Goal: Task Accomplishment & Management: Complete application form

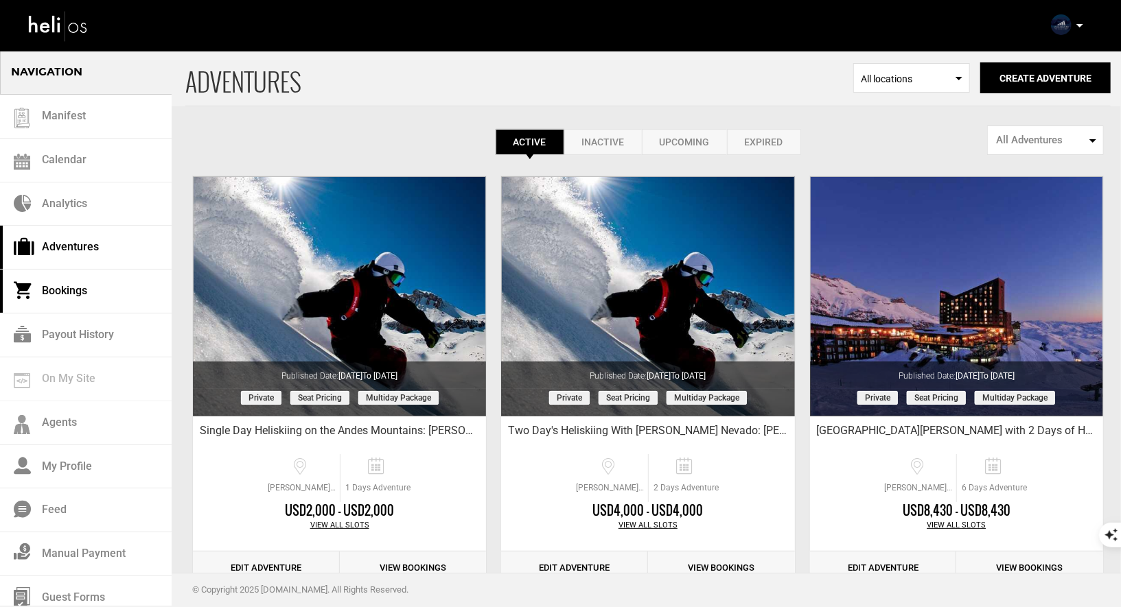
click at [58, 290] on link "Bookings" at bounding box center [86, 292] width 172 height 44
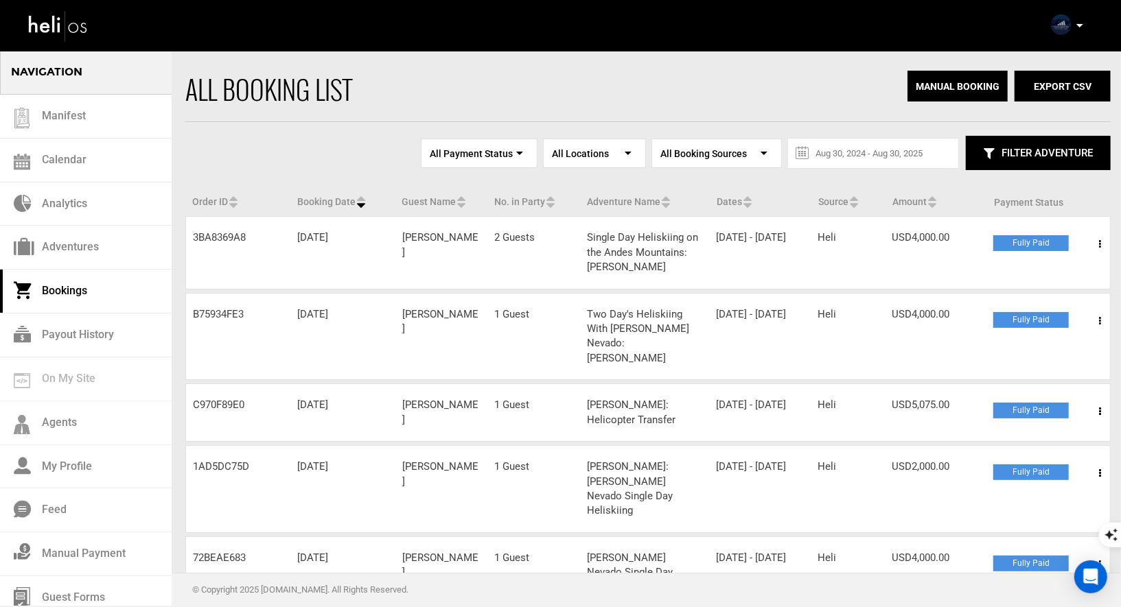
drag, startPoint x: 679, startPoint y: 271, endPoint x: 582, endPoint y: 232, distance: 104.4
click at [582, 231] on div "Adventure Name Single Day Heliskiing on the Andes Mountains: Albert Casalprim" at bounding box center [644, 253] width 129 height 44
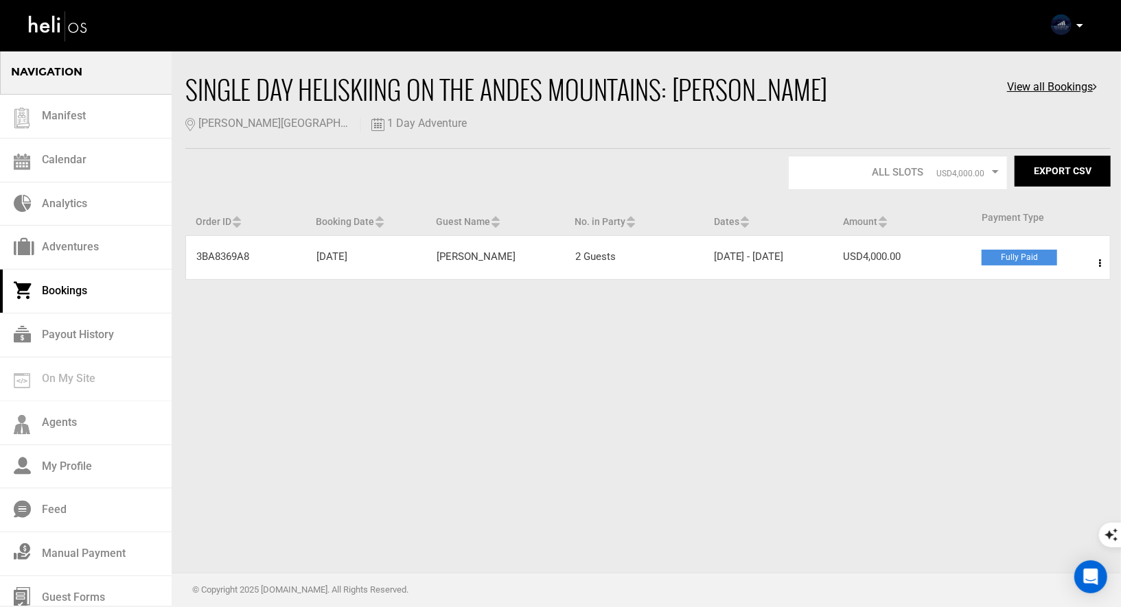
click at [639, 264] on div "No. in Party 2 Guests" at bounding box center [634, 257] width 139 height 14
drag, startPoint x: 302, startPoint y: 119, endPoint x: 168, endPoint y: 82, distance: 138.9
click at [170, 82] on section "Navigation Manifest Calendar Analytics Adventures Bookings Payout History On My…" at bounding box center [560, 141] width 1121 height 283
click at [348, 108] on div "Single Day Heliskiing on the Andes Mountains: Albert Casalprim" at bounding box center [509, 89] width 648 height 37
drag, startPoint x: 292, startPoint y: 119, endPoint x: 183, endPoint y: 83, distance: 115.5
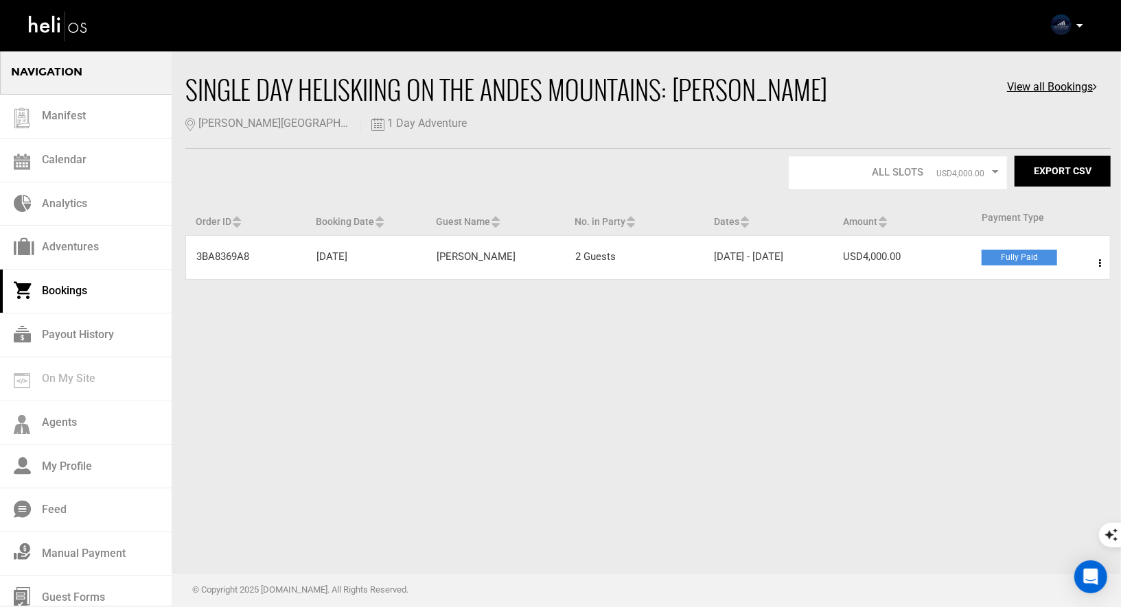
click at [183, 83] on div "Single Day Heliskiing on the Andes Mountains: Albert Casalprim Valle Nevado Ski…" at bounding box center [560, 177] width 1121 height 213
copy div "Single Day Heliskiing on the Andes Mountains: Albert Casalprim"
click at [686, 403] on div "Navigation Manifest Calendar Analytics Adventures Bookings Payout History On My…" at bounding box center [560, 303] width 1121 height 607
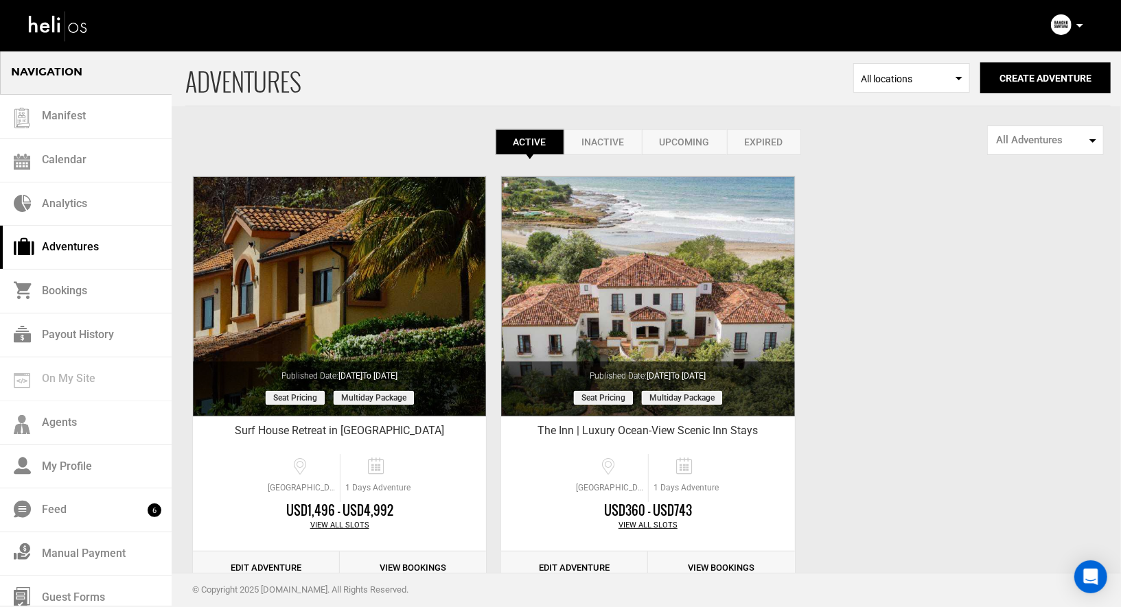
click at [610, 142] on link "Inactive" at bounding box center [603, 142] width 78 height 26
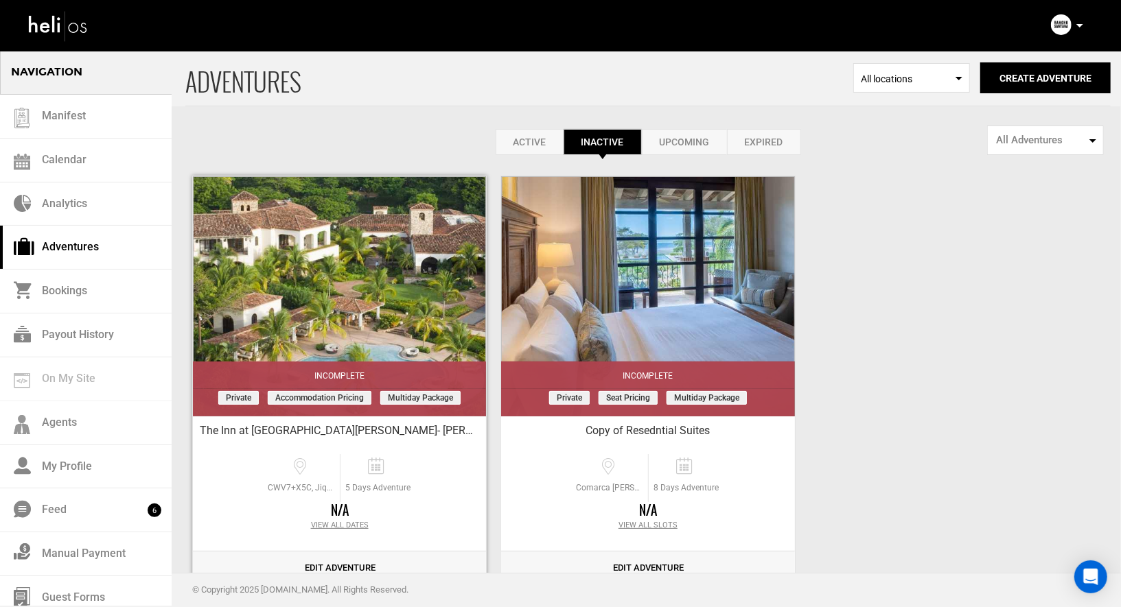
scroll to position [39, 0]
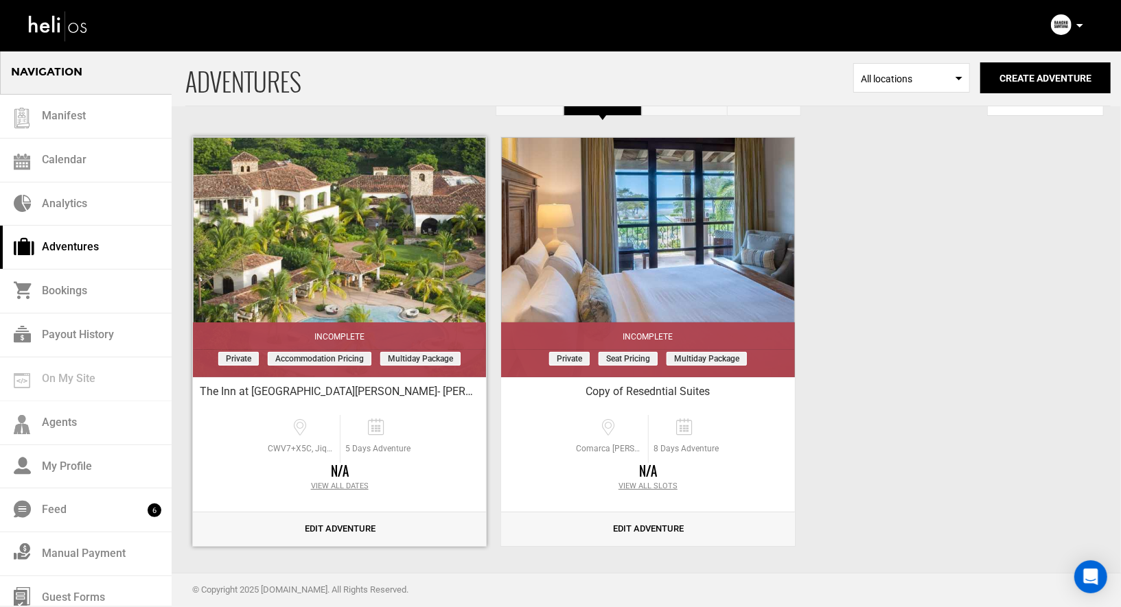
click at [349, 522] on link "Edit Adventure" at bounding box center [339, 530] width 293 height 34
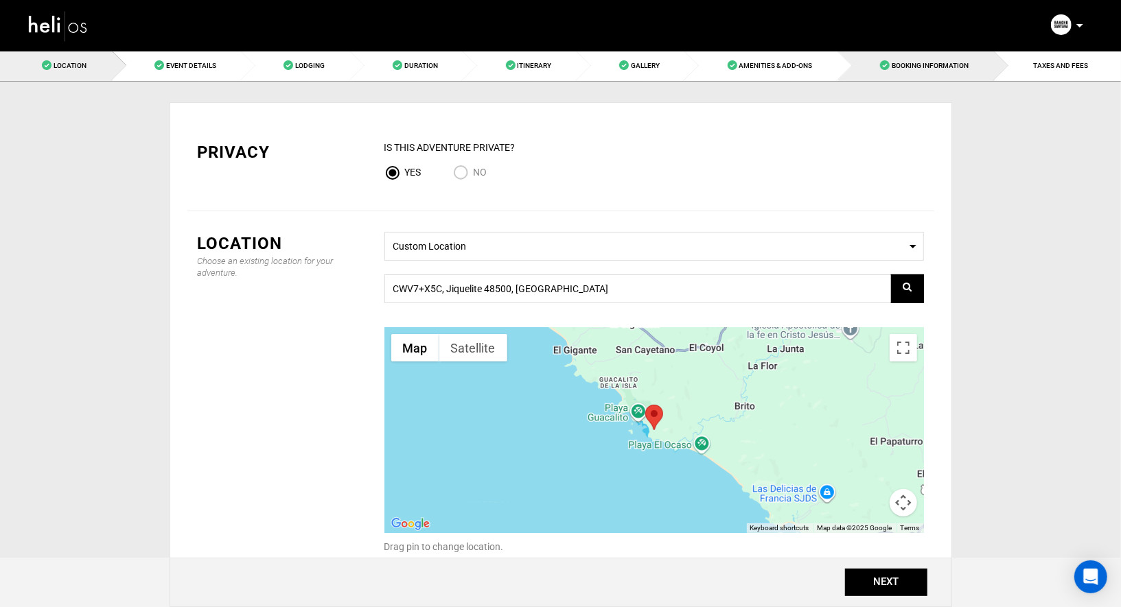
click at [946, 68] on span "Booking Information" at bounding box center [930, 66] width 77 height 8
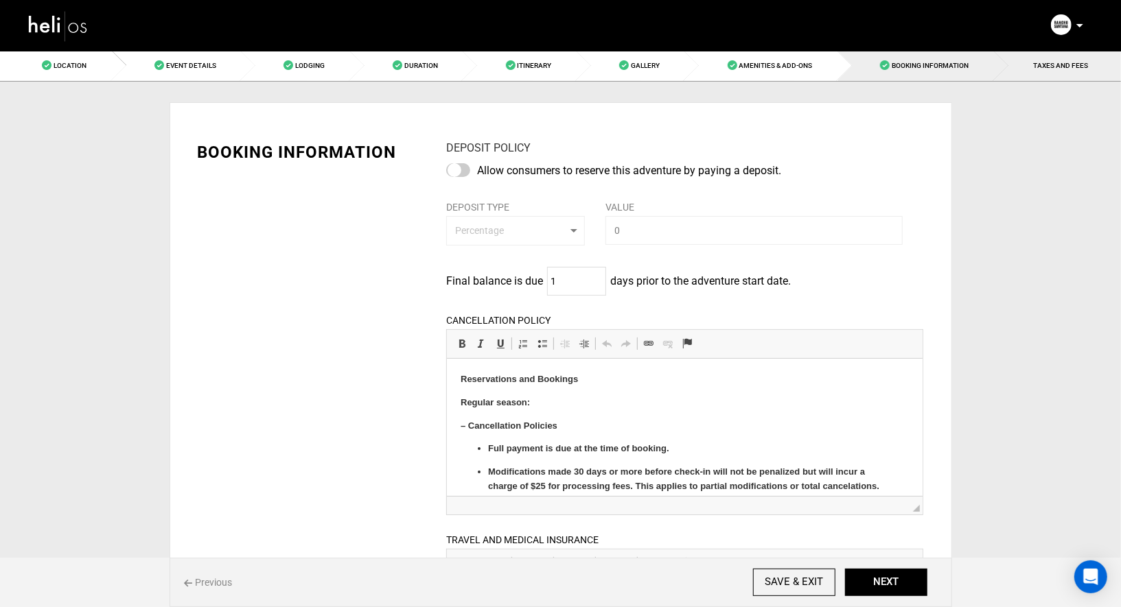
click at [1022, 60] on link "TAXES AND FEES" at bounding box center [1057, 65] width 127 height 31
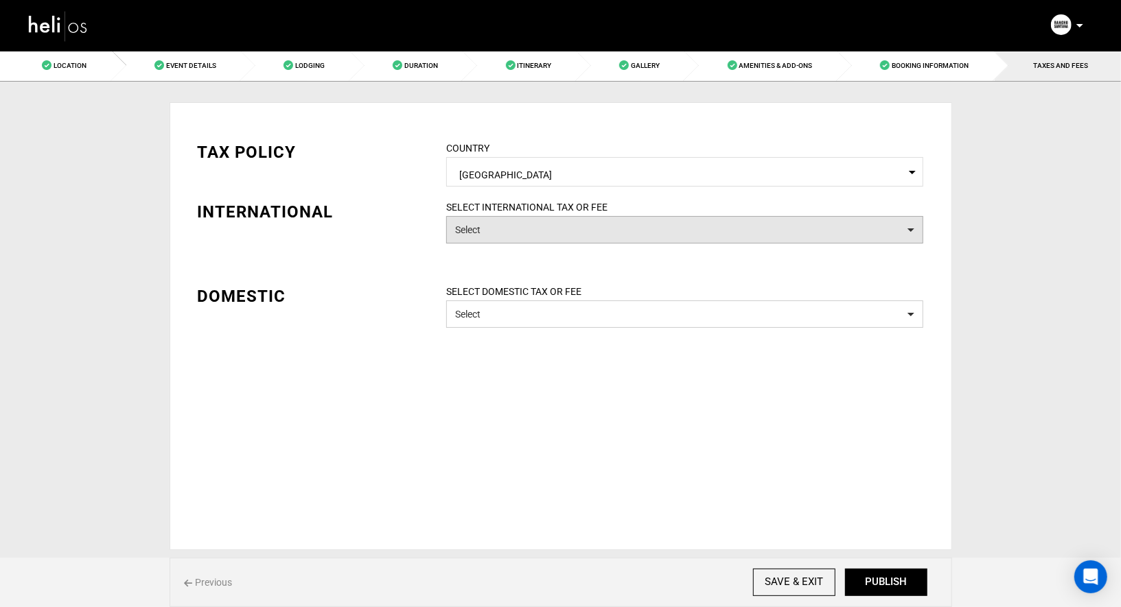
click at [590, 237] on button "Select" at bounding box center [684, 229] width 477 height 27
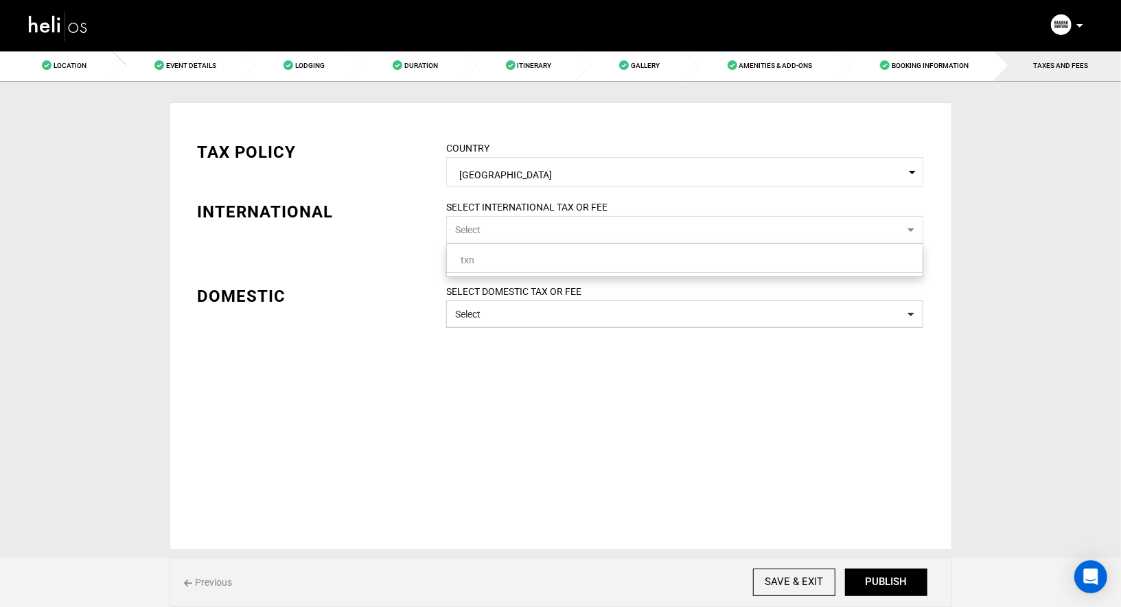
click at [568, 259] on link "txn" at bounding box center [685, 260] width 476 height 18
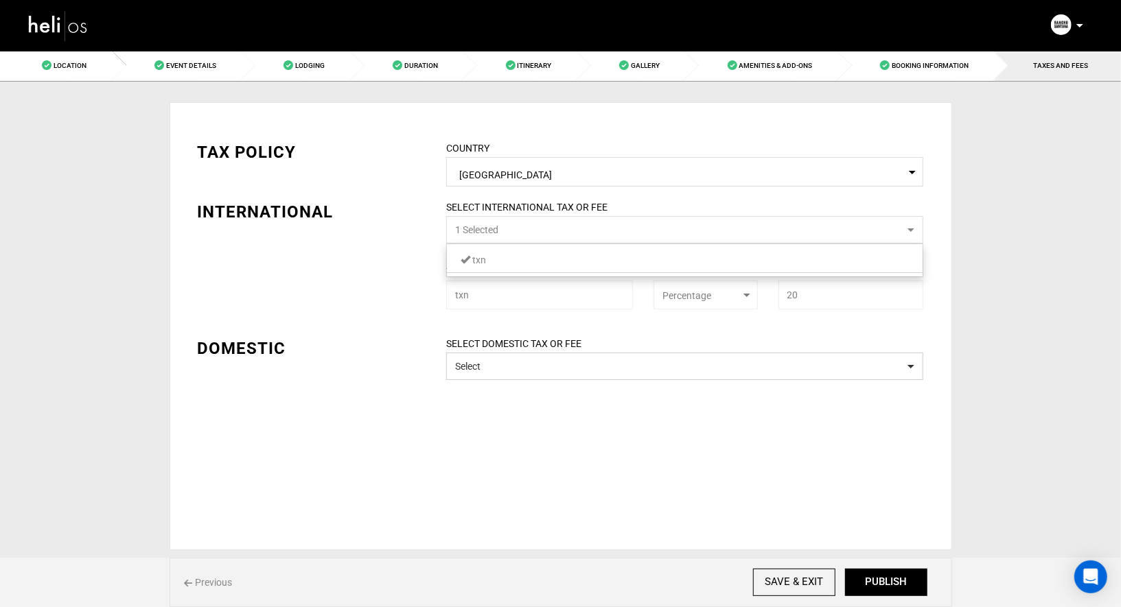
click at [584, 265] on link "txn" at bounding box center [685, 260] width 476 height 18
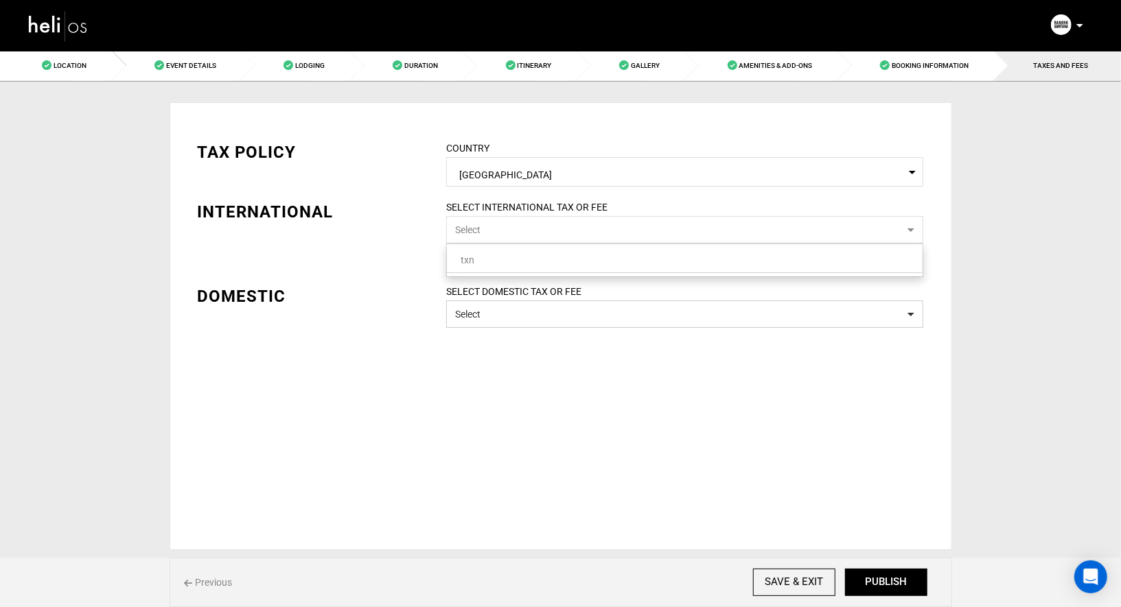
click at [584, 265] on link "txn" at bounding box center [685, 260] width 476 height 18
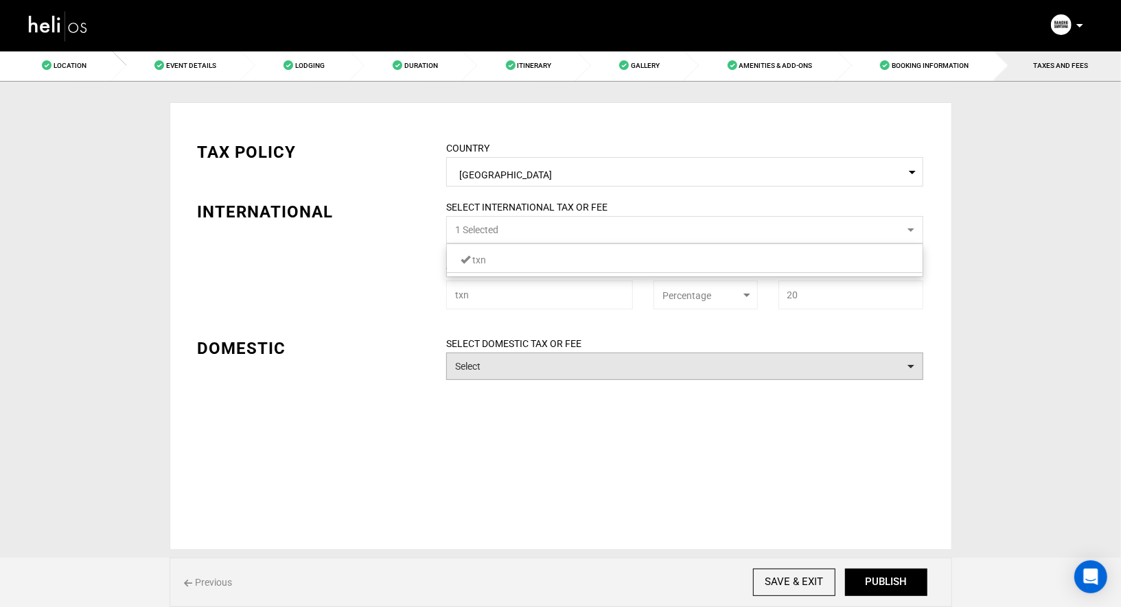
click at [550, 358] on button "Select" at bounding box center [684, 366] width 477 height 27
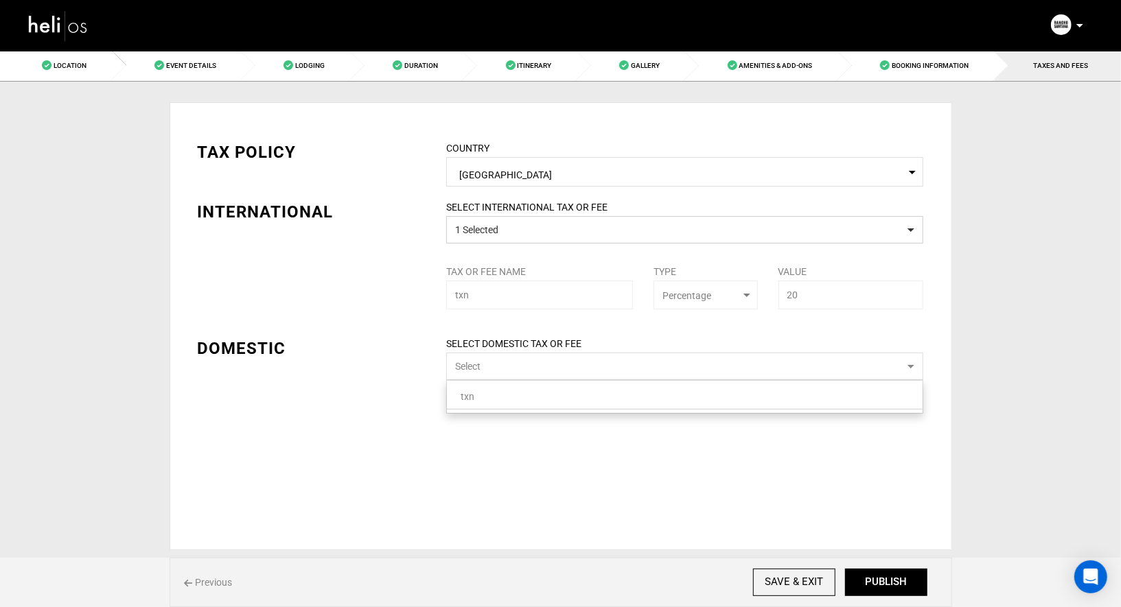
click at [532, 394] on link "txn" at bounding box center [685, 397] width 476 height 18
click at [589, 469] on div "TAX POLICY COUNTRY Select Country [GEOGRAPHIC_DATA] Please select a country. IN…" at bounding box center [561, 326] width 782 height 448
click at [557, 382] on div "SELECT DOMESTIC TAX OR FEE 1 Selected Tax or Fee Name txn Type Select Type Perc…" at bounding box center [685, 384] width 498 height 95
click at [534, 173] on span "[GEOGRAPHIC_DATA]" at bounding box center [684, 173] width 451 height 17
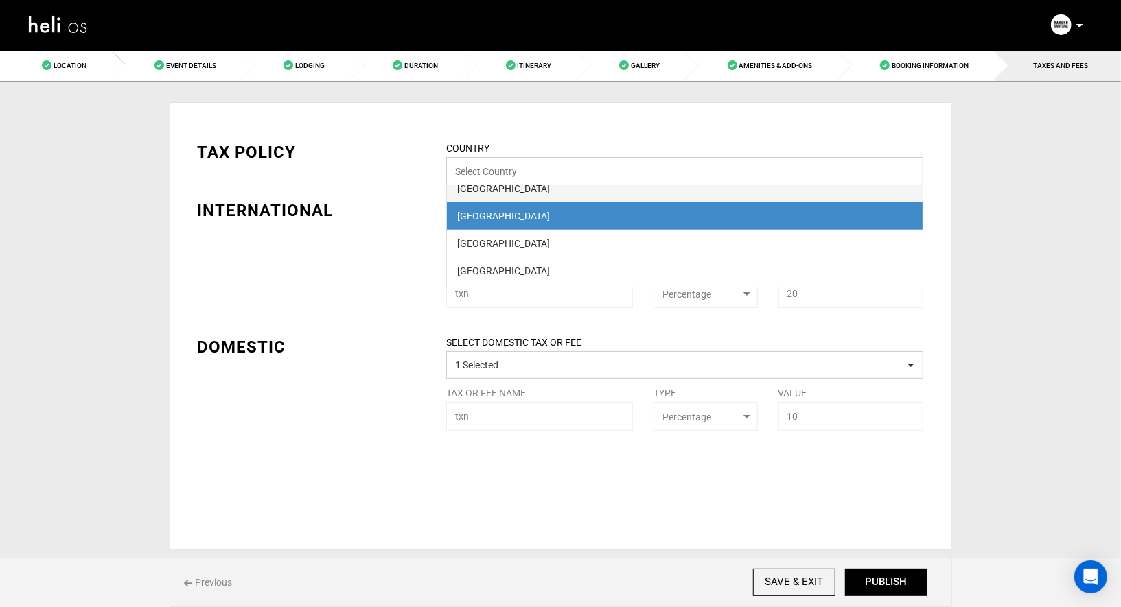
scroll to position [4215, 0]
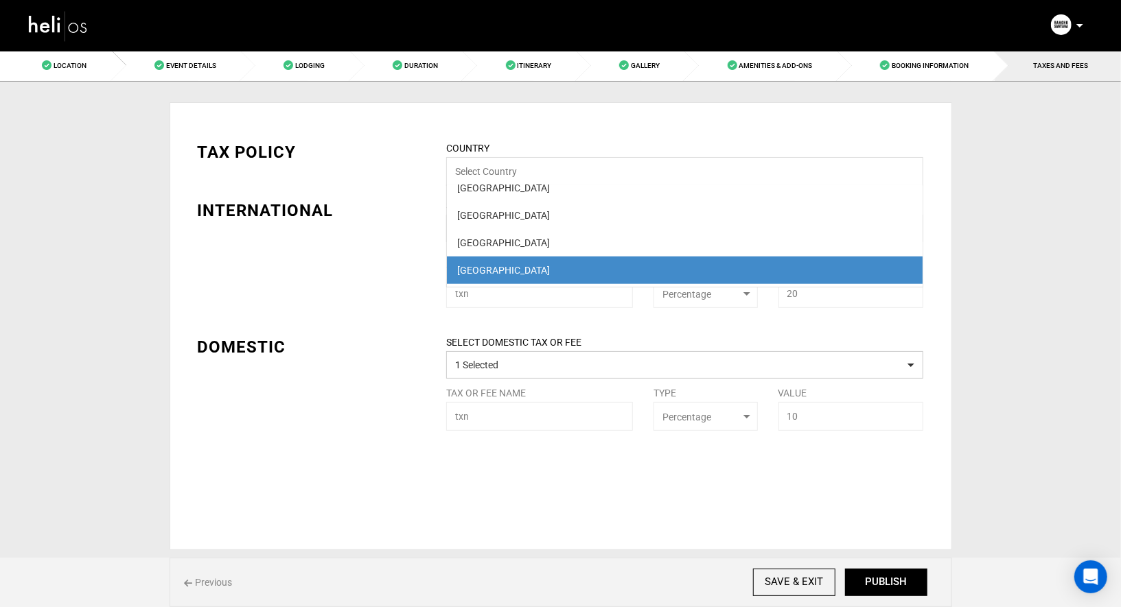
click at [380, 266] on div "TAX POLICY COUNTRY Select Country [GEOGRAPHIC_DATA] [GEOGRAPHIC_DATA] [GEOGRAPH…" at bounding box center [560, 275] width 747 height 311
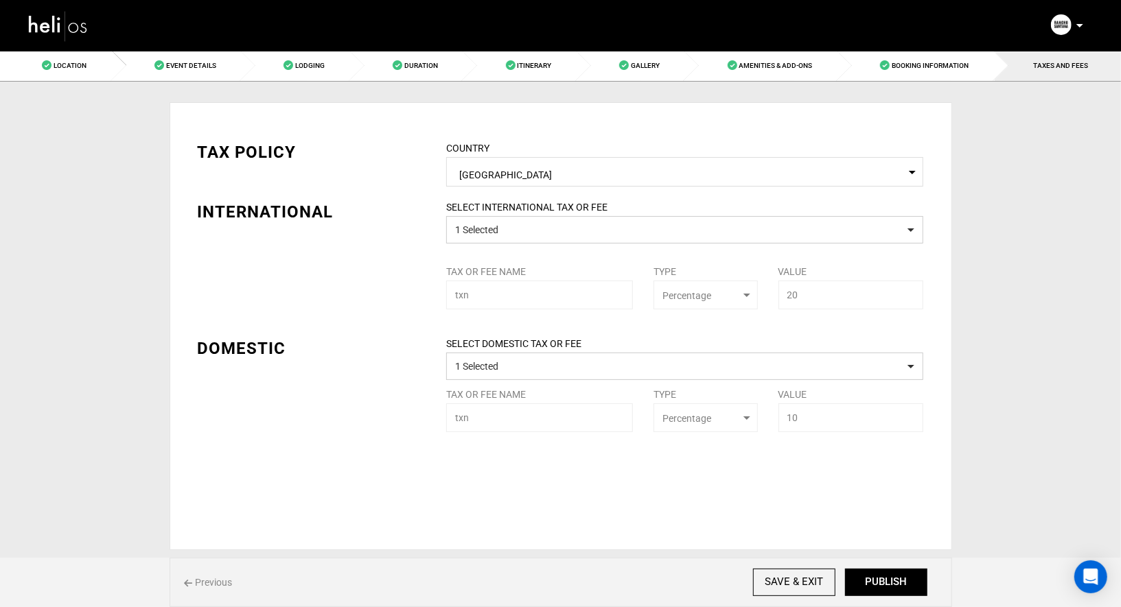
click at [815, 431] on div "SELECT DOMESTIC TAX OR FEE 1 Selected Tax or Fee Name txn Type Select Type Perc…" at bounding box center [685, 384] width 498 height 95
click at [803, 420] on div "SELECT DOMESTIC TAX OR FEE 1 Selected Tax or Fee Name txn Type Select Type Perc…" at bounding box center [685, 384] width 498 height 95
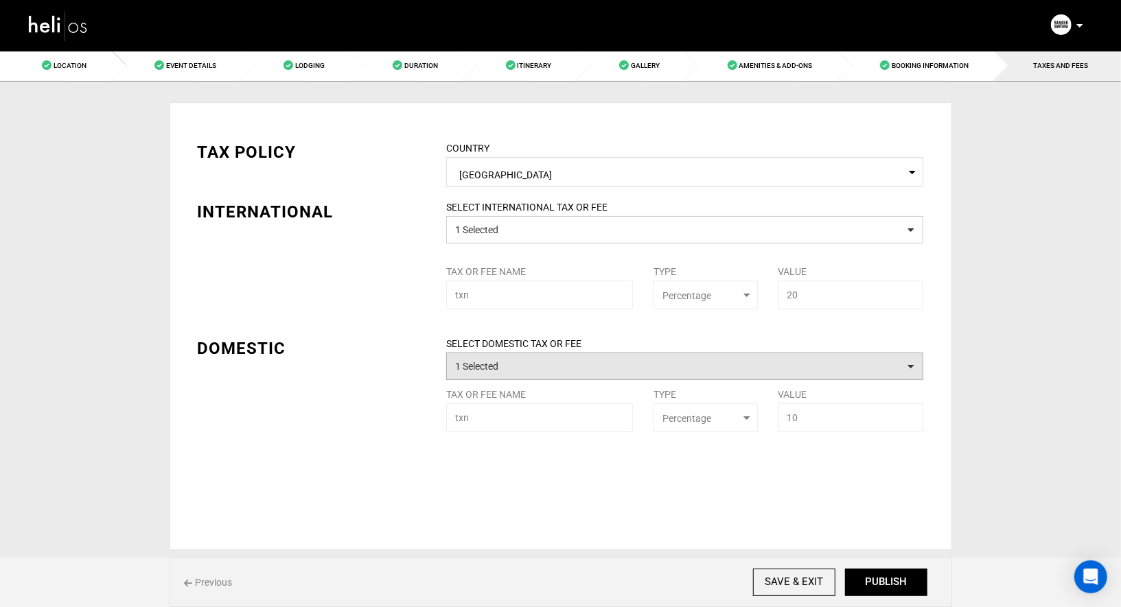
click at [701, 371] on button "1 Selected" at bounding box center [684, 366] width 477 height 27
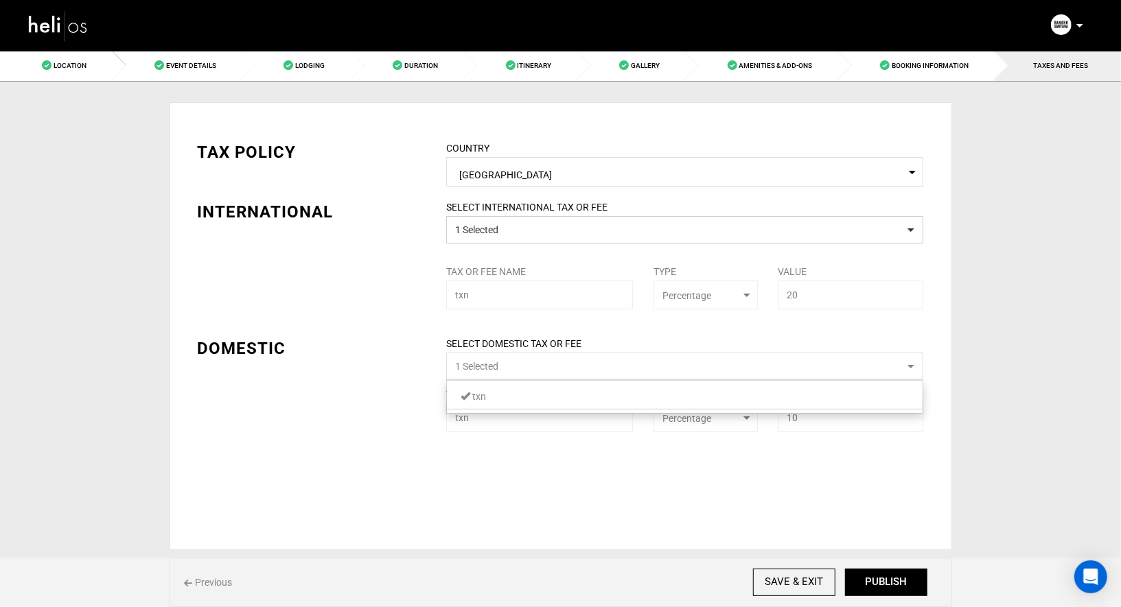
click at [647, 393] on link "txn" at bounding box center [685, 397] width 476 height 18
click at [668, 404] on link "txn" at bounding box center [685, 397] width 476 height 18
click at [724, 448] on div "TAX POLICY COUNTRY Select Country [GEOGRAPHIC_DATA] Please select a country. IN…" at bounding box center [561, 326] width 782 height 448
click at [725, 421] on div "SELECT DOMESTIC TAX OR FEE 1 Selected Tax or Fee Name txn Type Select Type Perc…" at bounding box center [685, 384] width 498 height 95
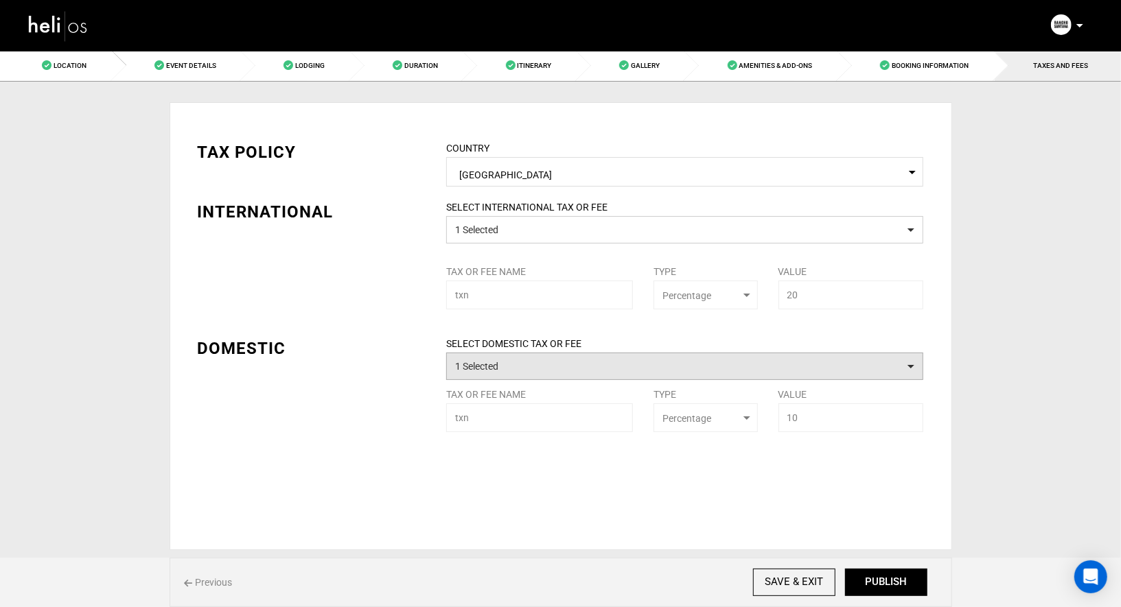
click at [710, 373] on button "1 Selected" at bounding box center [684, 366] width 477 height 27
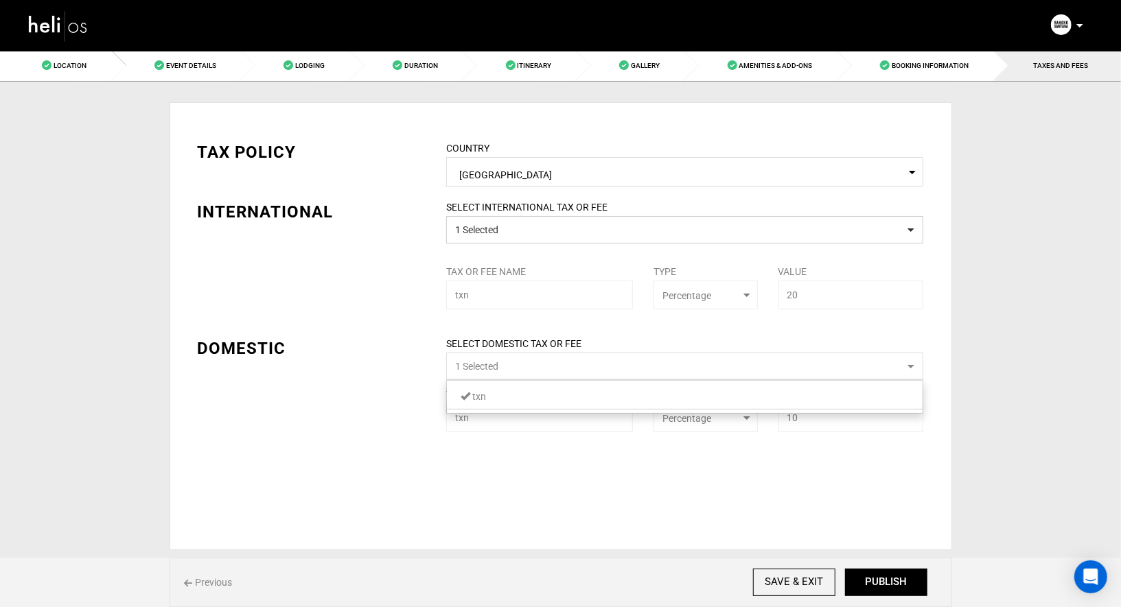
click at [603, 404] on link "txn" at bounding box center [685, 397] width 476 height 18
click at [590, 272] on div "SELECT INTERNATIONAL TAX OR FEE 1 Selected Tax or Fee Name txn Type Select Type…" at bounding box center [685, 254] width 498 height 109
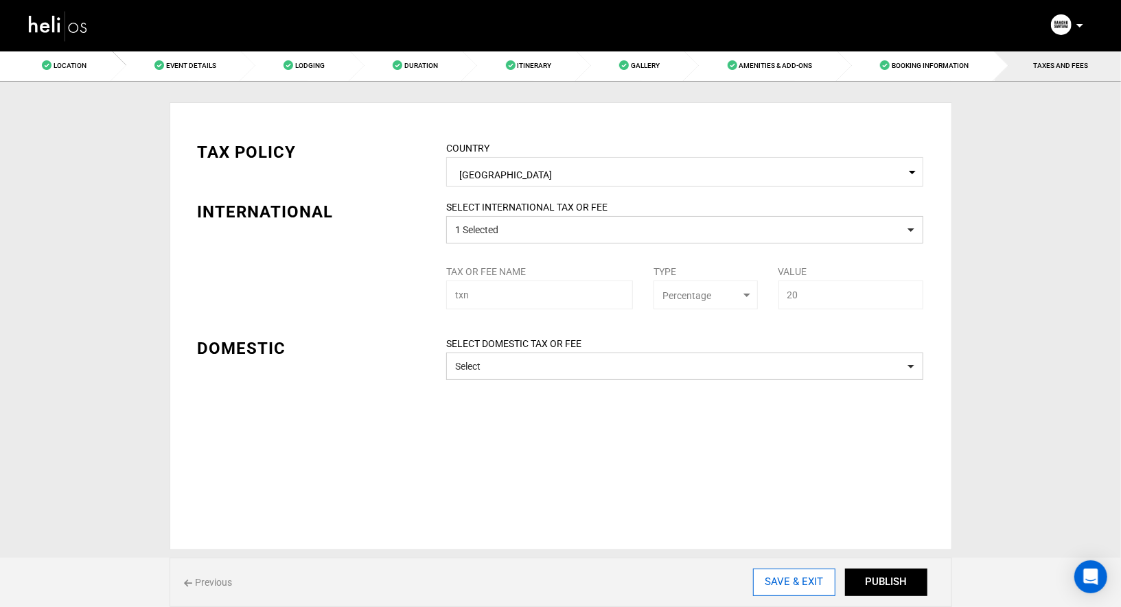
click at [820, 586] on input "SAVE & EXIT" at bounding box center [794, 582] width 82 height 27
type input "[DATE]"
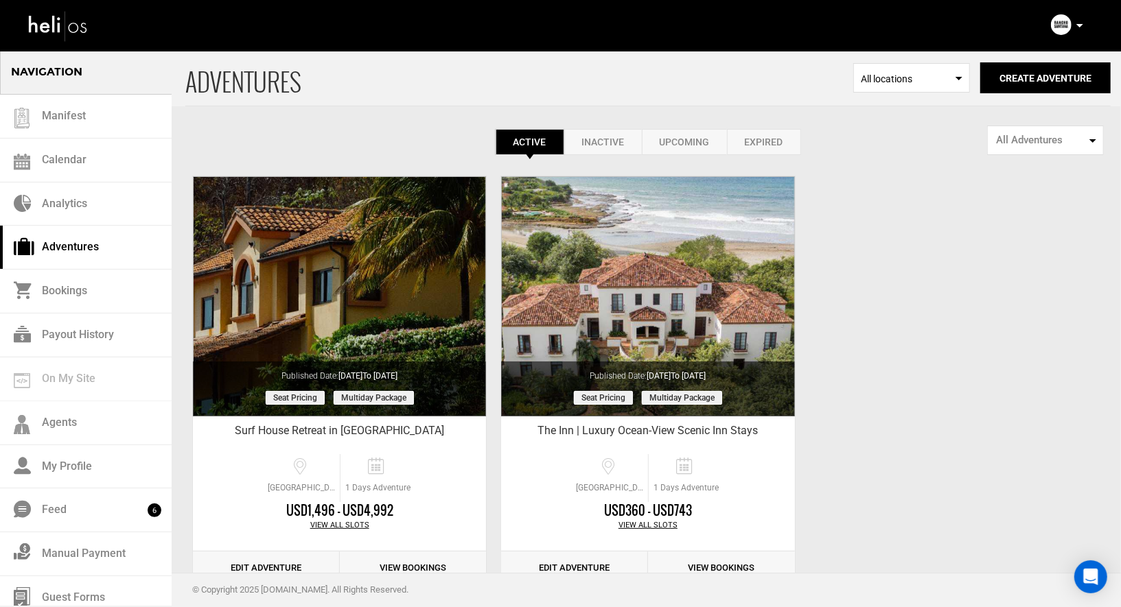
click at [1080, 21] on p at bounding box center [1079, 26] width 8 height 16
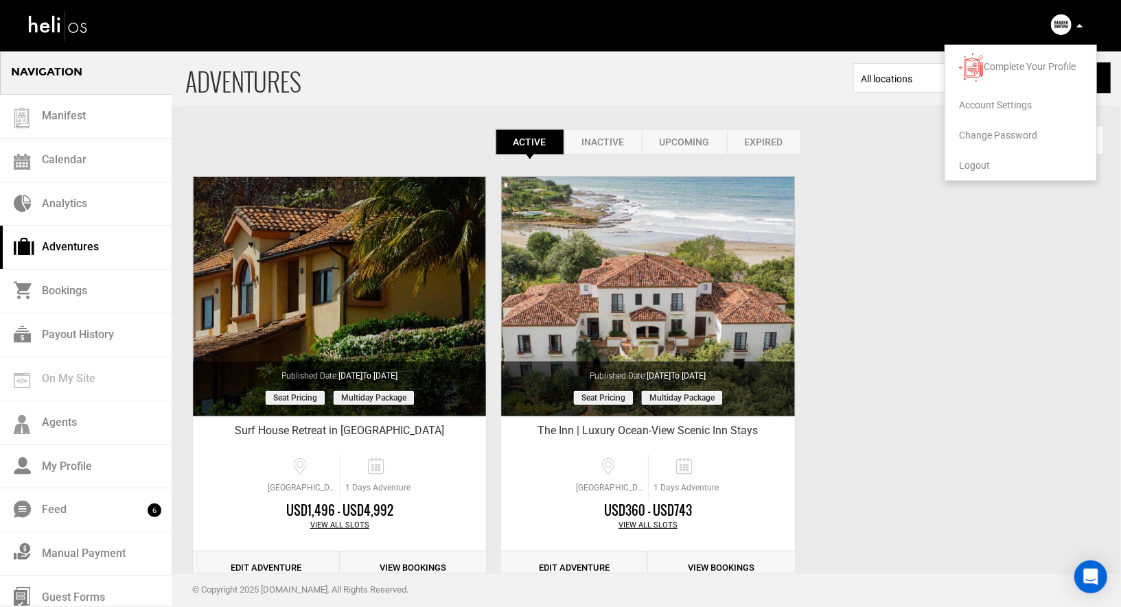
click at [999, 100] on span "Account Settings" at bounding box center [995, 105] width 73 height 11
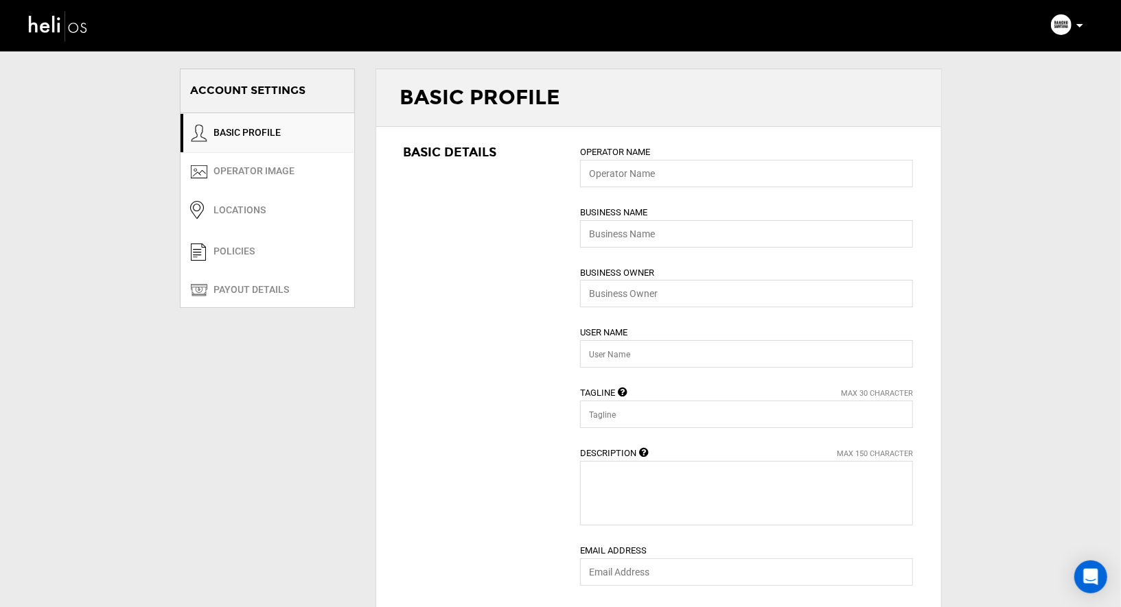
type input "[GEOGRAPHIC_DATA][PERSON_NAME]"
type input "ranchosantana"
type input "A Sprawling Coastal Escape"
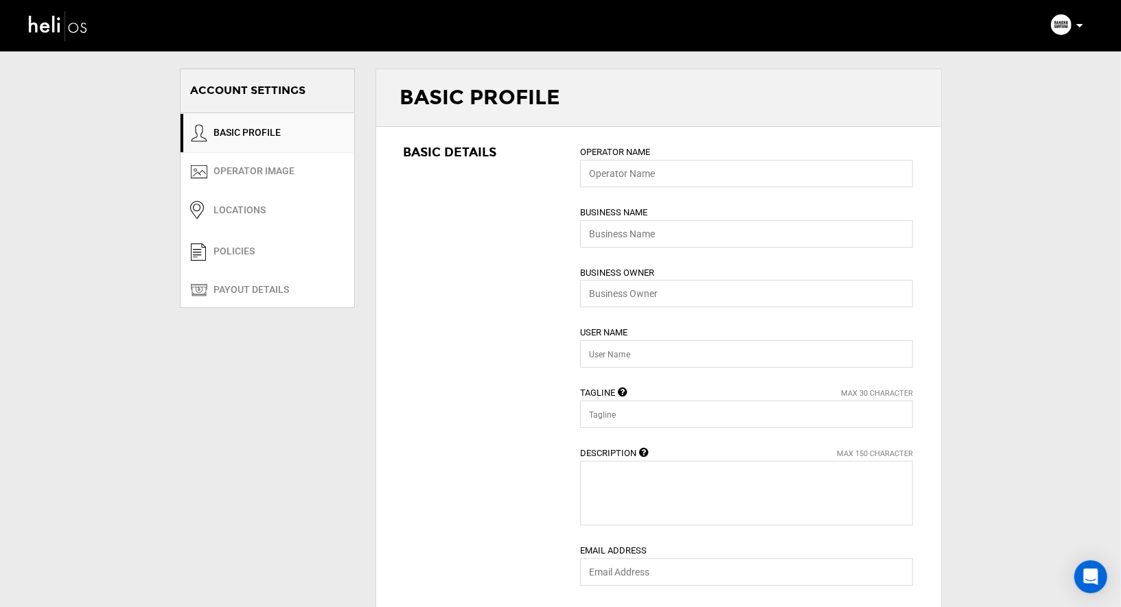
type input "[EMAIL_ADDRESS][DOMAIN_NAME]"
type input "[URL][DOMAIN_NAME]"
type input "Comarca [PERSON_NAME] #1, Carretera [GEOGRAPHIC_DATA][PERSON_NAME], [GEOGRAPHIC…"
type input "Tola"
type input "48500"
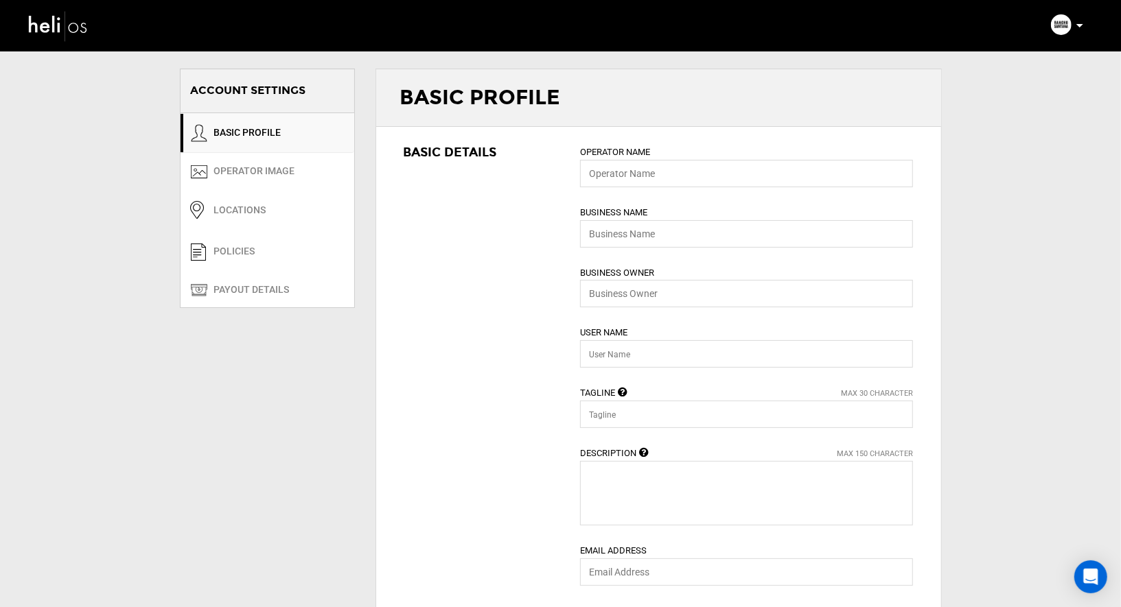
type input "[PHONE_NUMBER]"
type input "0"
type input "1"
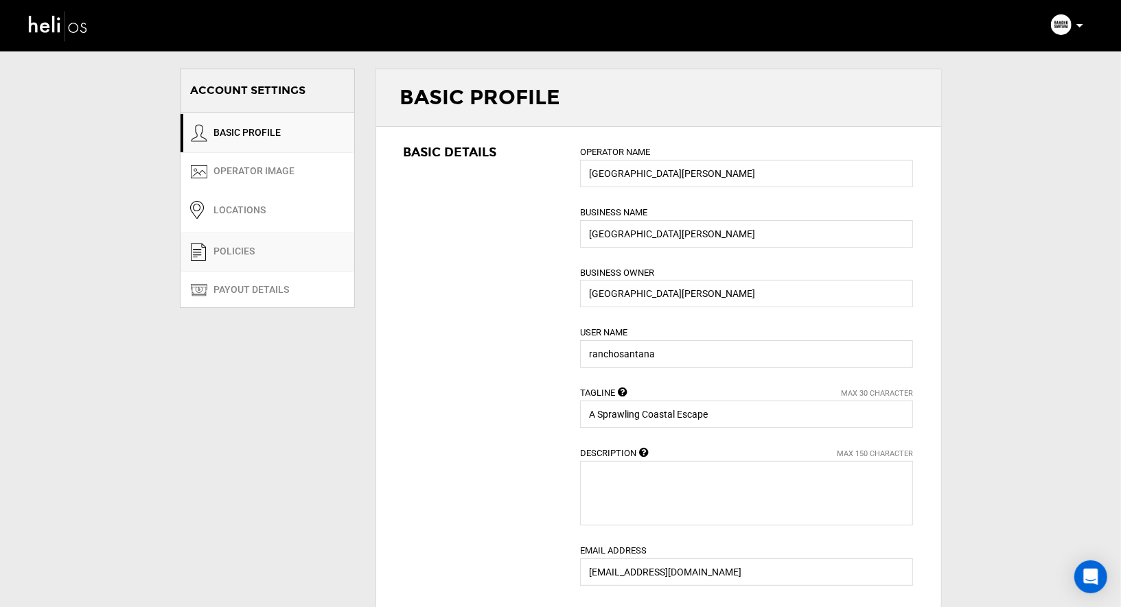
click at [255, 257] on link "POLICIES" at bounding box center [268, 252] width 174 height 39
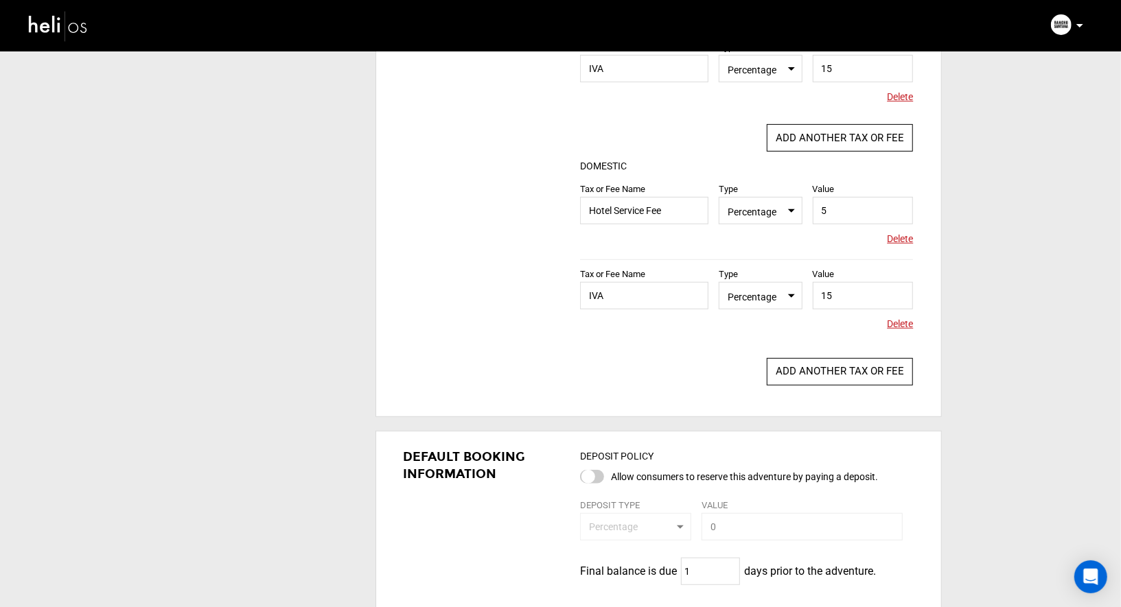
scroll to position [848, 0]
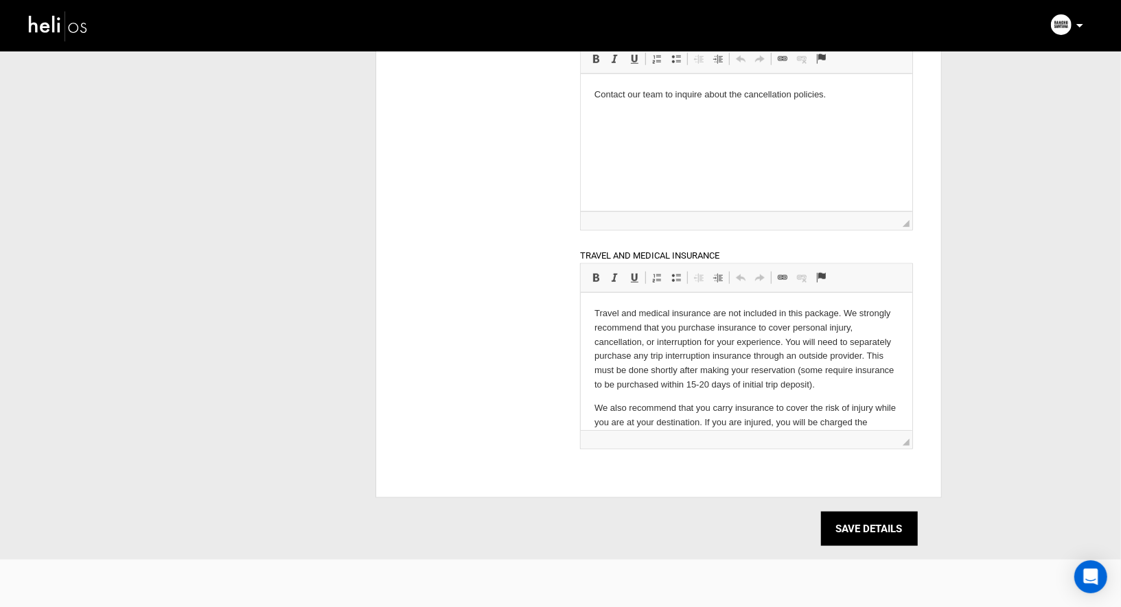
click at [521, 291] on div "Default Booking Information DEPOSIT POLICY Allow consumers to reserve this adve…" at bounding box center [658, 172] width 565 height 626
click at [870, 522] on input "SAVE DETAILS" at bounding box center [869, 529] width 97 height 34
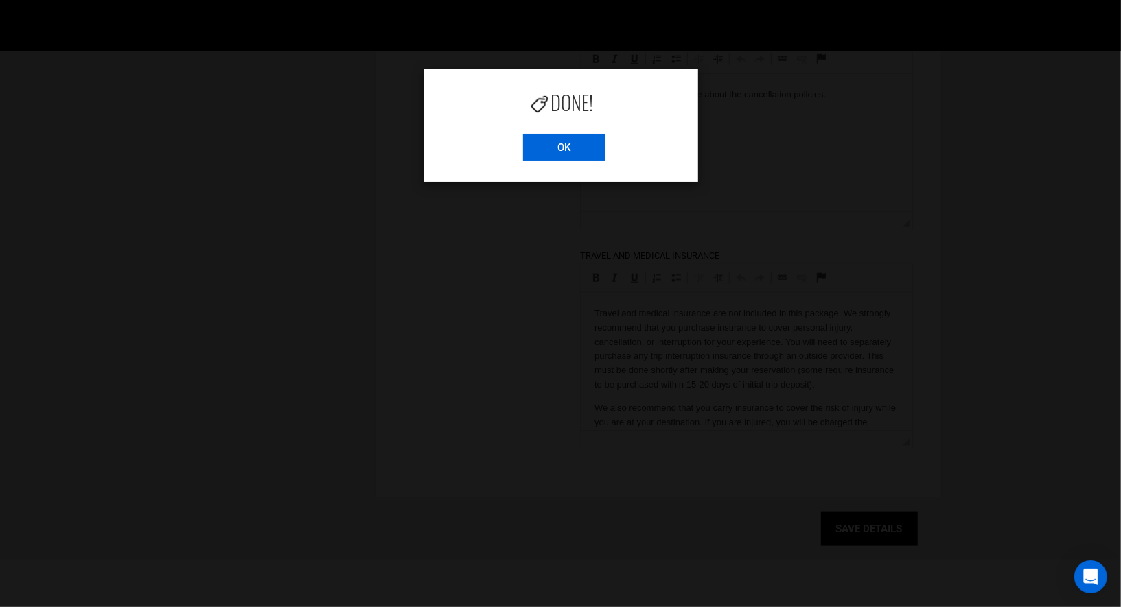
click at [555, 159] on input "OK" at bounding box center [564, 147] width 82 height 27
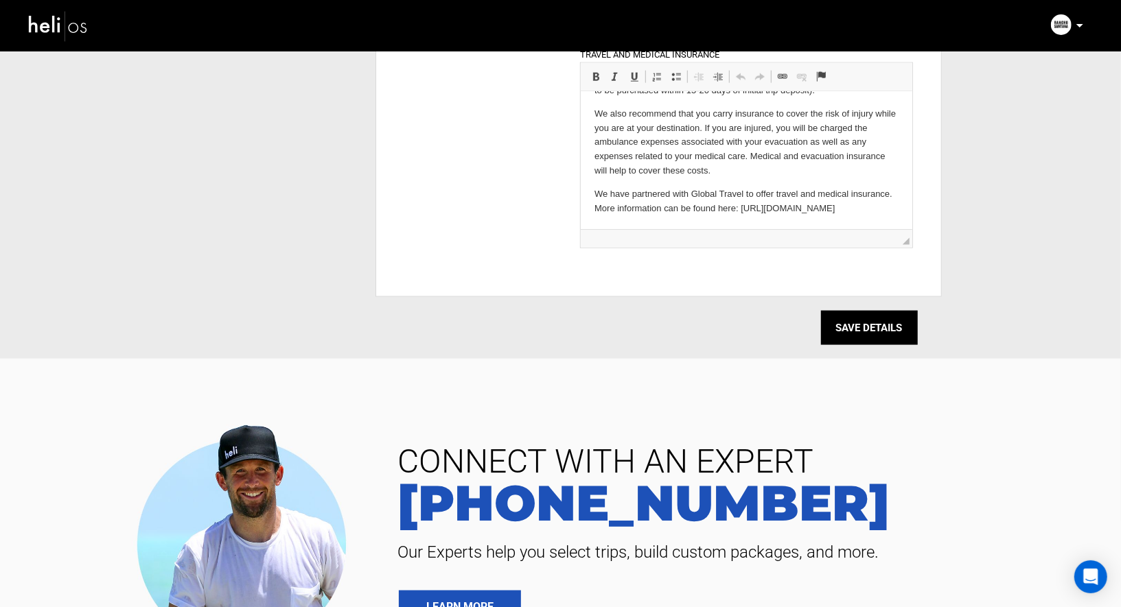
scroll to position [957, 0]
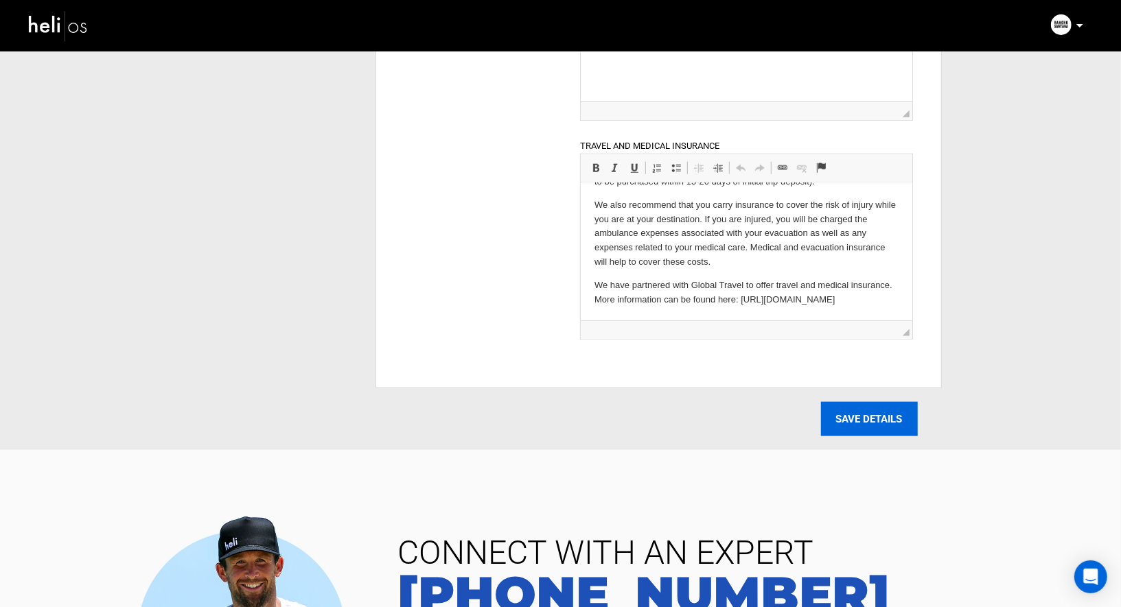
click at [837, 412] on input "SAVE DETAILS" at bounding box center [869, 419] width 97 height 34
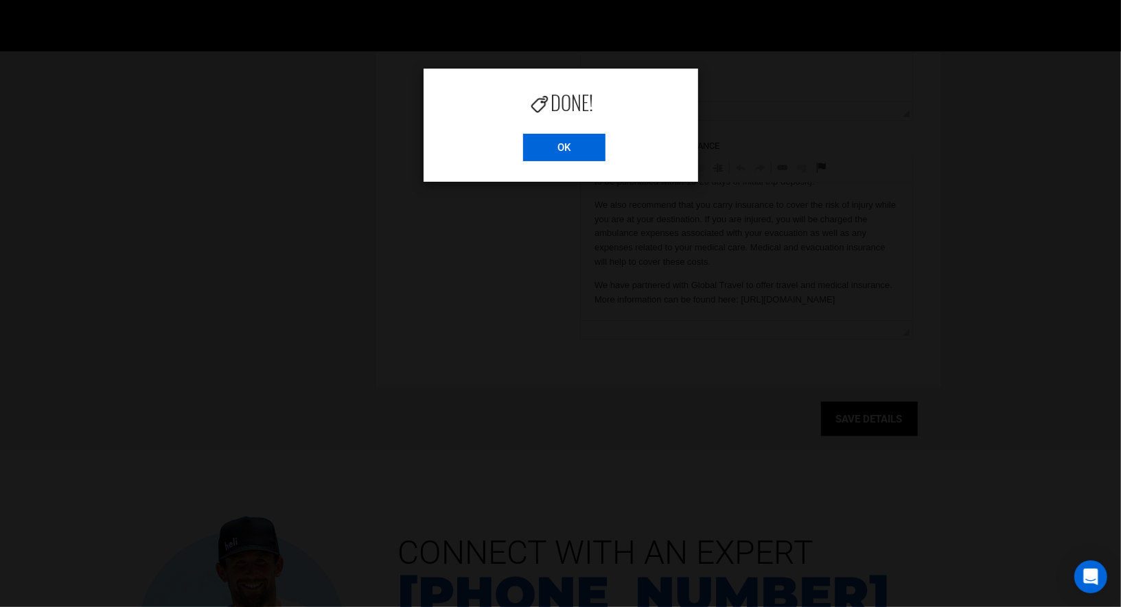
click at [574, 156] on input "OK" at bounding box center [564, 147] width 82 height 27
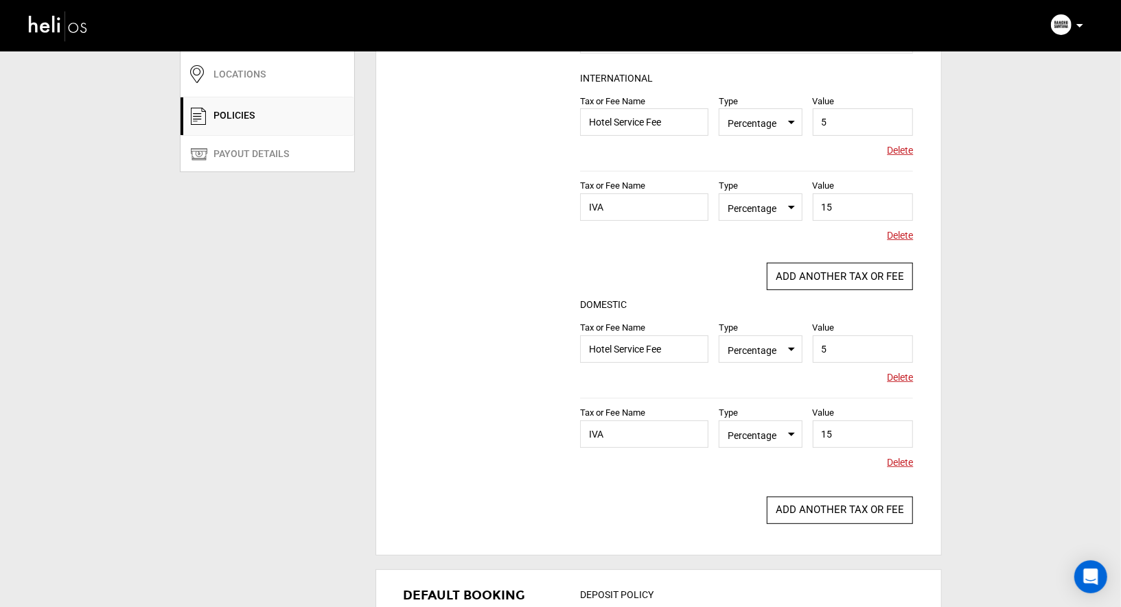
scroll to position [139, 0]
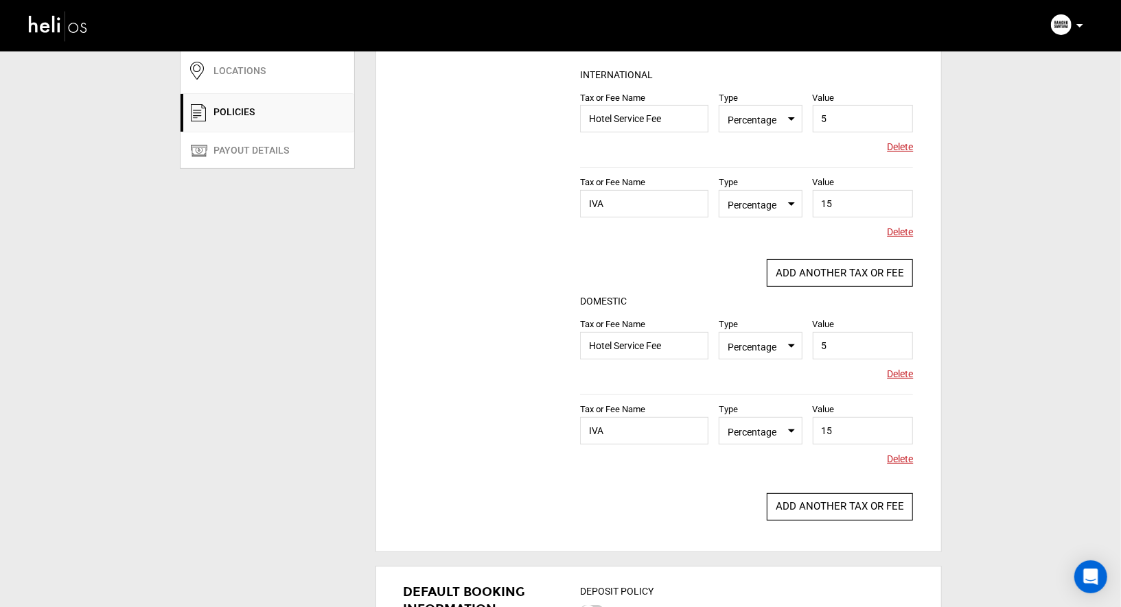
click at [77, 30] on img at bounding box center [58, 26] width 62 height 36
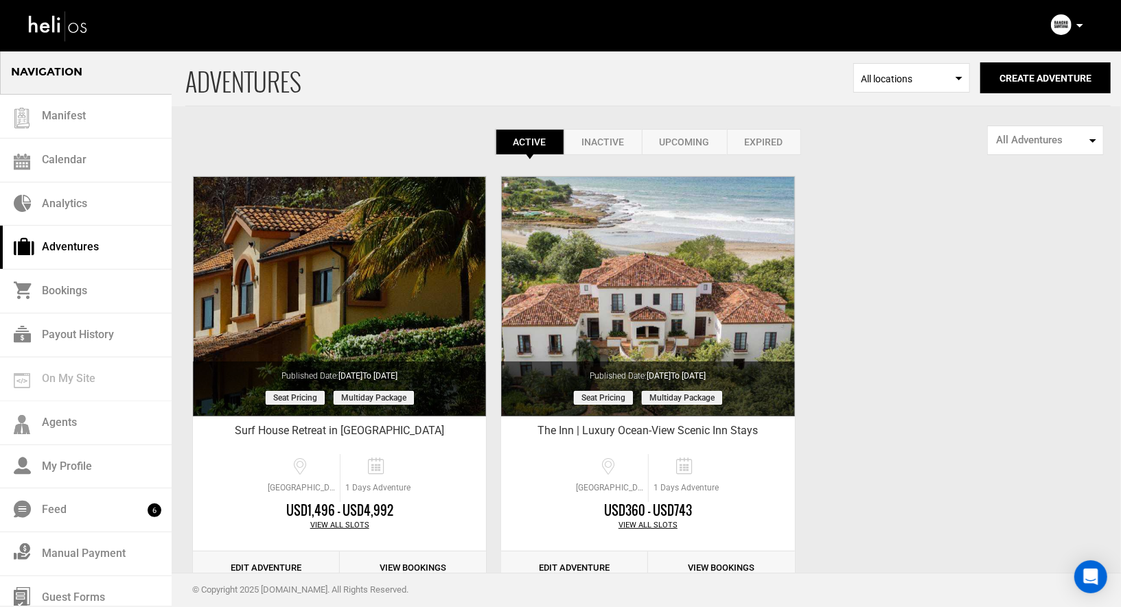
click at [605, 135] on link "Inactive" at bounding box center [603, 142] width 78 height 26
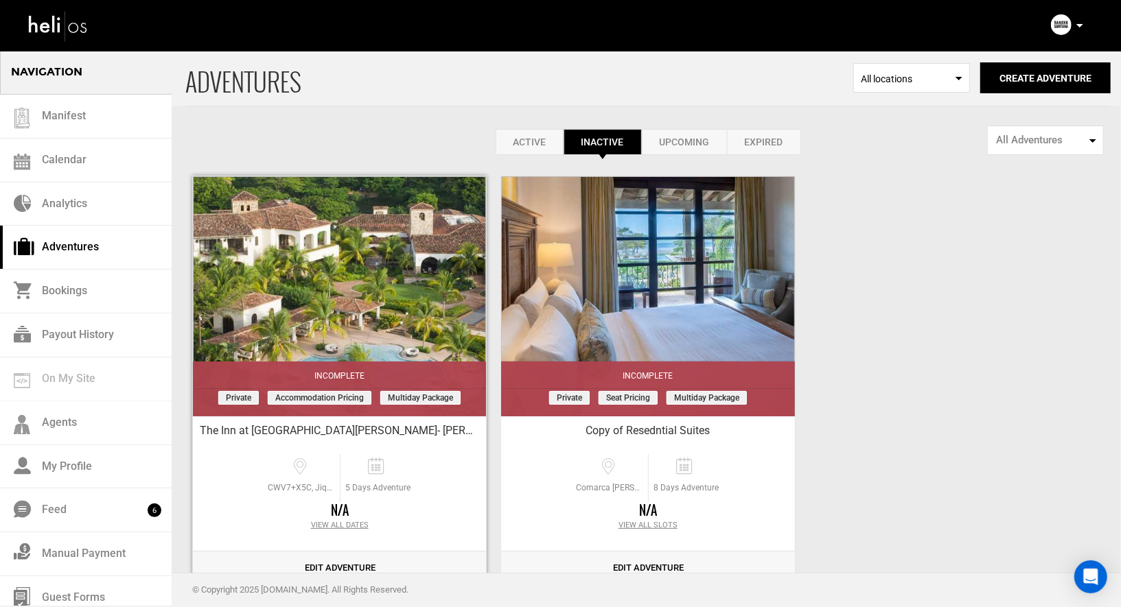
scroll to position [39, 0]
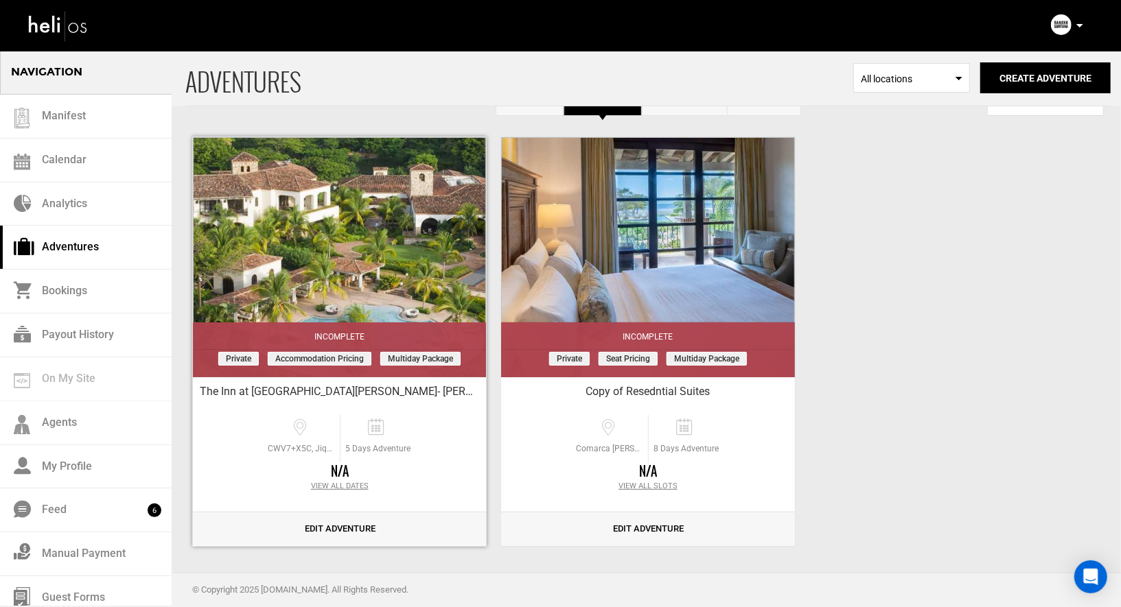
click at [291, 524] on link "Edit Adventure" at bounding box center [339, 530] width 293 height 34
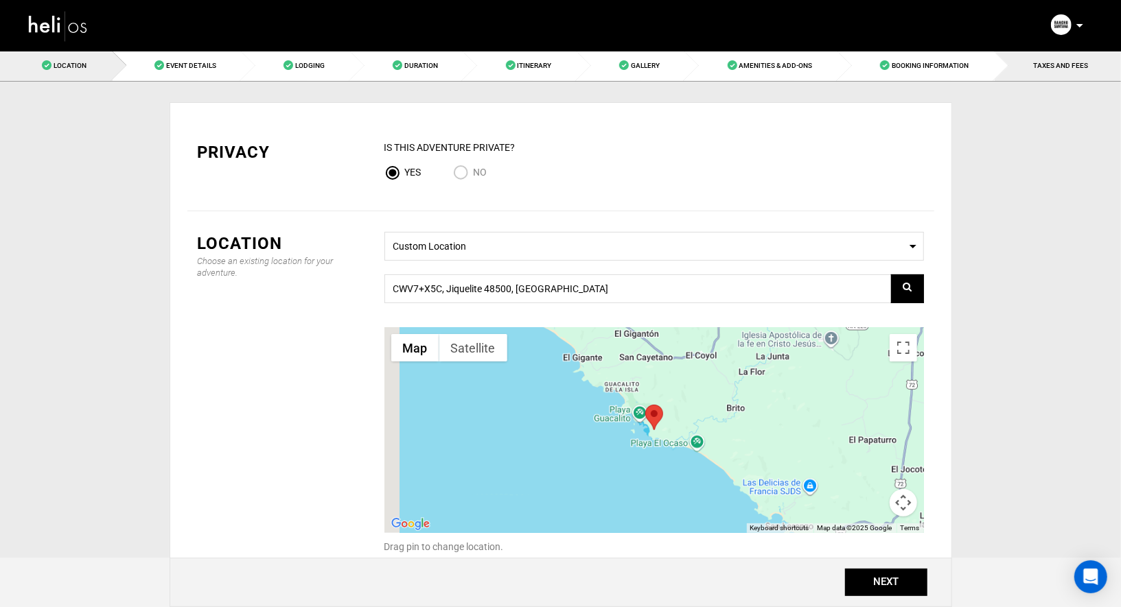
click at [1045, 69] on link "TAXES AND FEES" at bounding box center [1057, 65] width 127 height 31
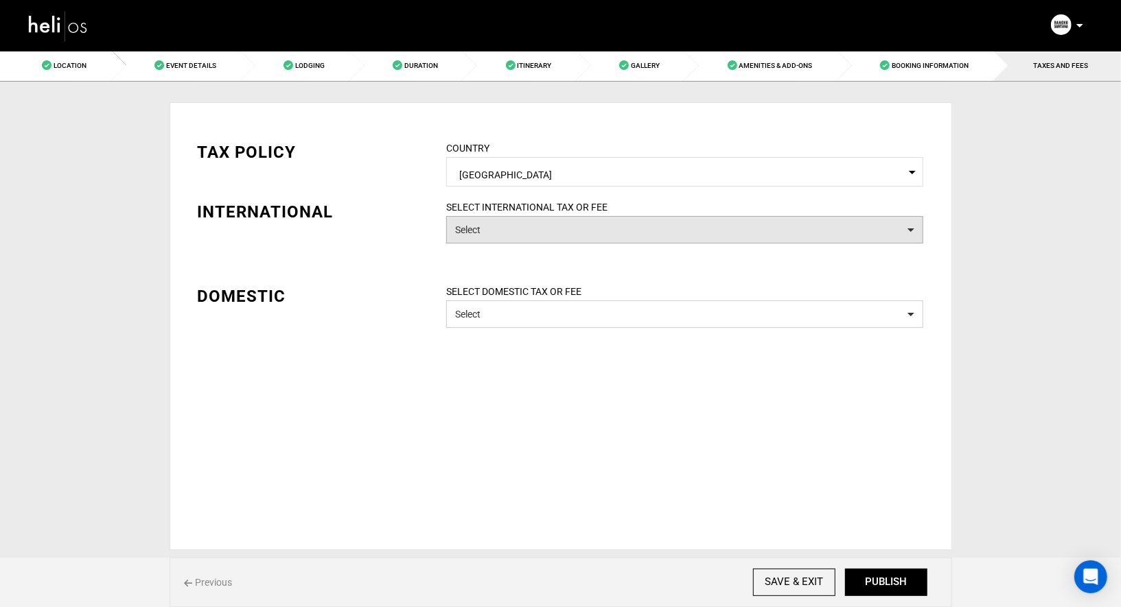
click at [612, 232] on button "Select" at bounding box center [684, 229] width 477 height 27
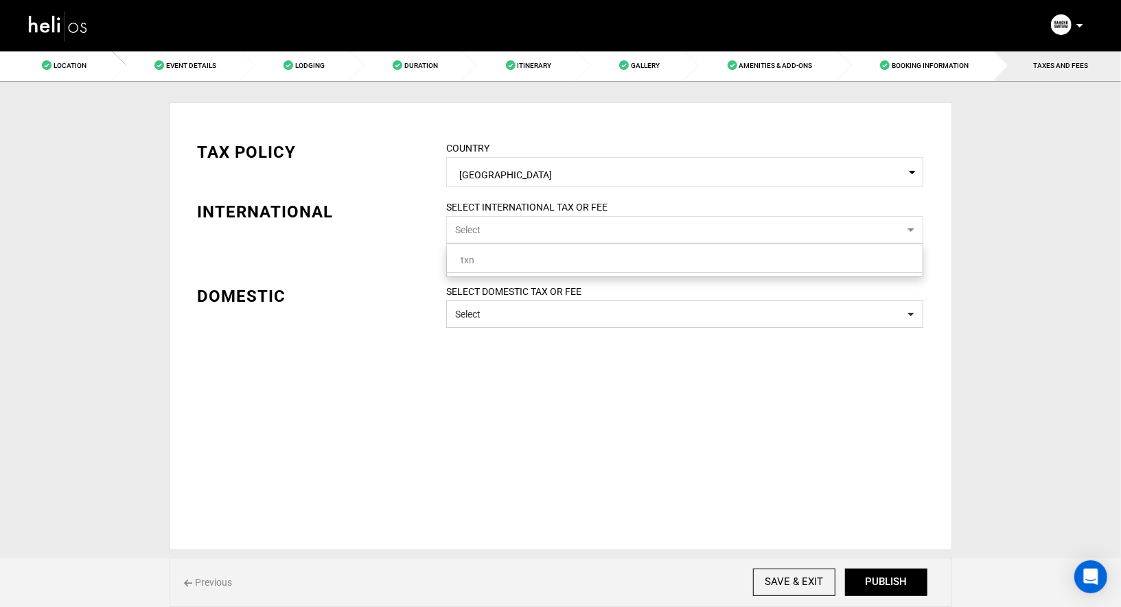
click at [612, 232] on button "Select" at bounding box center [684, 229] width 477 height 27
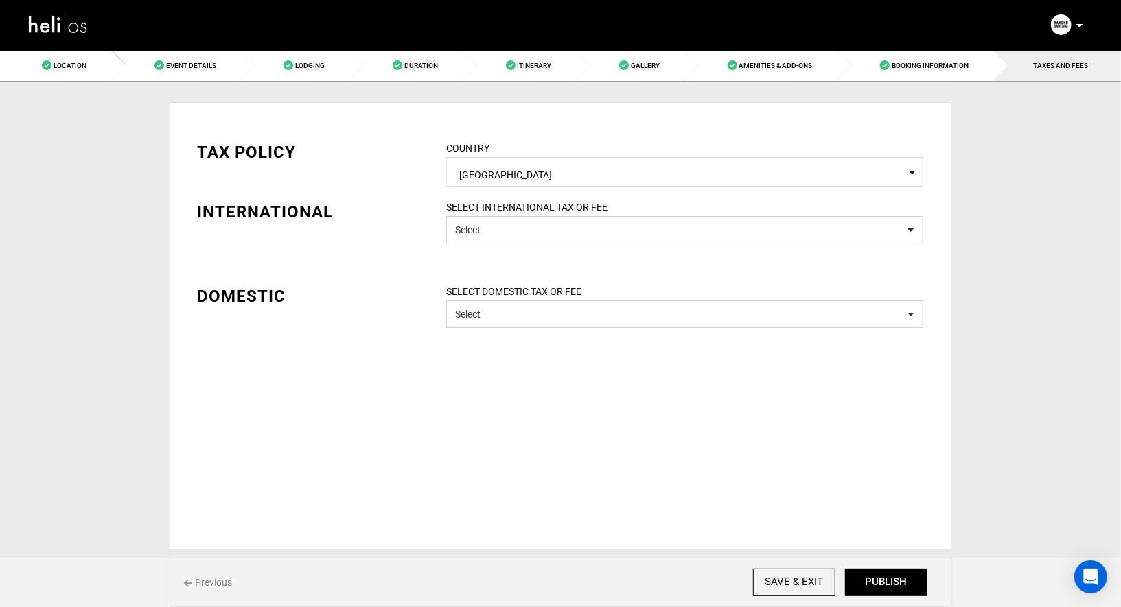
click at [594, 165] on span "[GEOGRAPHIC_DATA]" at bounding box center [684, 173] width 451 height 17
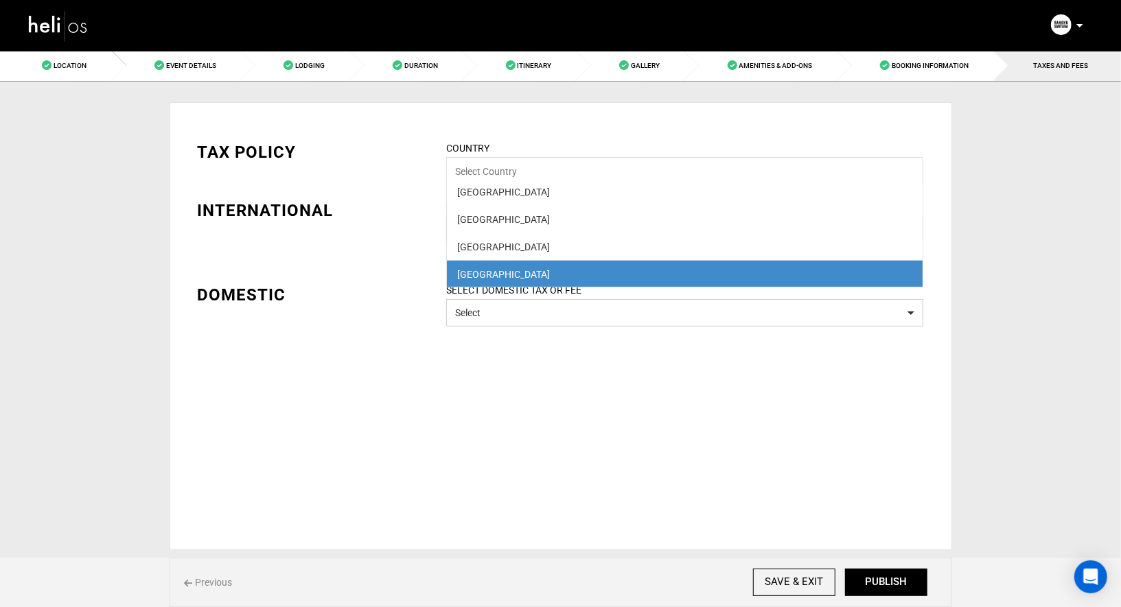
click at [550, 270] on div "[GEOGRAPHIC_DATA]" at bounding box center [684, 275] width 455 height 14
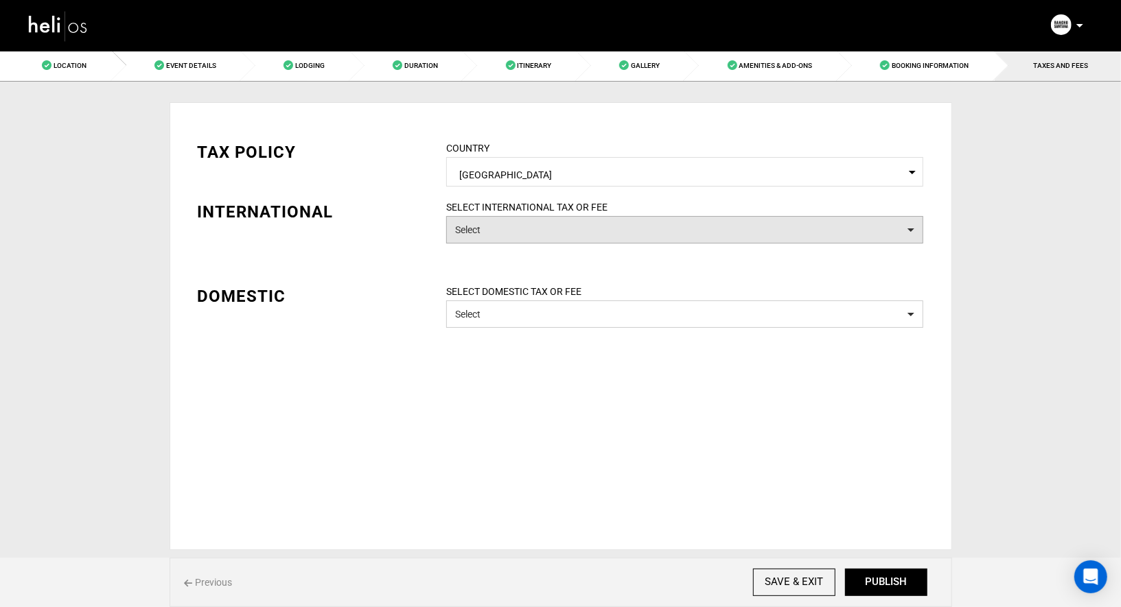
click at [554, 235] on button "Select" at bounding box center [684, 229] width 477 height 27
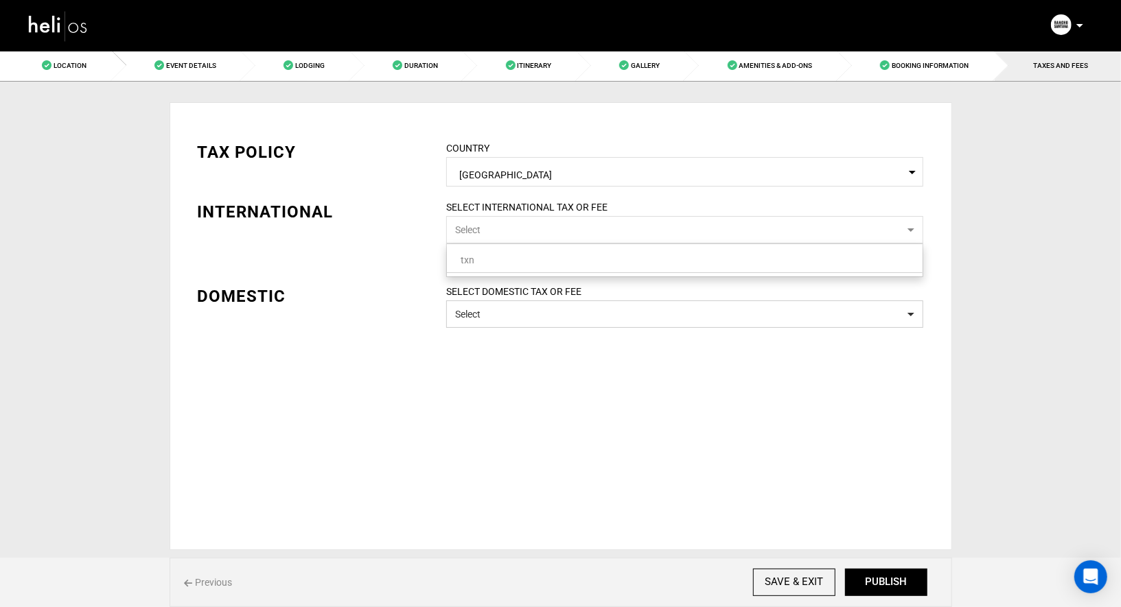
click at [570, 251] on link "txn" at bounding box center [685, 260] width 476 height 18
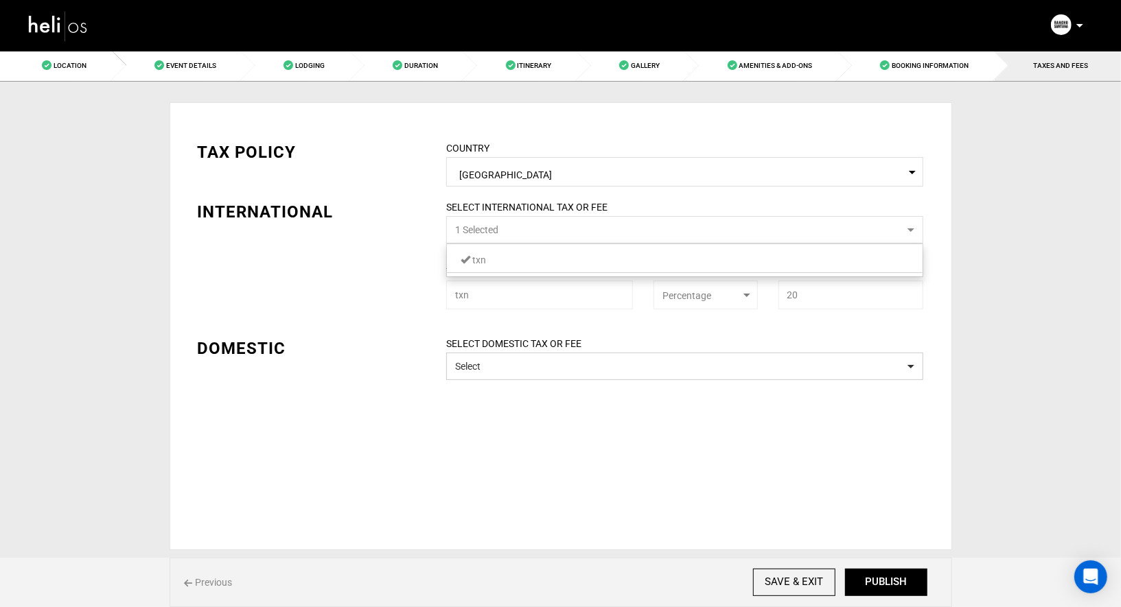
click at [569, 259] on link "txn" at bounding box center [685, 260] width 476 height 18
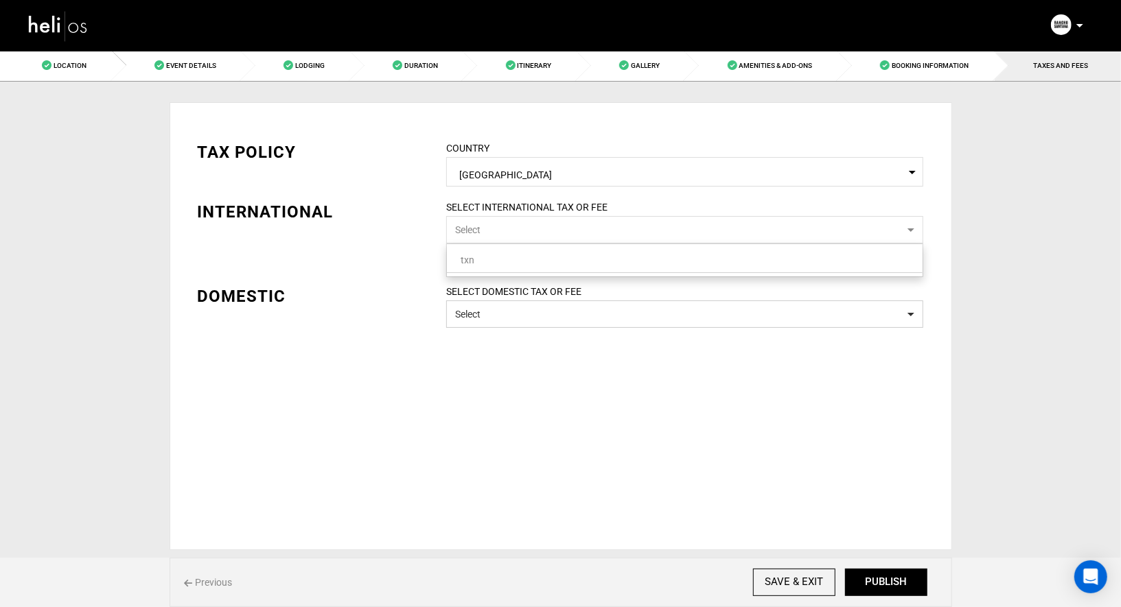
click at [550, 329] on div "TAX POLICY COUNTRY Select Country [GEOGRAPHIC_DATA] Please select a country. IN…" at bounding box center [561, 326] width 782 height 448
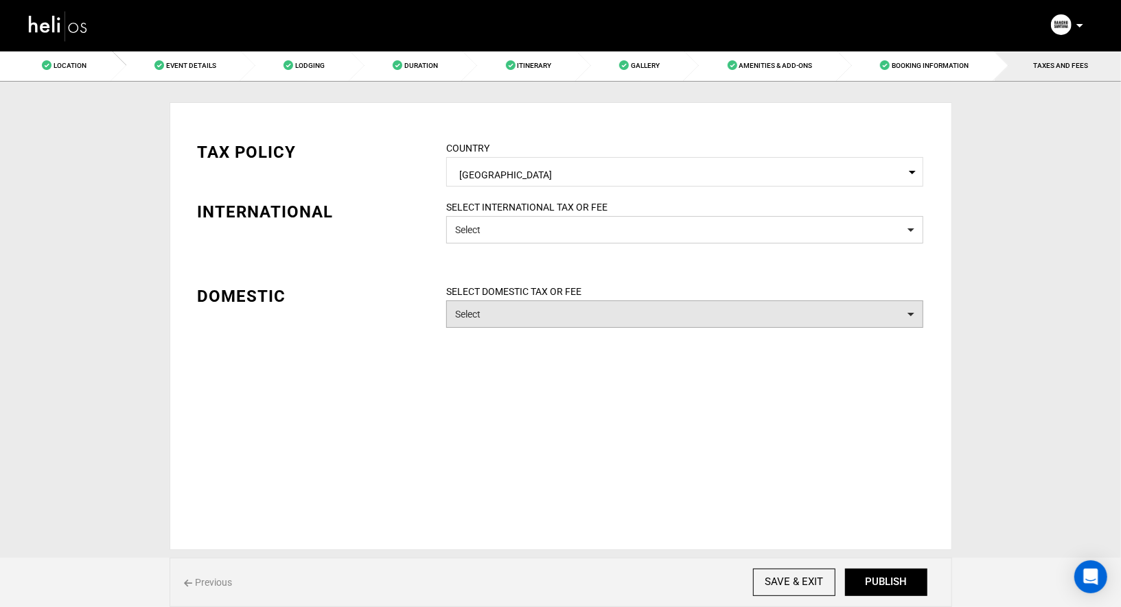
click at [550, 319] on button "Select" at bounding box center [684, 314] width 477 height 27
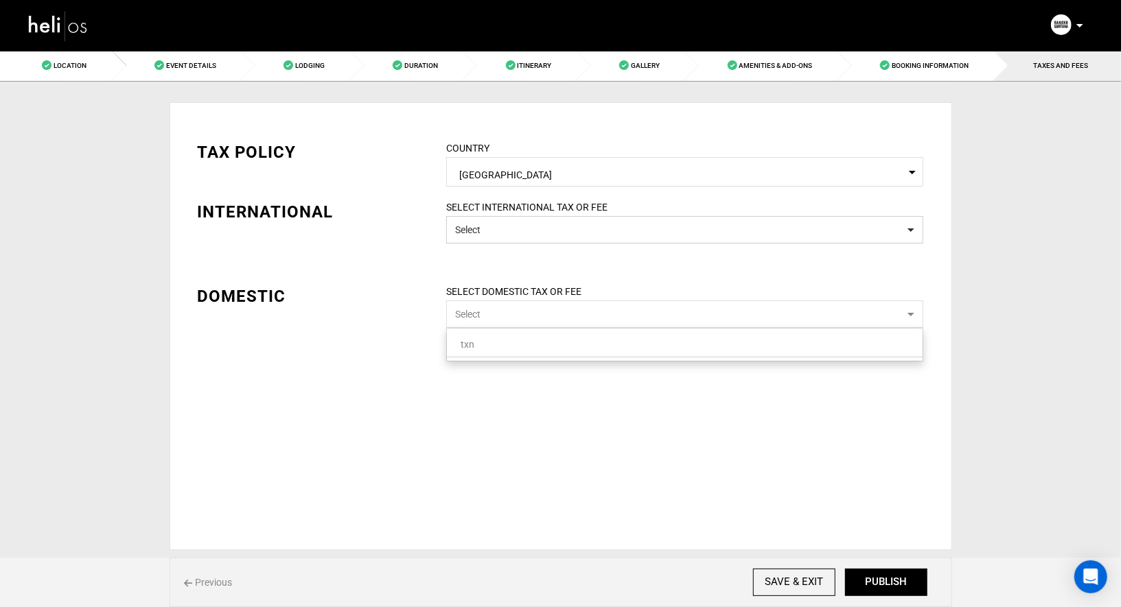
click at [539, 349] on link "txn" at bounding box center [685, 345] width 476 height 18
click at [546, 339] on link "txn" at bounding box center [685, 345] width 476 height 18
click at [591, 260] on div "TAX POLICY COUNTRY Select Country [GEOGRAPHIC_DATA] Please select a country. IN…" at bounding box center [560, 224] width 747 height 208
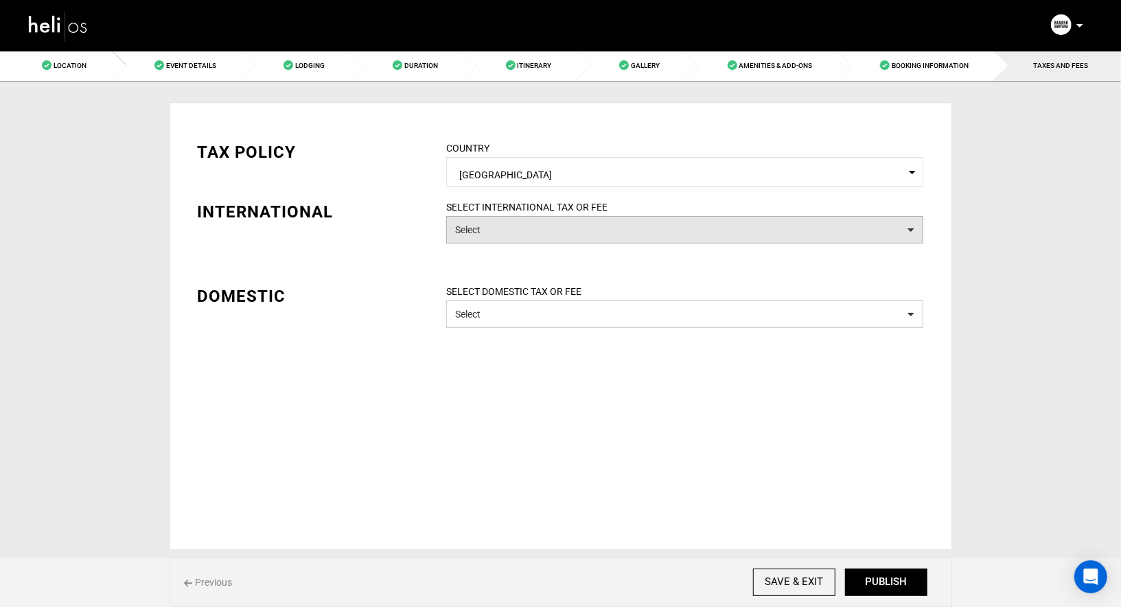
click at [607, 228] on button "Select" at bounding box center [684, 229] width 477 height 27
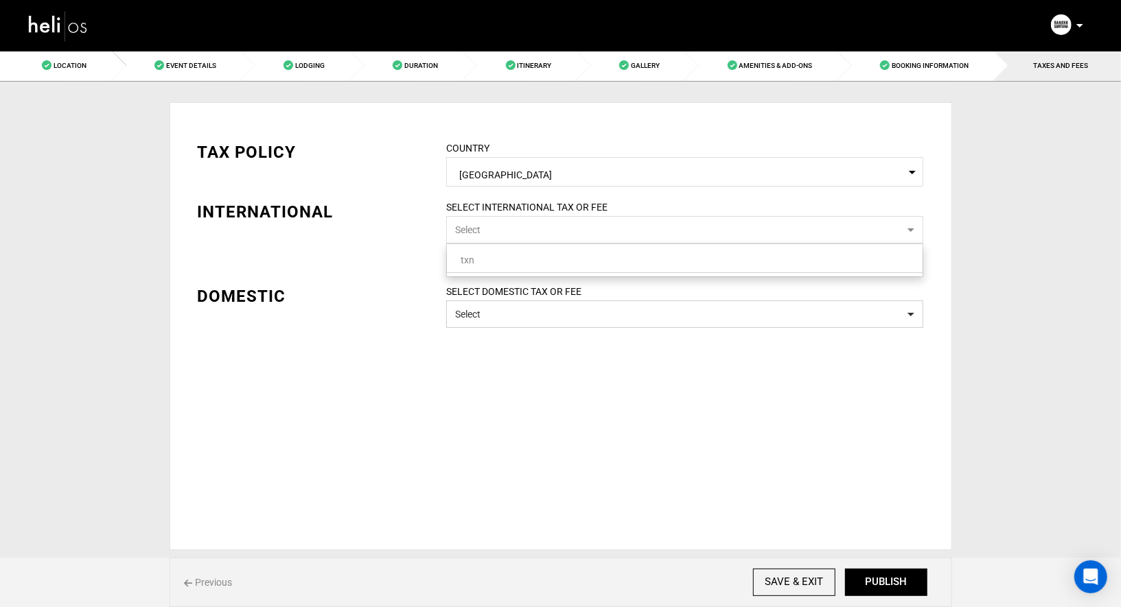
click at [591, 262] on link "txn" at bounding box center [685, 260] width 476 height 18
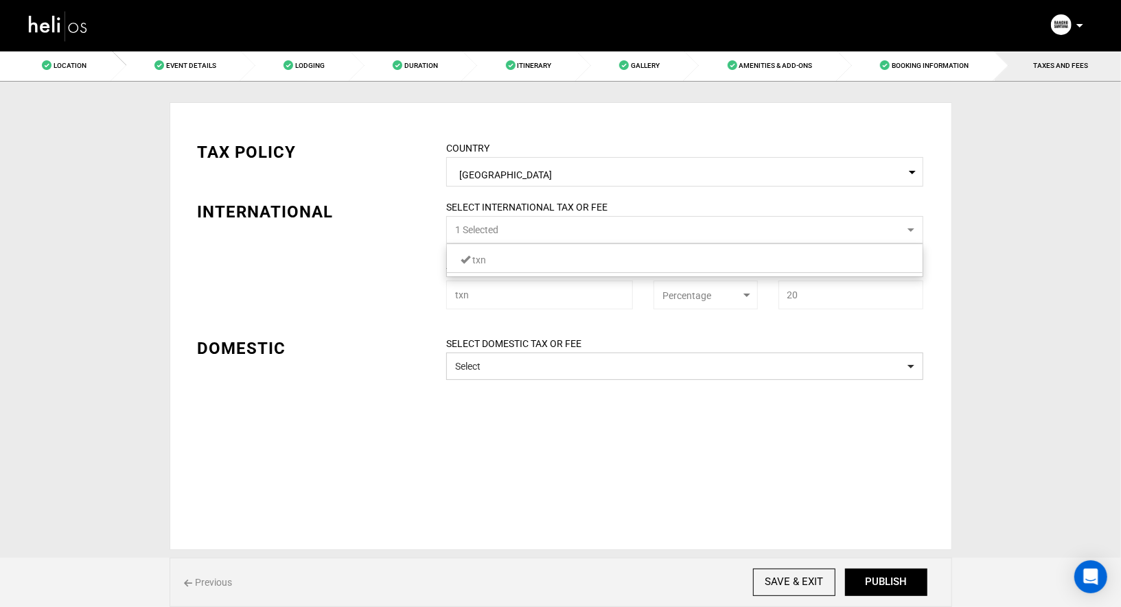
click at [450, 428] on div "TAX POLICY COUNTRY Select Country [GEOGRAPHIC_DATA] Please select a country. IN…" at bounding box center [561, 326] width 782 height 448
click at [1085, 24] on div "Complete Your Profile Account Settings Change Password Logout" at bounding box center [1068, 25] width 49 height 27
click at [1077, 24] on icon at bounding box center [1079, 25] width 7 height 3
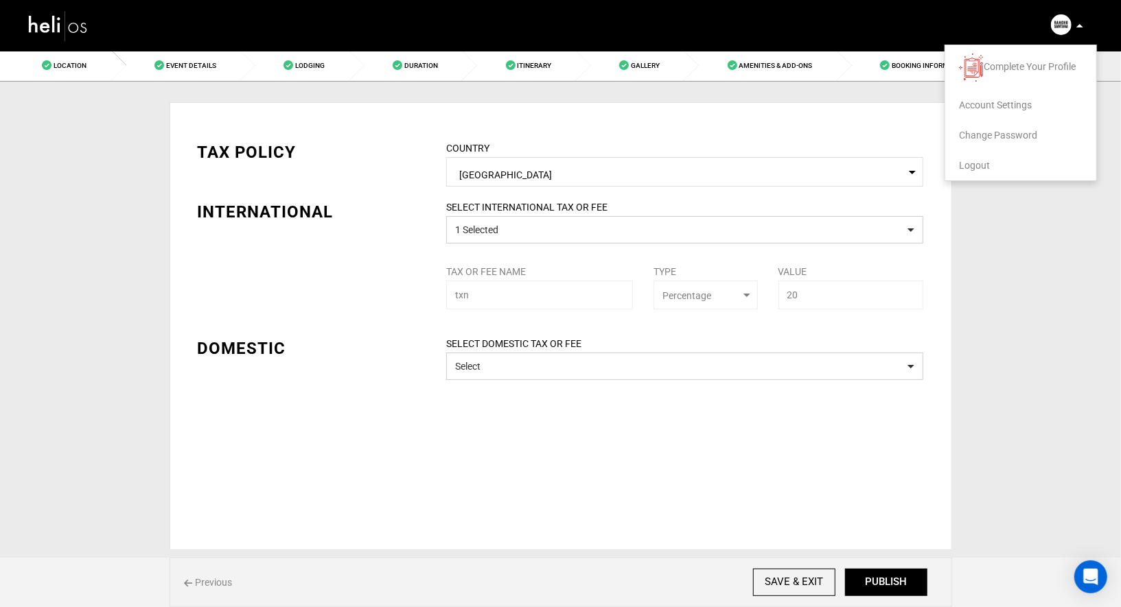
click at [980, 177] on li "Logout" at bounding box center [1020, 165] width 151 height 30
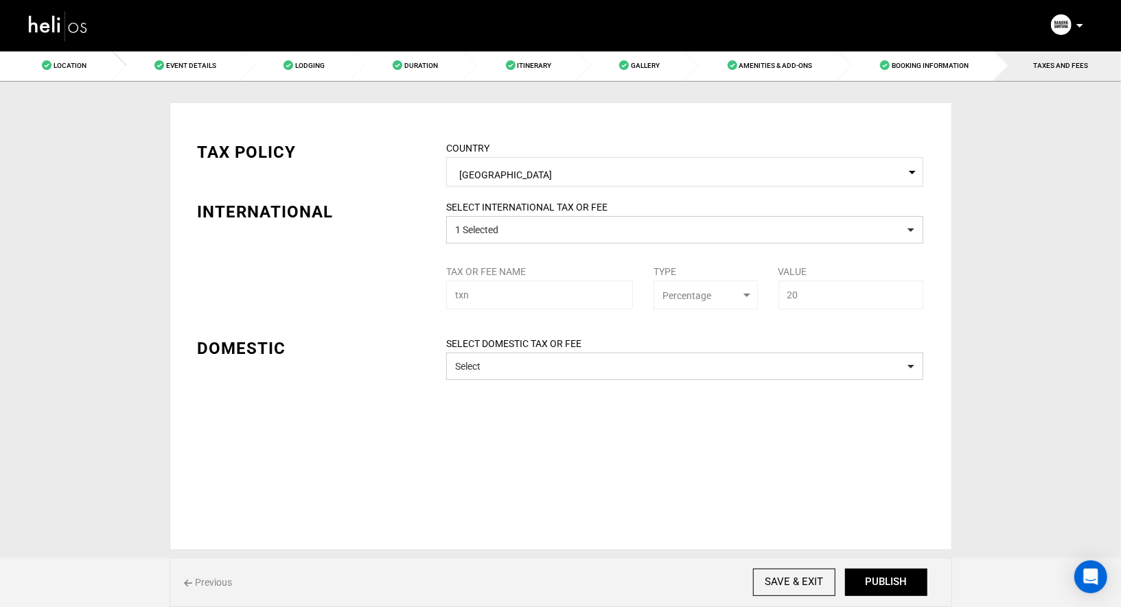
click at [1076, 21] on p at bounding box center [1079, 26] width 8 height 16
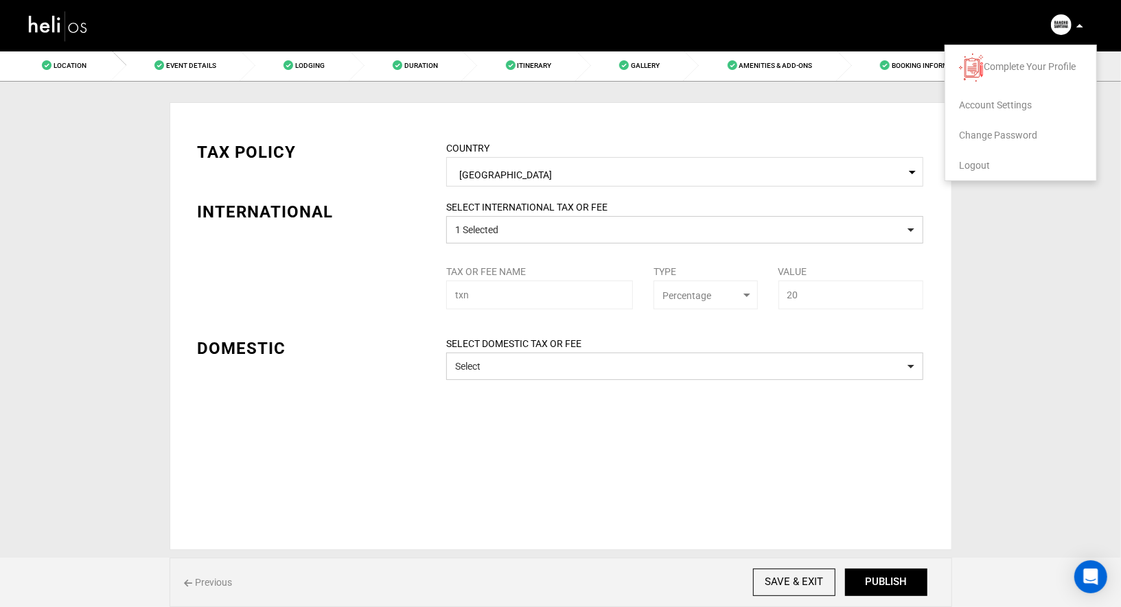
click at [968, 165] on span "Logout" at bounding box center [974, 165] width 31 height 11
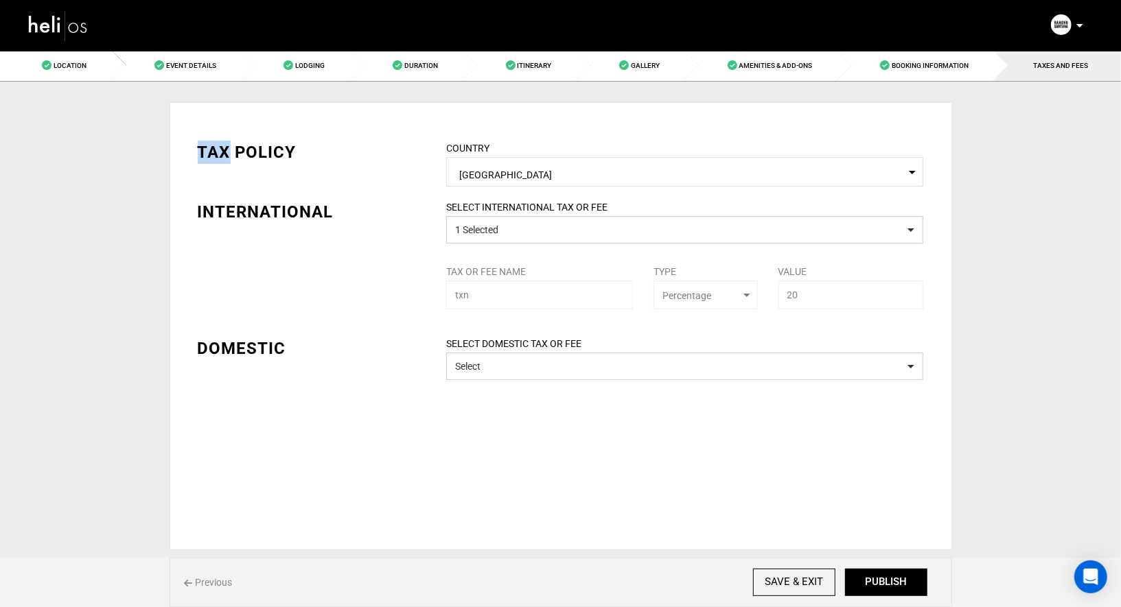
click at [968, 165] on div "Location Event Details Lodging Duration Itinerary Gallery Amenities & Add-Ons B…" at bounding box center [560, 300] width 1121 height 500
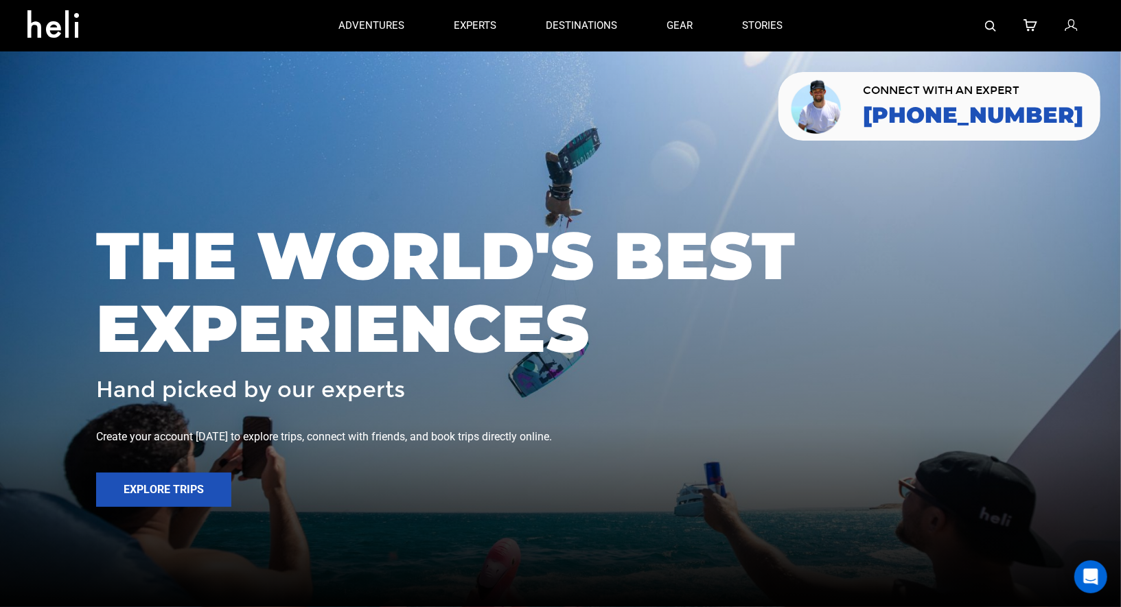
click at [1070, 32] on icon at bounding box center [1070, 26] width 12 height 18
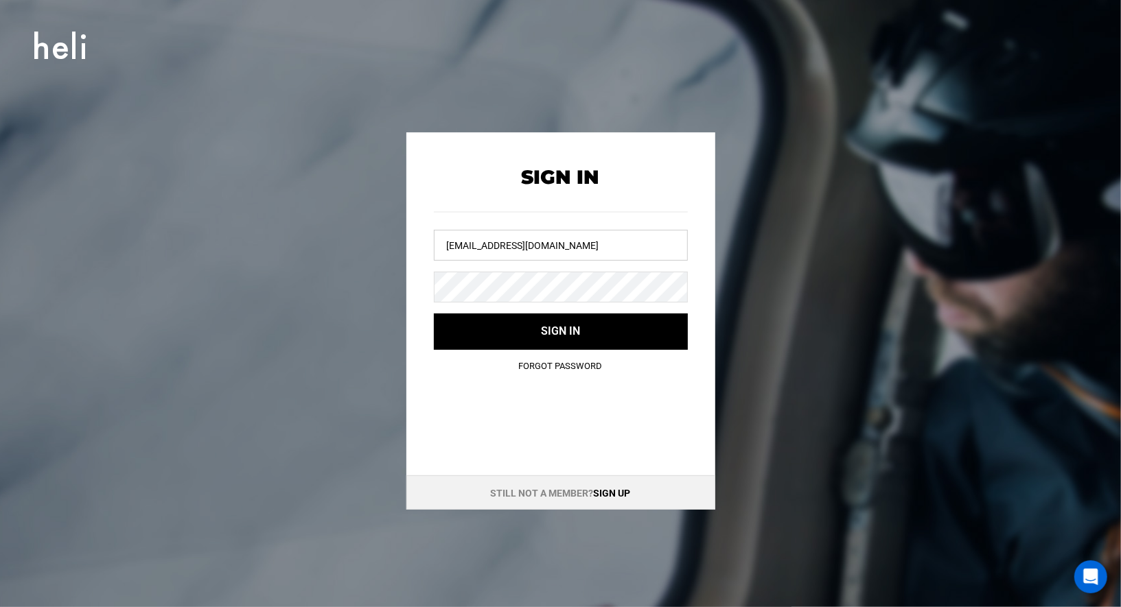
drag, startPoint x: 612, startPoint y: 255, endPoint x: 449, endPoint y: 237, distance: 164.3
click at [453, 240] on input "[EMAIL_ADDRESS][DOMAIN_NAME]" at bounding box center [561, 245] width 254 height 31
type input "o"
type input "T"
type input "R"
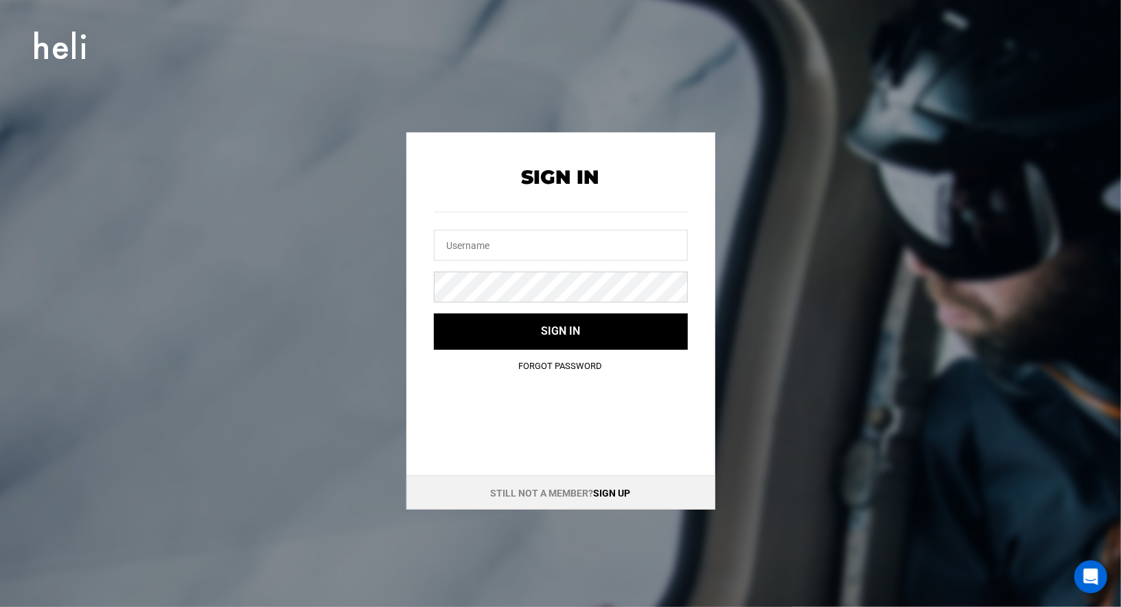
click at [409, 275] on div "Sign In Sign in Forgot Password" at bounding box center [560, 259] width 309 height 255
click at [443, 258] on input "text" at bounding box center [561, 245] width 254 height 31
type input "r"
type input "s"
click at [338, 348] on div "Sign In Sign in Forgot Password Still not a member? Sign up" at bounding box center [561, 320] width 618 height 377
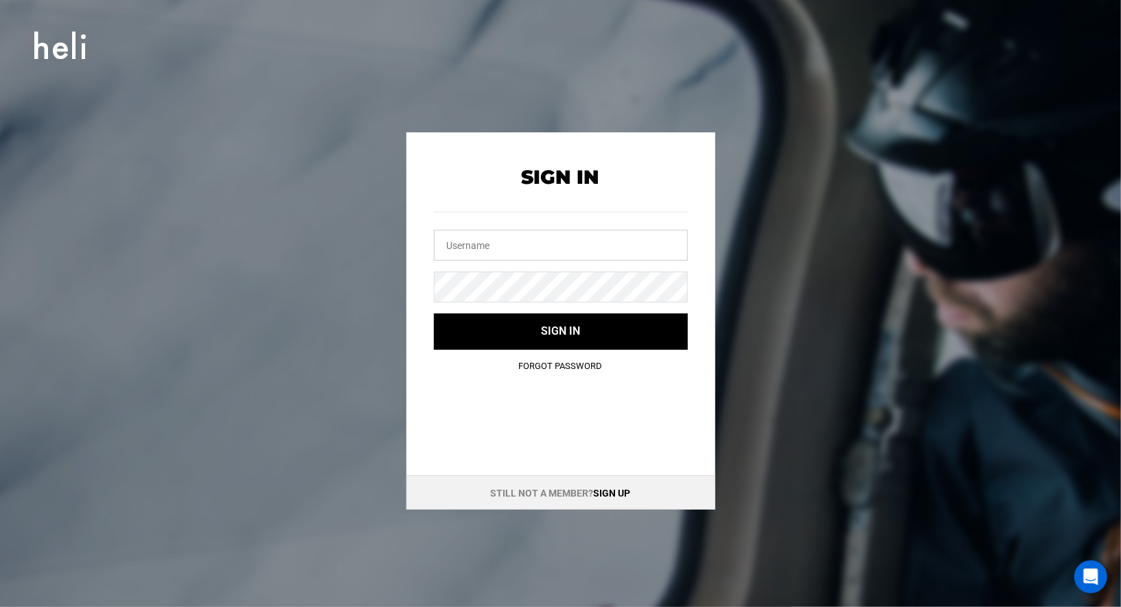
click at [517, 246] on input "text" at bounding box center [561, 245] width 254 height 31
paste input "[EMAIL_ADDRESS][DOMAIN_NAME]"
click at [465, 246] on input "[EMAIL_ADDRESS][DOMAIN_NAME]" at bounding box center [561, 245] width 254 height 31
type input "[EMAIL_ADDRESS][DOMAIN_NAME]"
click at [434, 314] on button "Sign in" at bounding box center [561, 332] width 254 height 36
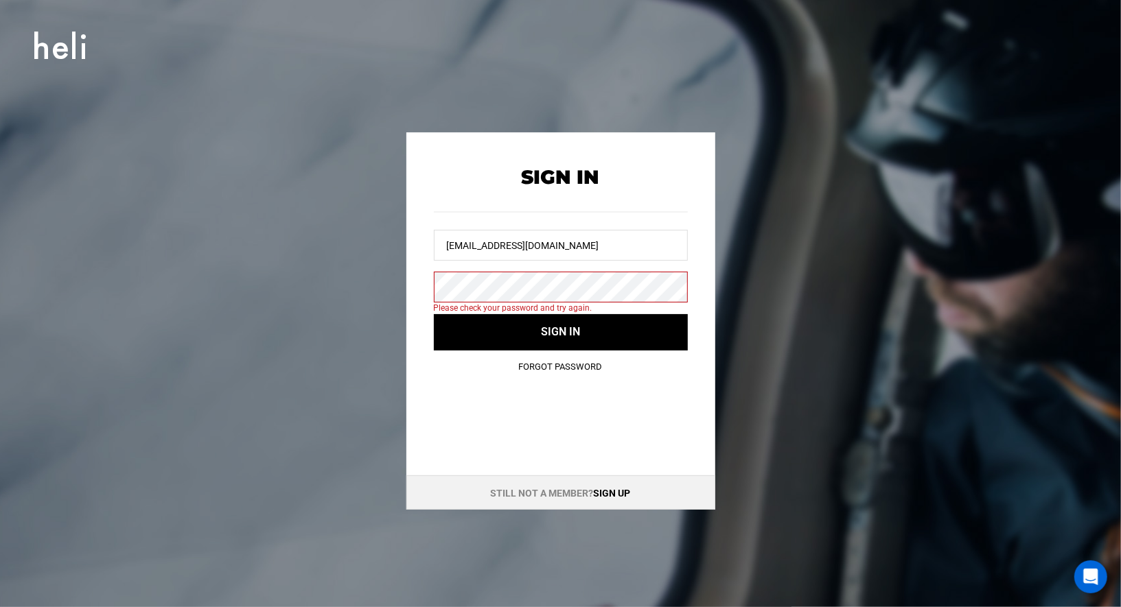
click at [434, 314] on button "Sign in" at bounding box center [561, 332] width 254 height 36
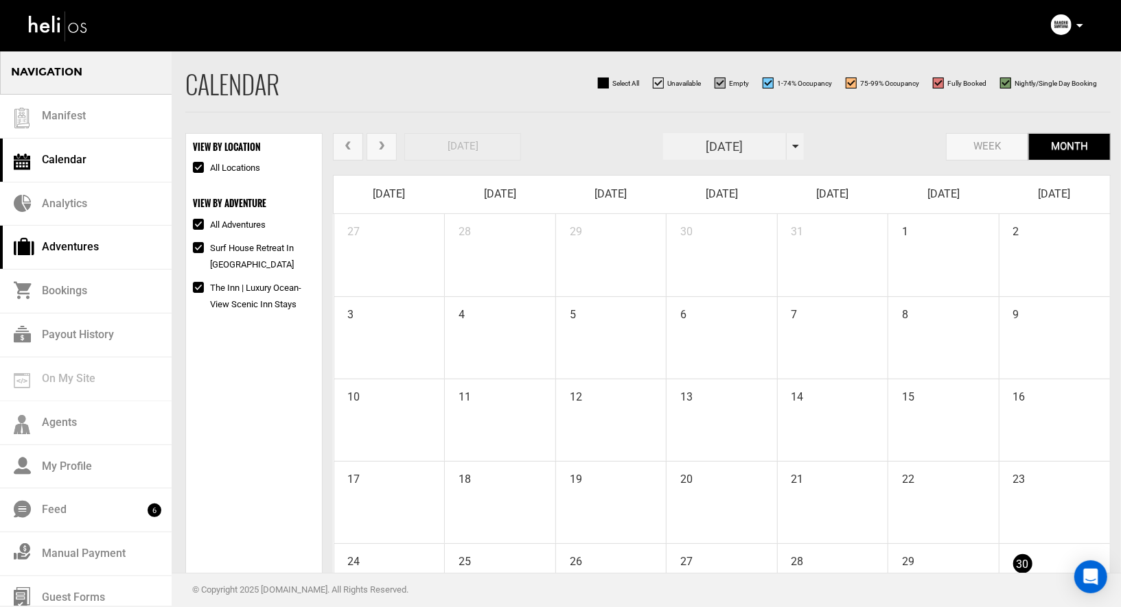
click at [53, 247] on link "Adventures" at bounding box center [86, 248] width 172 height 44
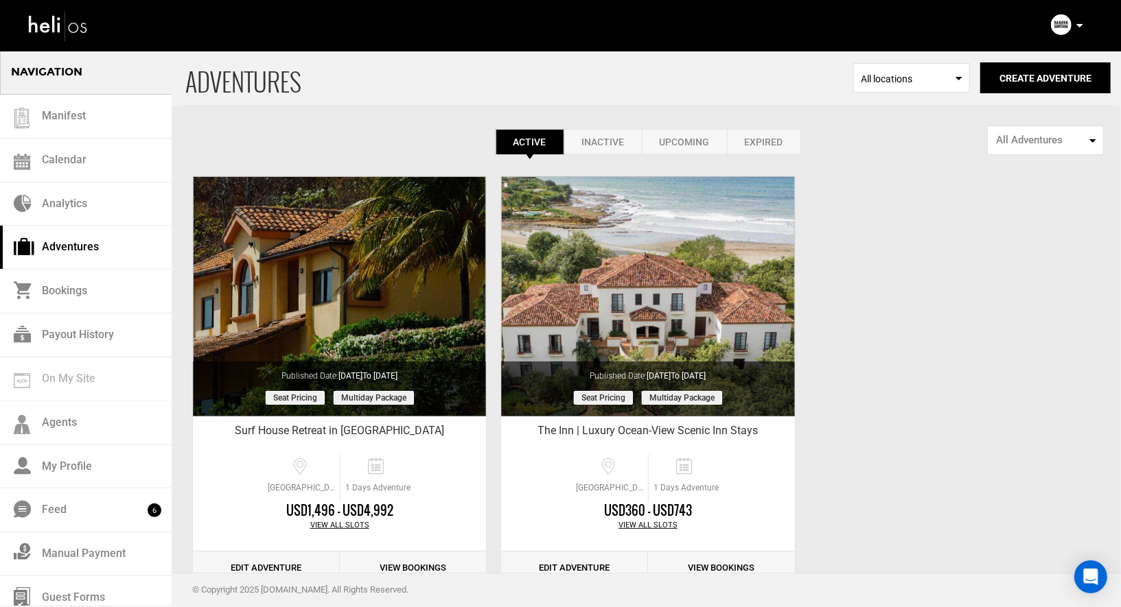
click at [605, 148] on link "Inactive" at bounding box center [603, 142] width 78 height 26
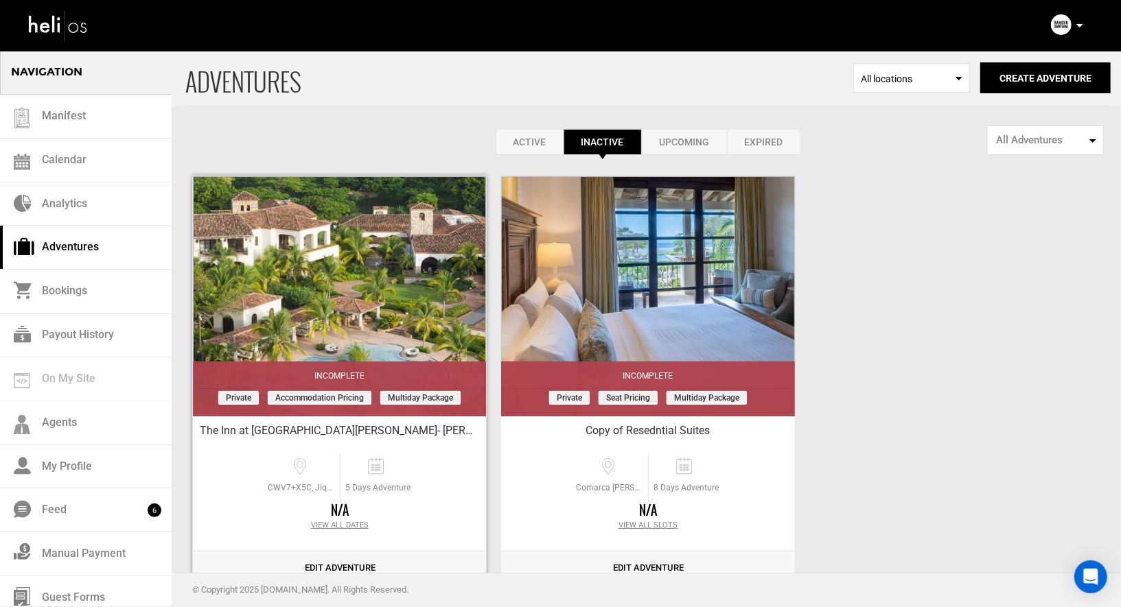
scroll to position [39, 0]
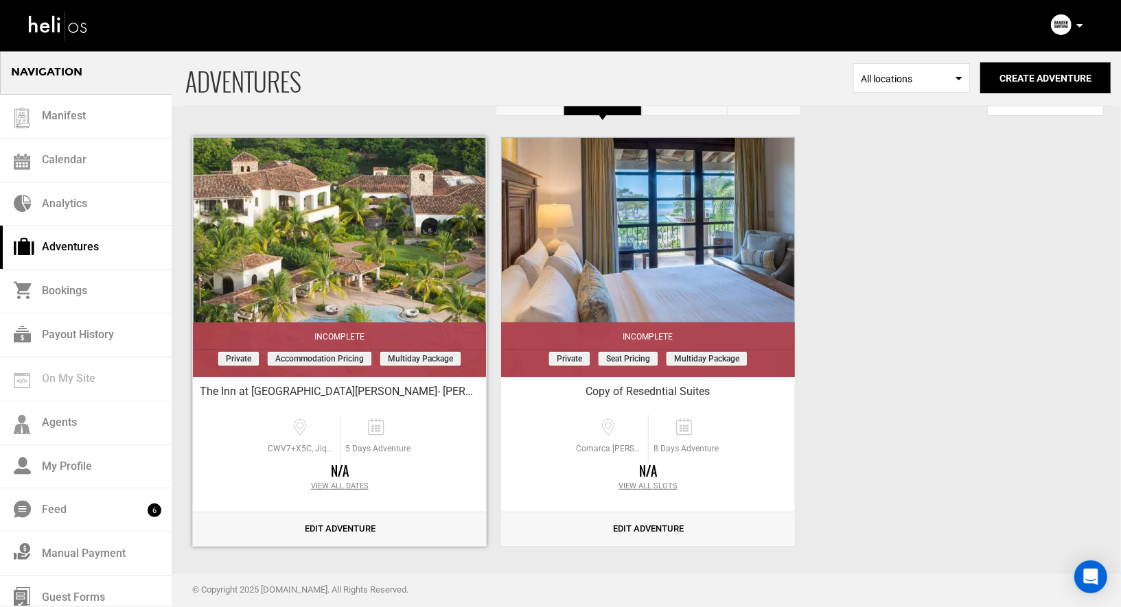
click at [329, 520] on link "Edit Adventure" at bounding box center [339, 530] width 293 height 34
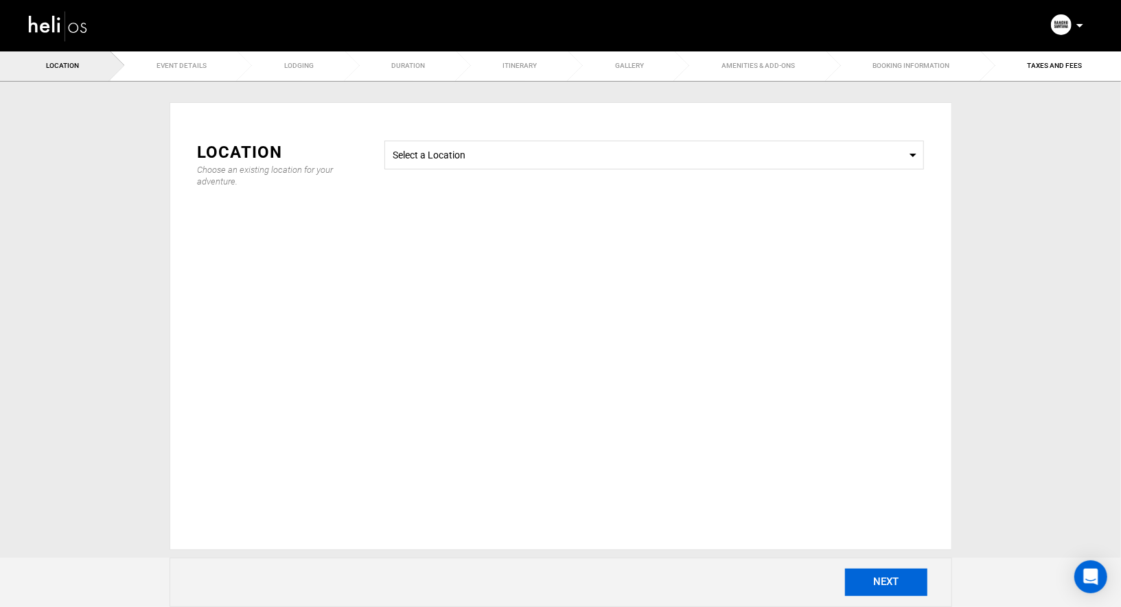
type input "5"
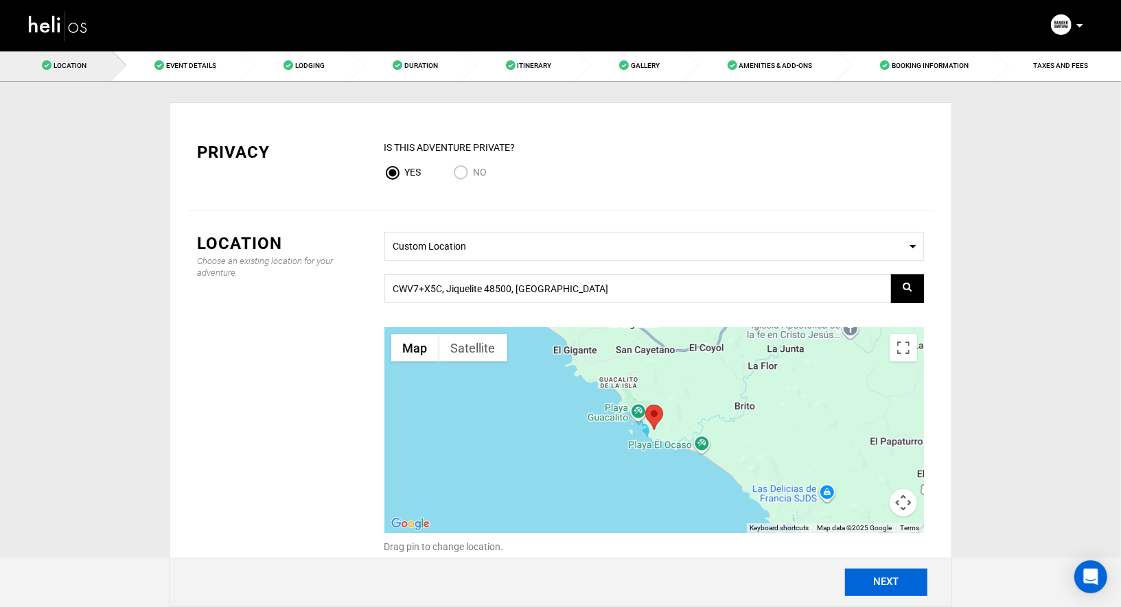
click at [885, 580] on button "NEXT" at bounding box center [886, 582] width 82 height 27
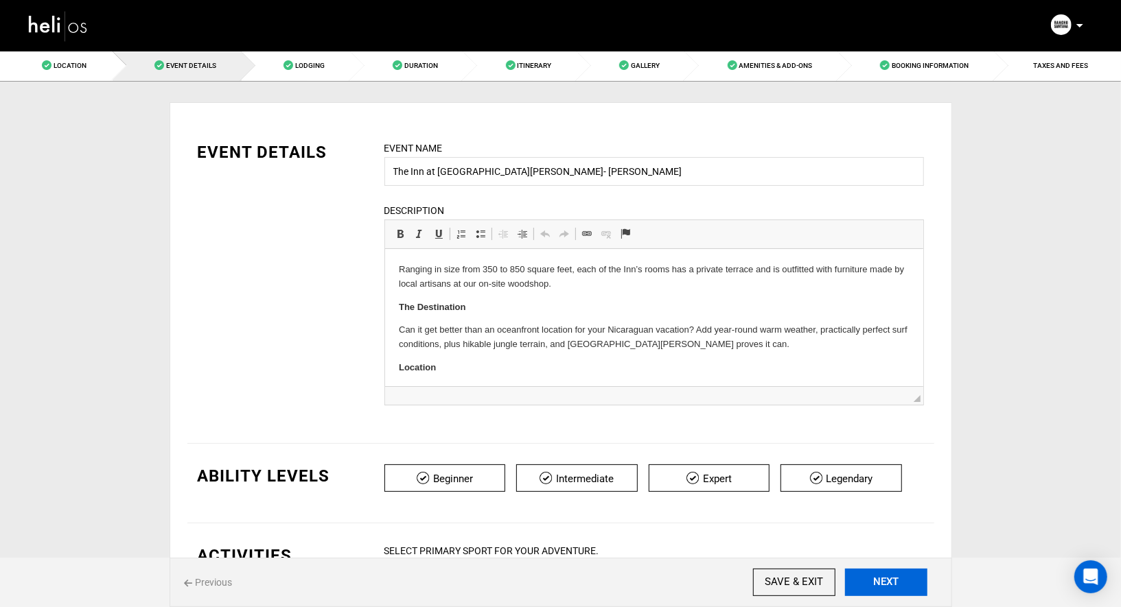
click at [885, 580] on button "NEXT" at bounding box center [886, 582] width 82 height 27
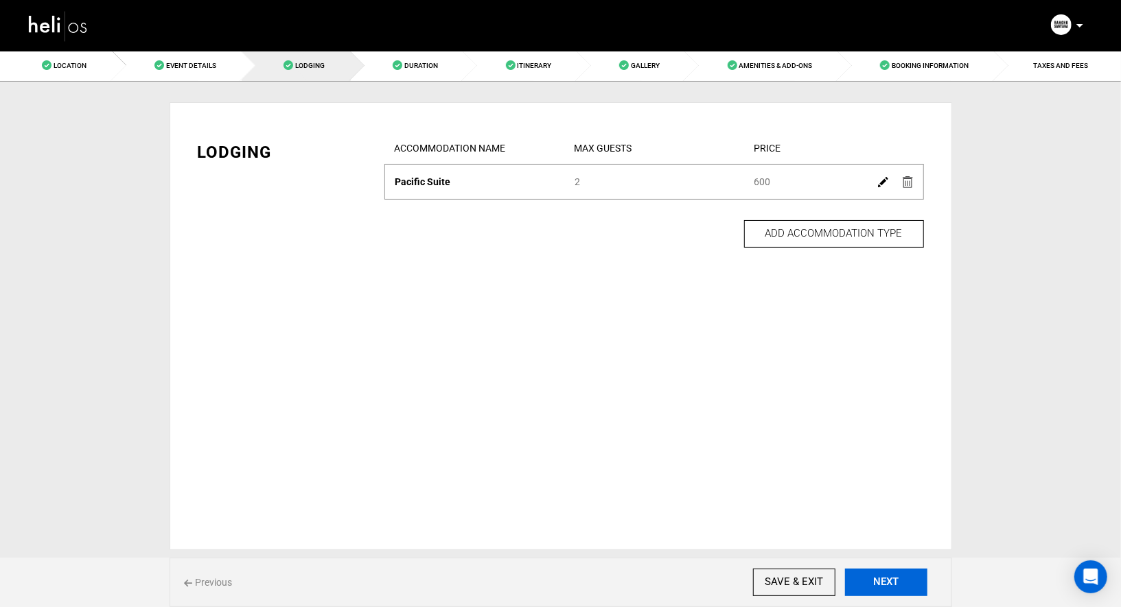
click at [885, 580] on button "NEXT" at bounding box center [886, 582] width 82 height 27
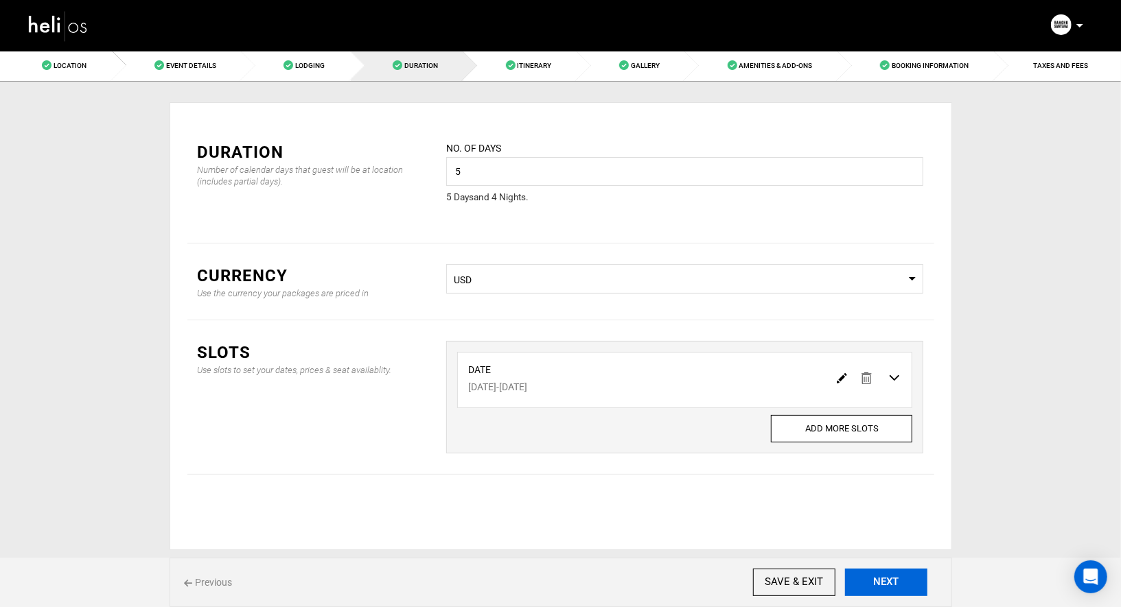
click at [895, 586] on button "NEXT" at bounding box center [886, 582] width 82 height 27
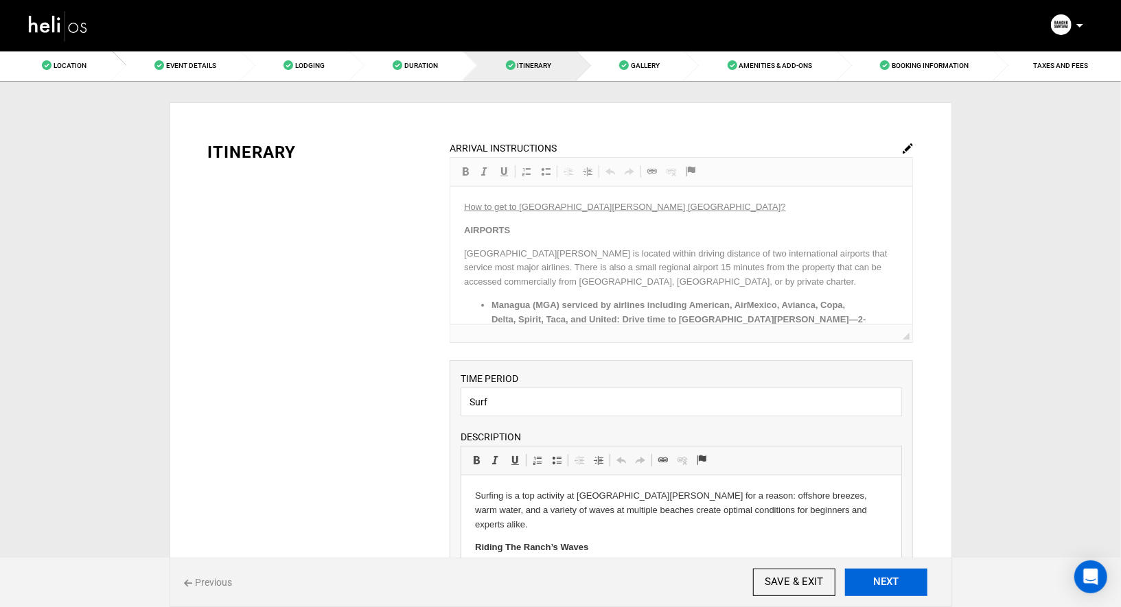
click at [895, 586] on button "NEXT" at bounding box center [886, 582] width 82 height 27
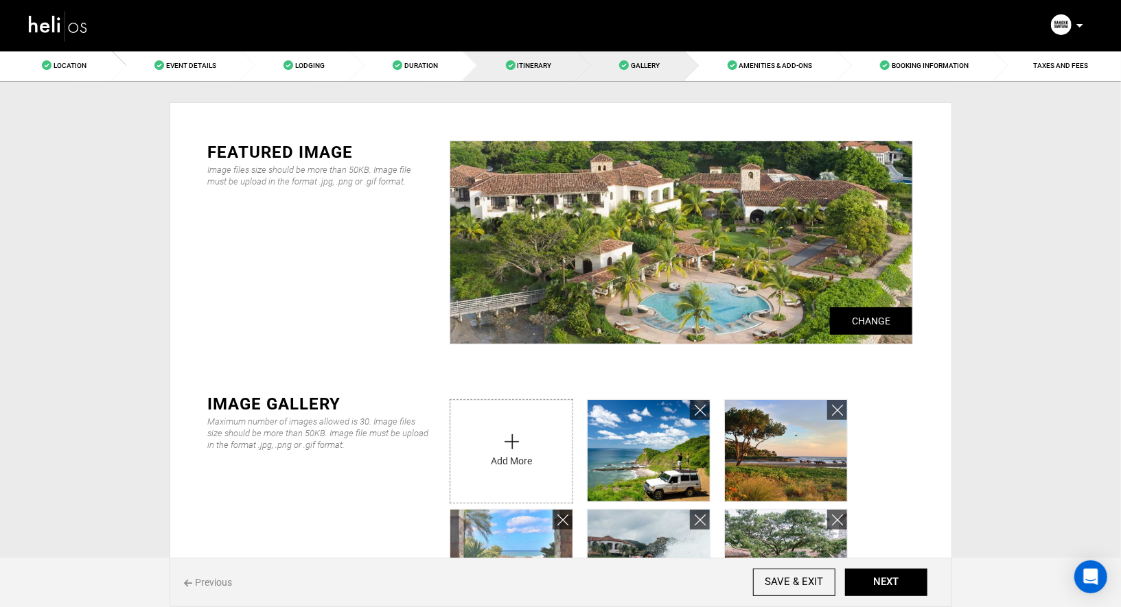
click at [533, 72] on link "Itinerary" at bounding box center [520, 65] width 114 height 31
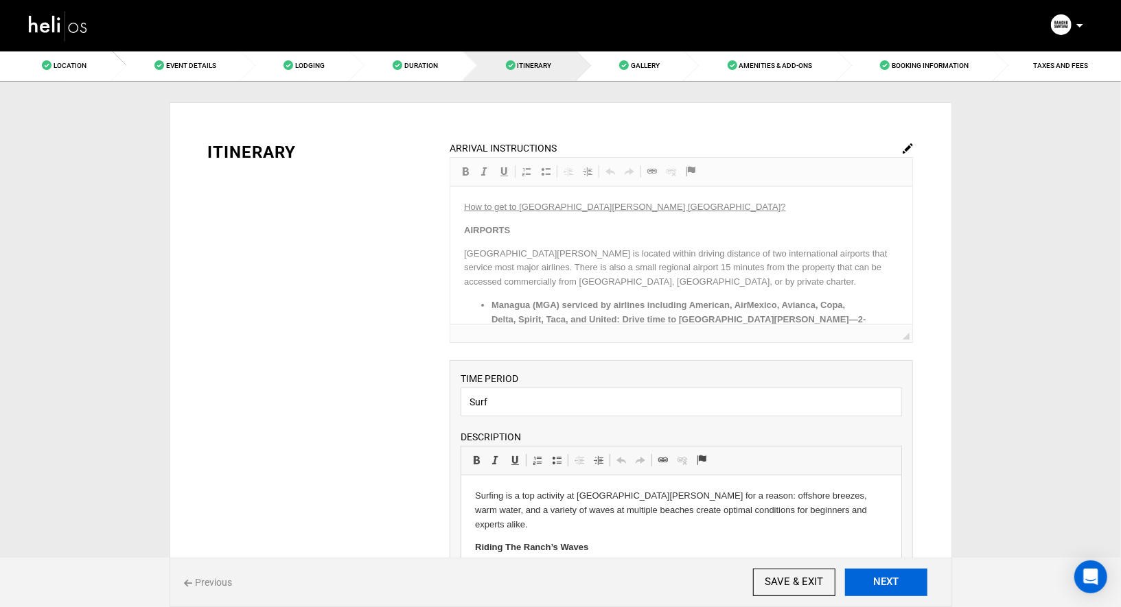
click at [880, 585] on button "NEXT" at bounding box center [886, 582] width 82 height 27
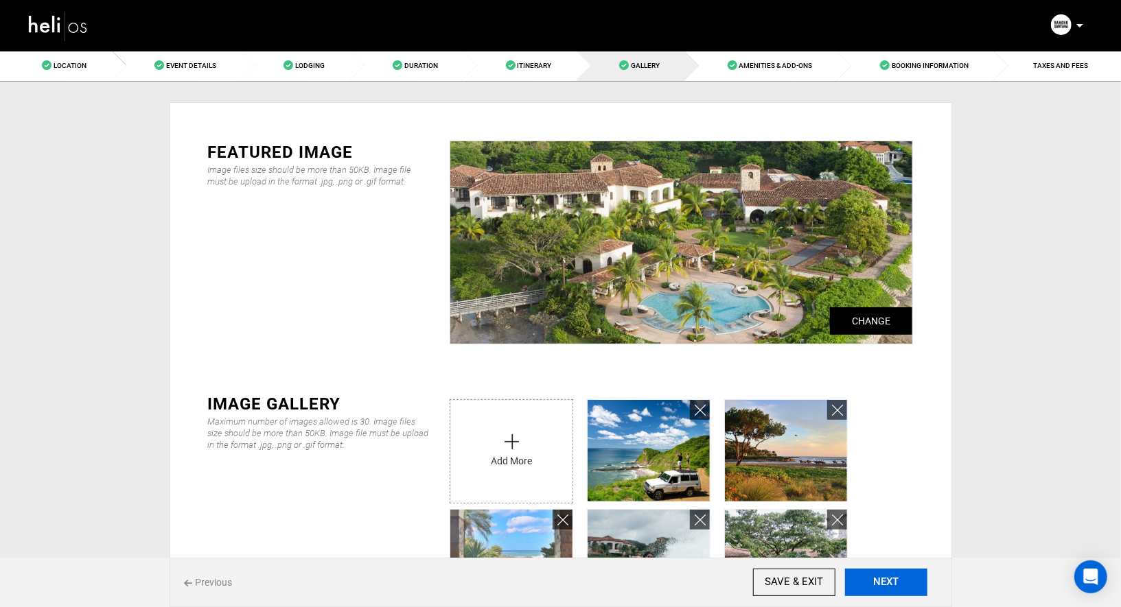
click at [880, 585] on button "NEXT" at bounding box center [886, 582] width 82 height 27
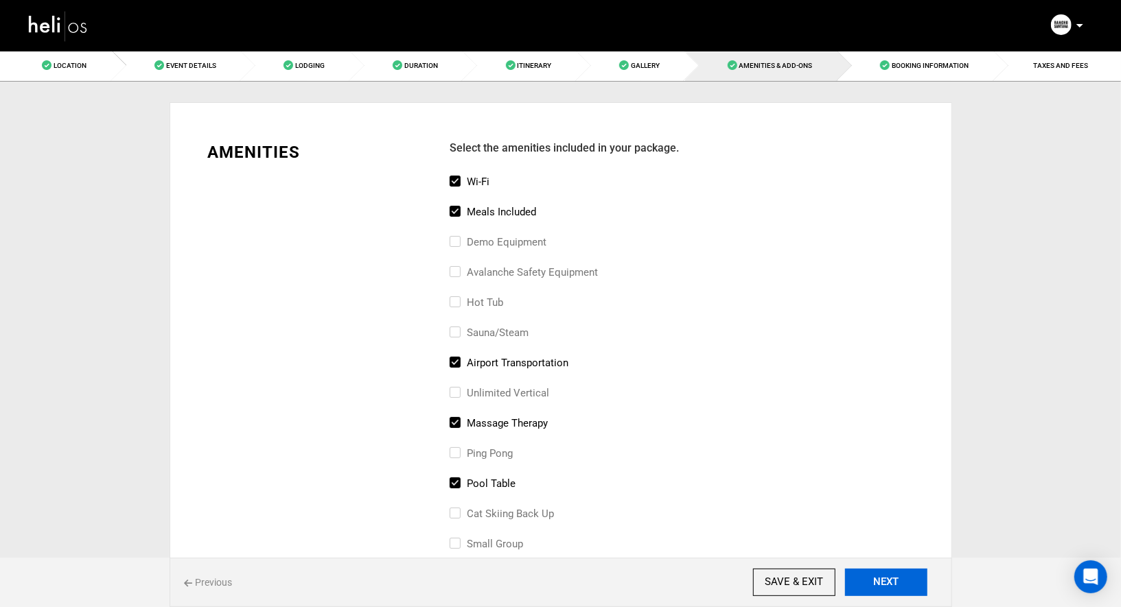
click at [880, 585] on button "NEXT" at bounding box center [886, 582] width 82 height 27
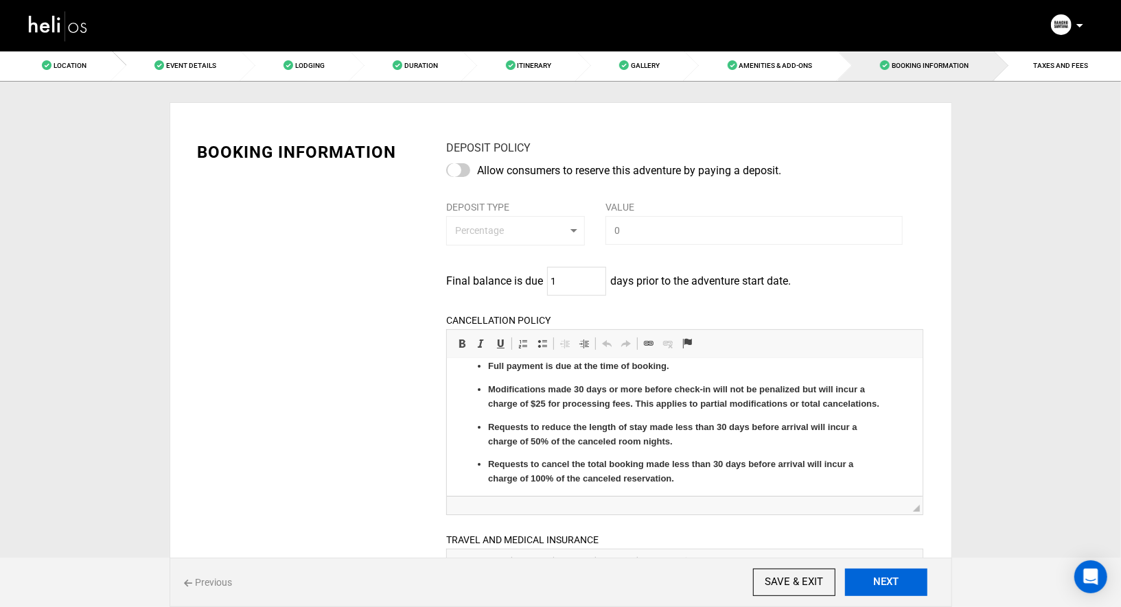
click at [872, 590] on button "NEXT" at bounding box center [886, 582] width 82 height 27
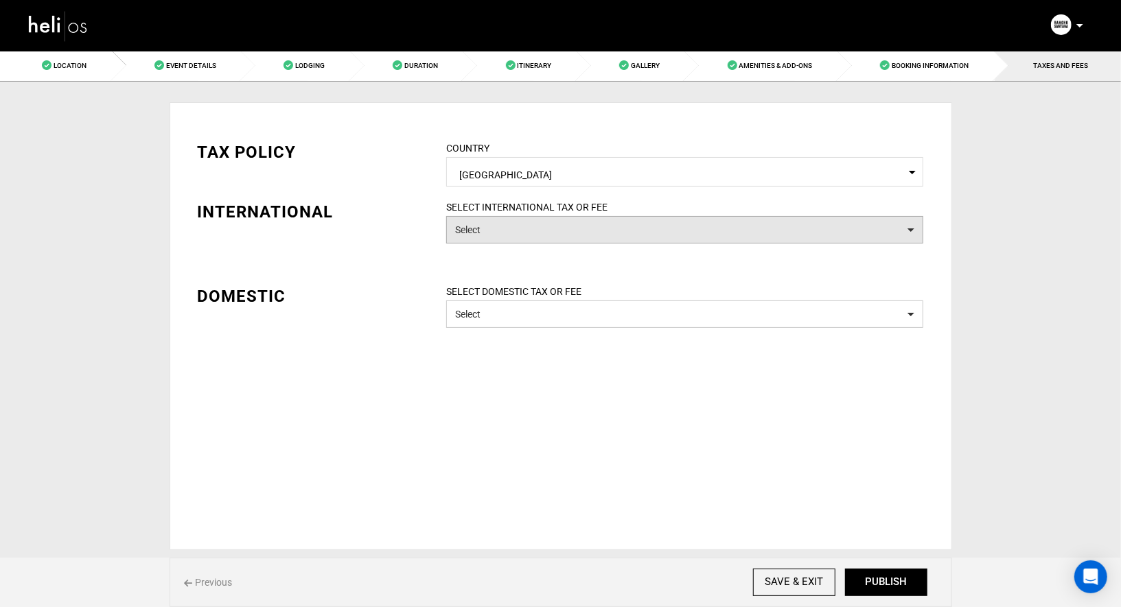
click at [602, 227] on button "Select" at bounding box center [684, 229] width 477 height 27
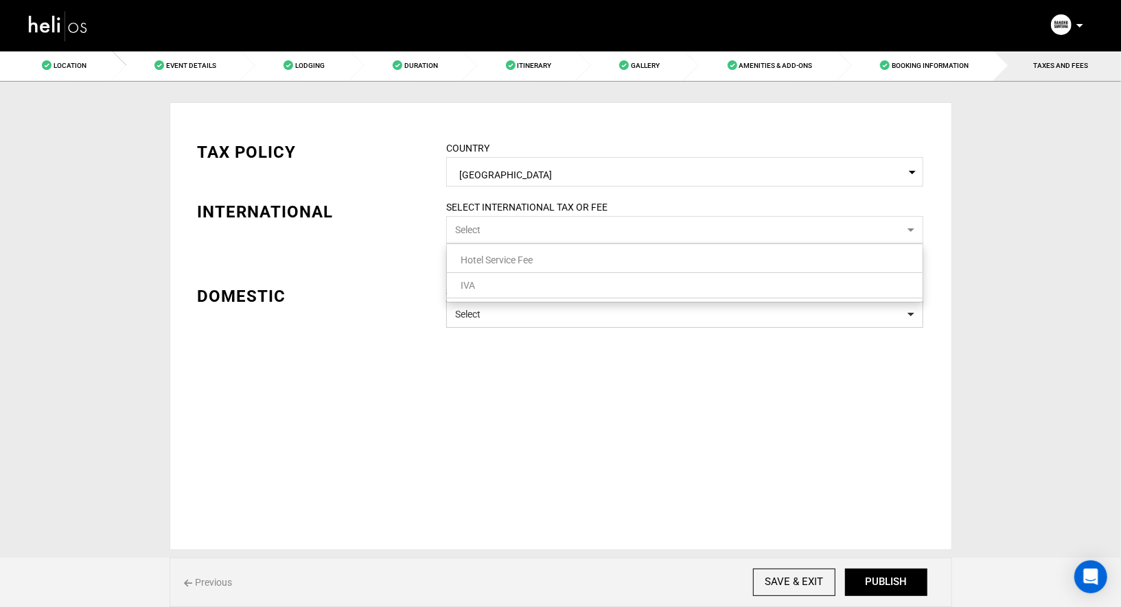
click at [568, 259] on link "Hotel Service Fee" at bounding box center [685, 260] width 476 height 18
click at [544, 286] on link "IVA" at bounding box center [685, 286] width 476 height 18
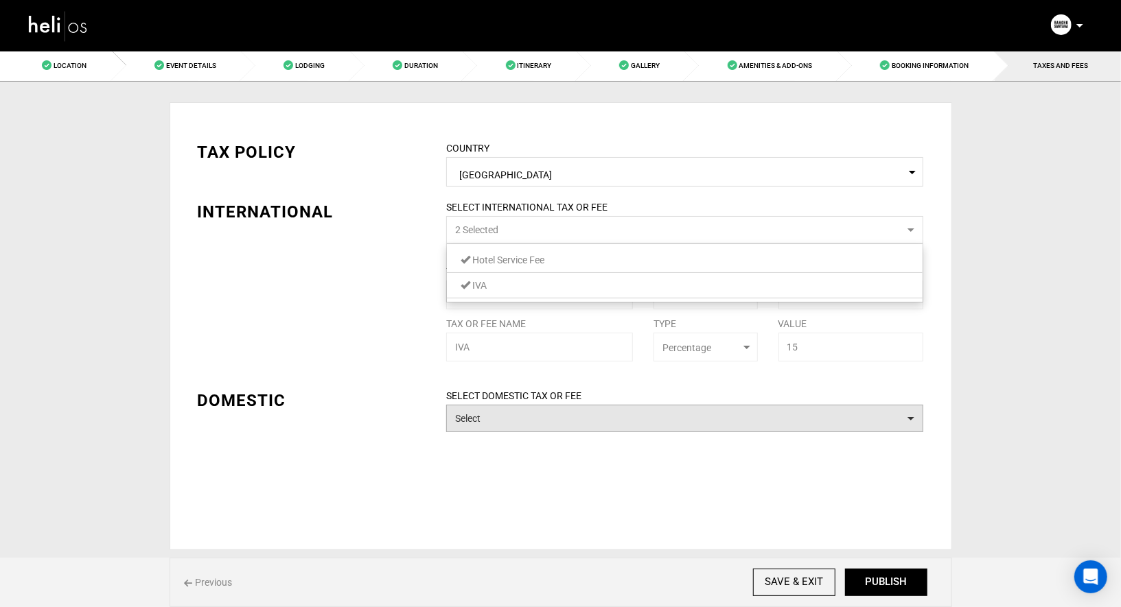
click at [509, 420] on button "Select" at bounding box center [684, 418] width 477 height 27
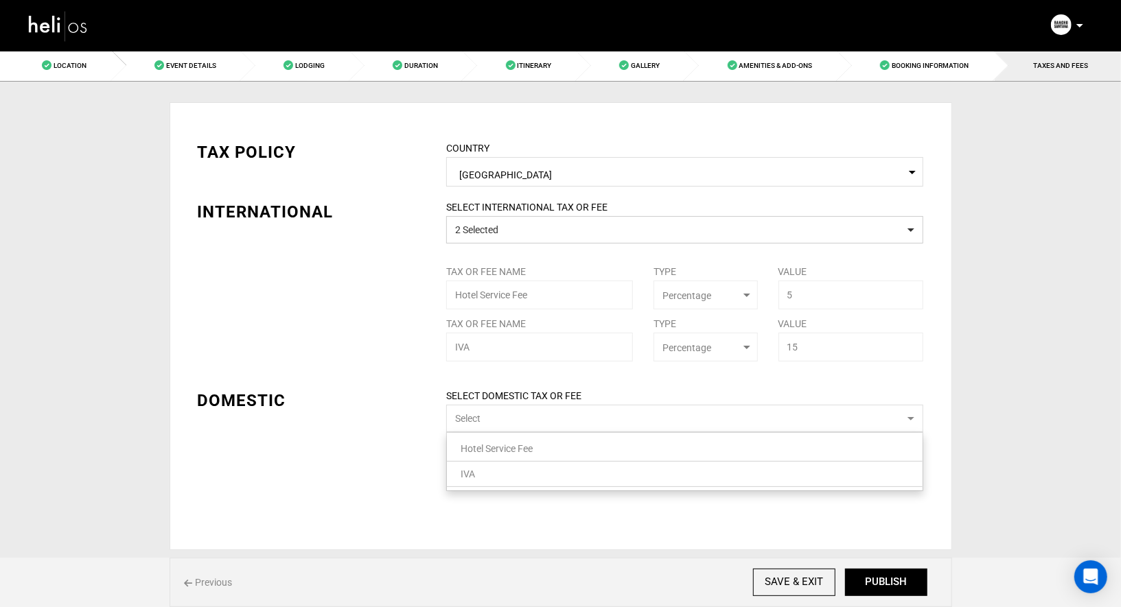
click at [501, 454] on span "Hotel Service Fee" at bounding box center [497, 448] width 72 height 11
click at [499, 471] on link "IVA" at bounding box center [685, 474] width 476 height 18
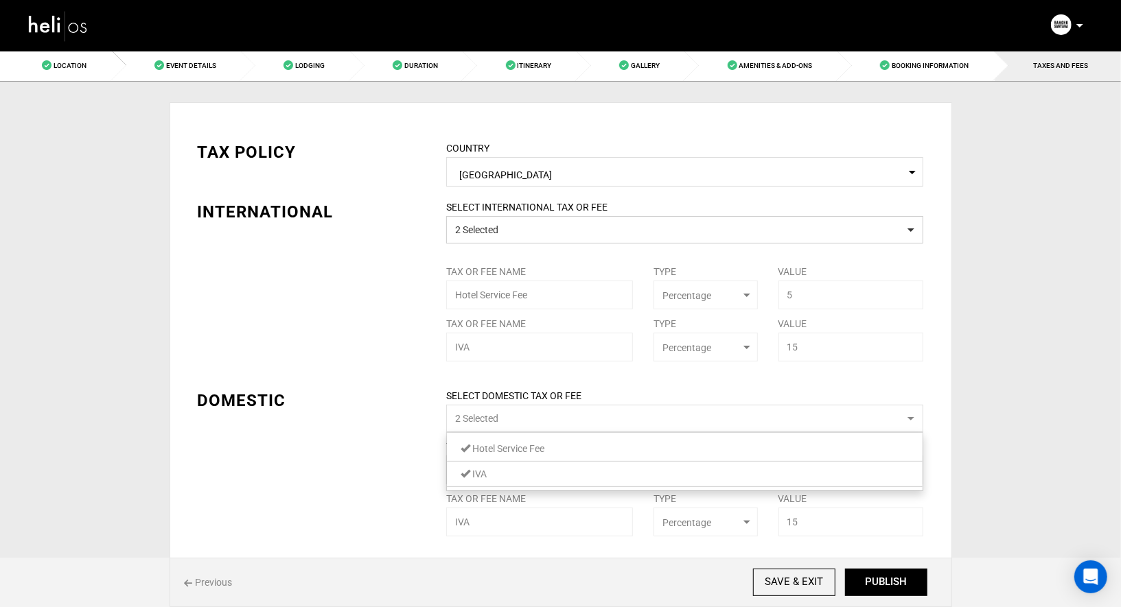
click at [372, 463] on div "TAX POLICY COUNTRY Select Country [GEOGRAPHIC_DATA] Please select a country. IN…" at bounding box center [560, 328] width 747 height 417
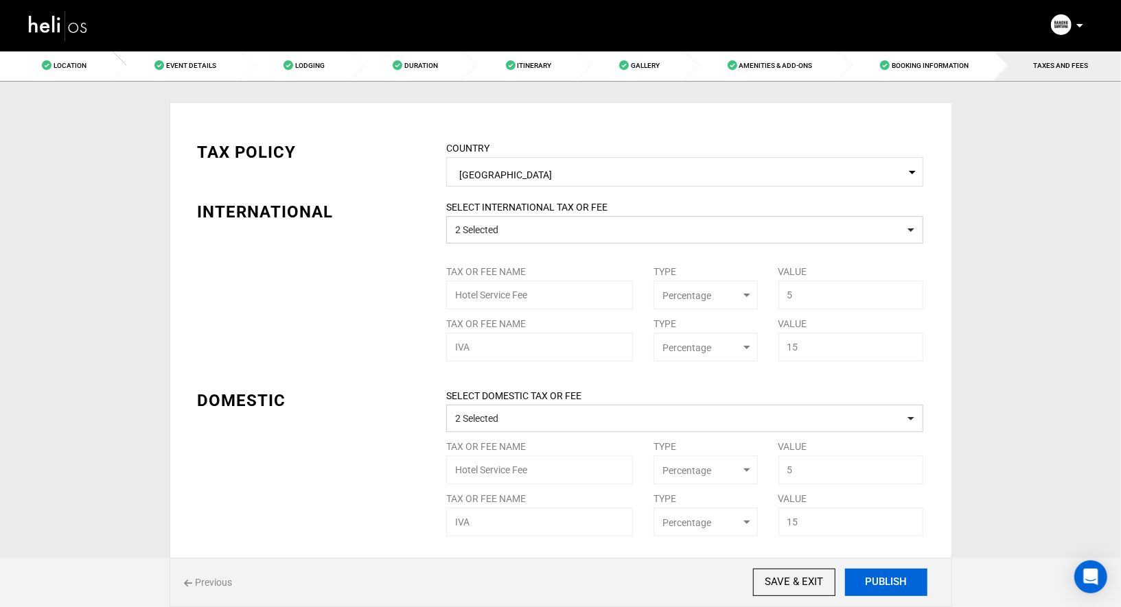
click at [877, 586] on button "PUBLISH" at bounding box center [886, 582] width 82 height 27
type input "[DATE]"
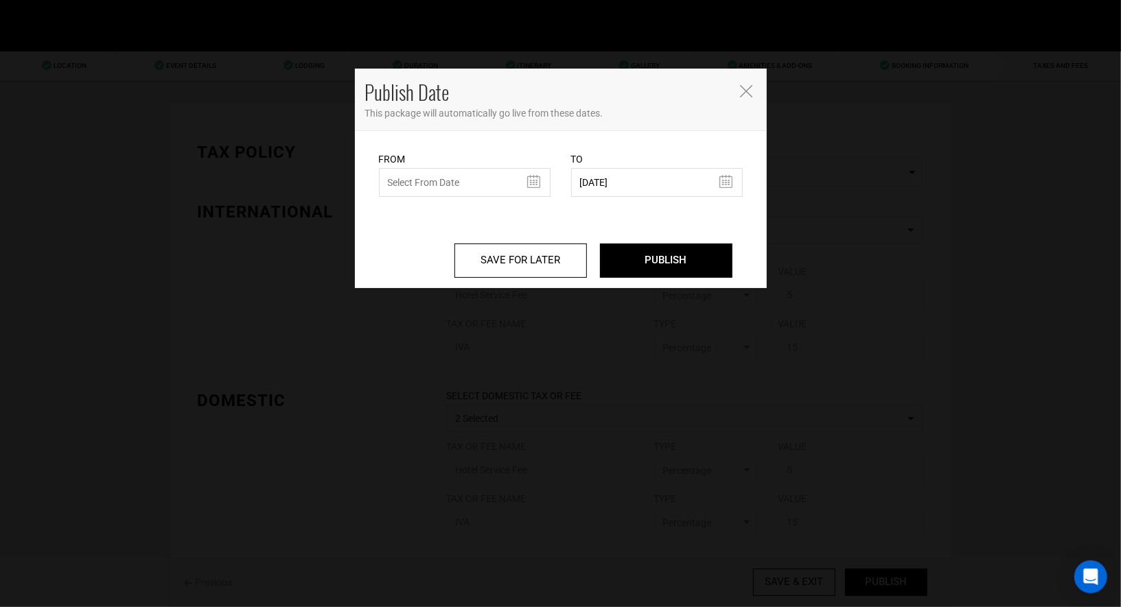
click at [476, 203] on div "SAVE FOR LATER PUBLISH" at bounding box center [561, 242] width 384 height 91
click at [481, 177] on input "text" at bounding box center [465, 182] width 172 height 29
click at [747, 91] on icon "Close" at bounding box center [746, 91] width 12 height 12
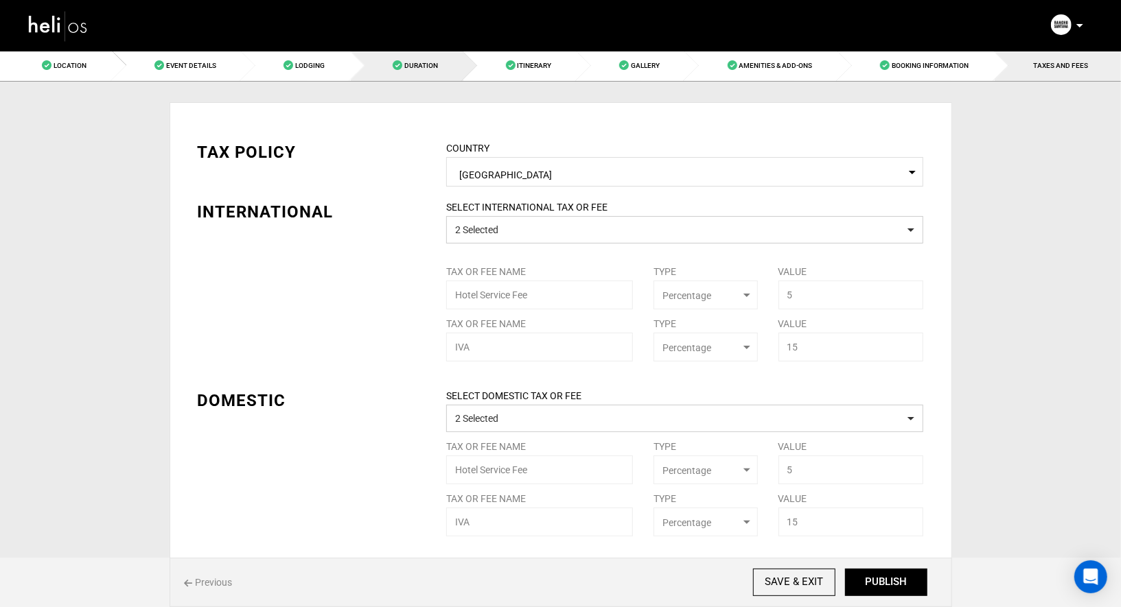
click at [407, 71] on link "Duration" at bounding box center [407, 65] width 113 height 31
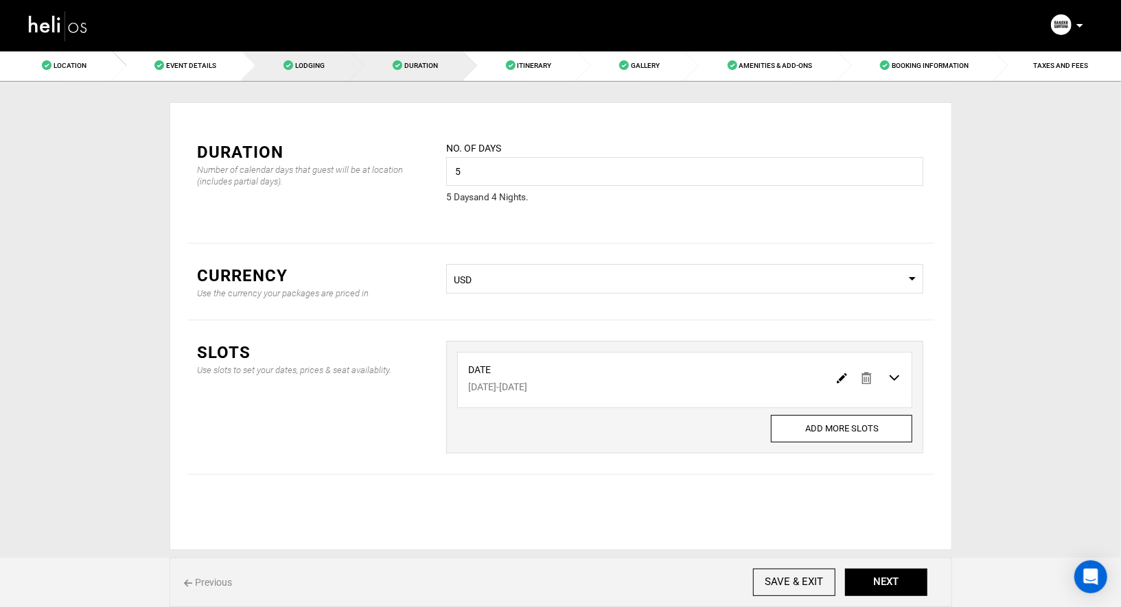
click at [270, 71] on link "Lodging" at bounding box center [296, 65] width 109 height 31
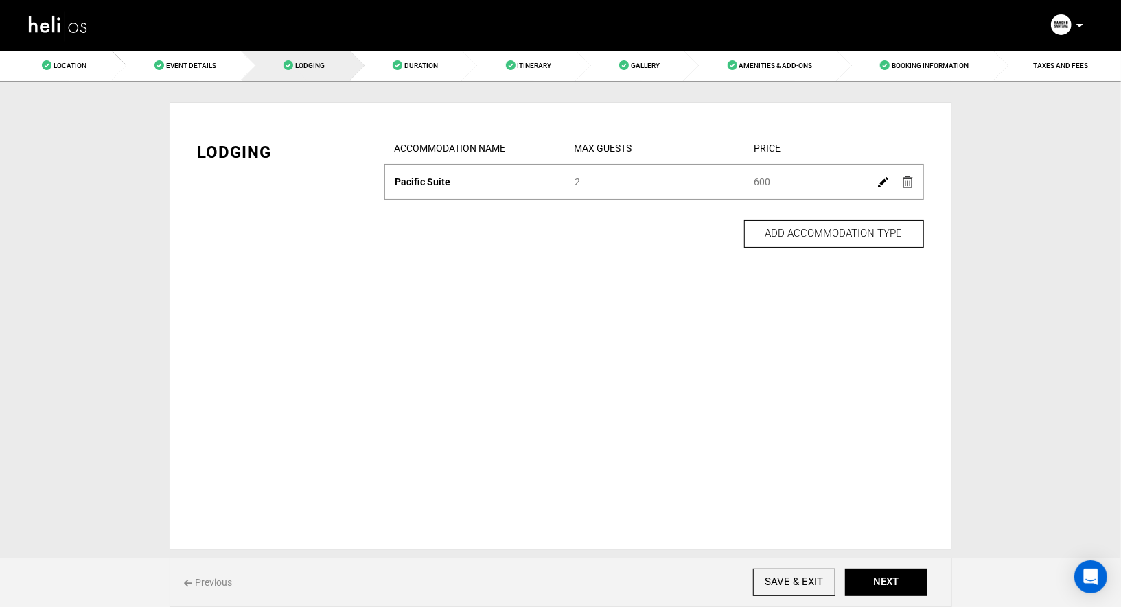
click at [883, 182] on img at bounding box center [883, 182] width 10 height 10
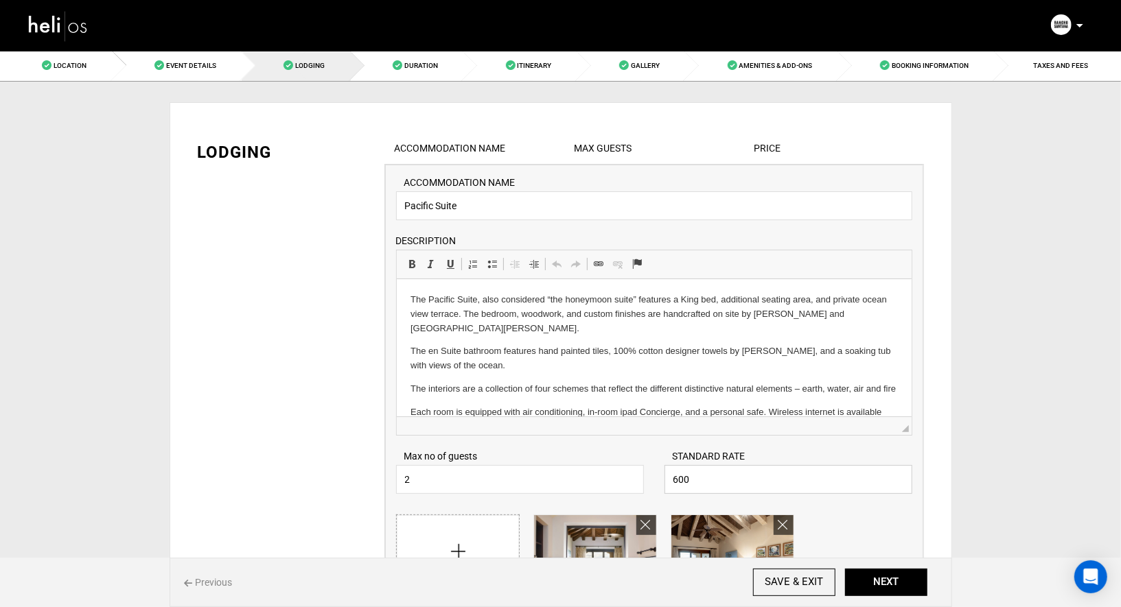
click at [708, 469] on input "600" at bounding box center [788, 479] width 248 height 29
click at [704, 478] on input "600" at bounding box center [788, 479] width 248 height 29
type input "630"
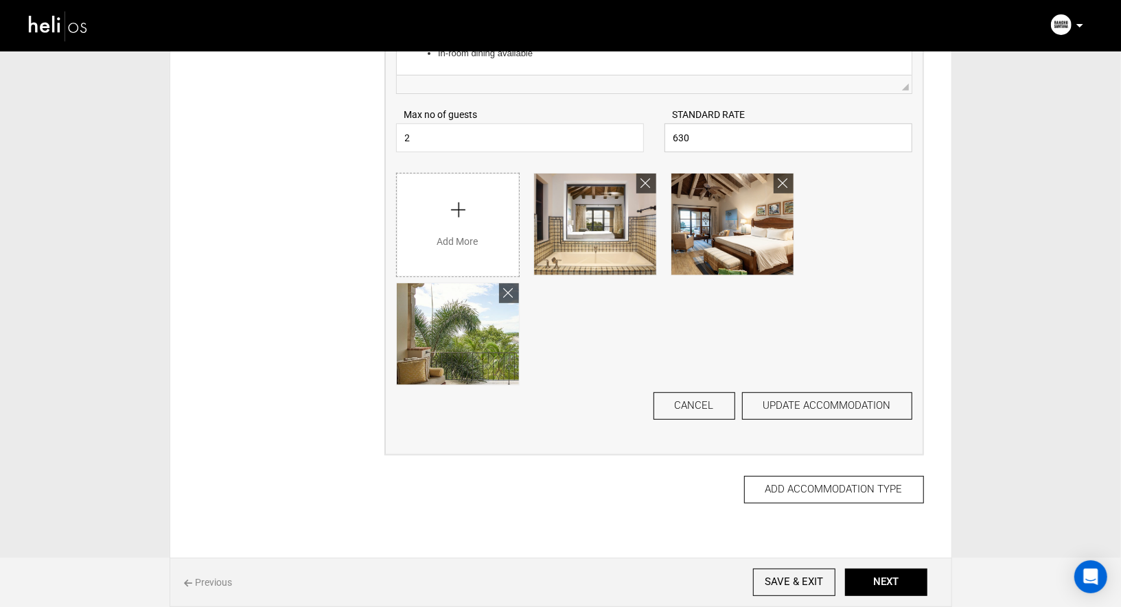
scroll to position [345, 0]
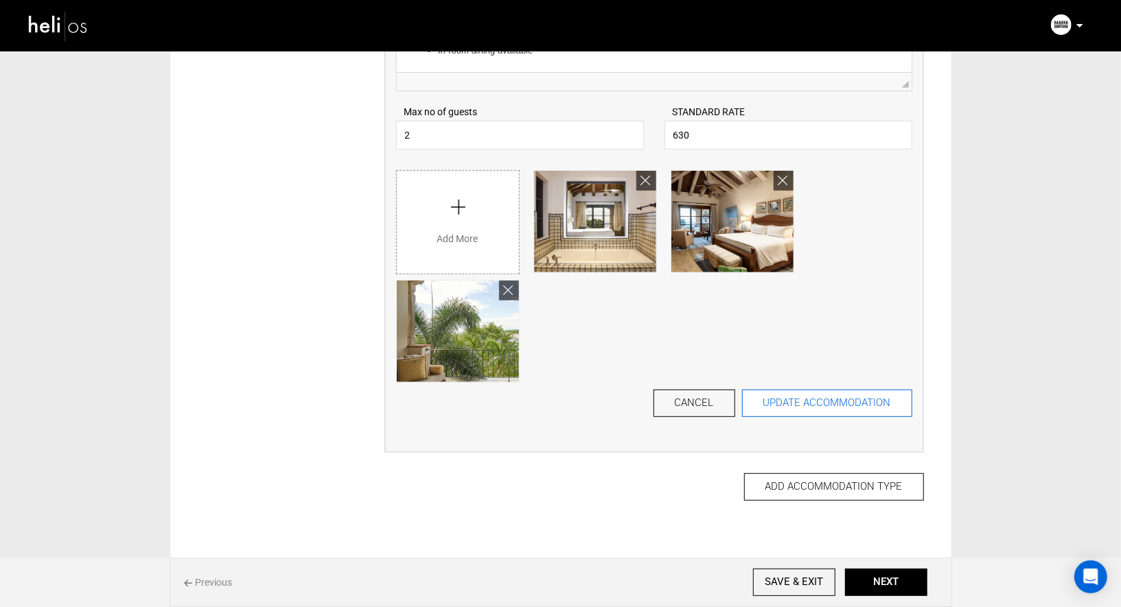
click at [826, 410] on button "UPDATE ACCOMMODATION" at bounding box center [827, 403] width 170 height 27
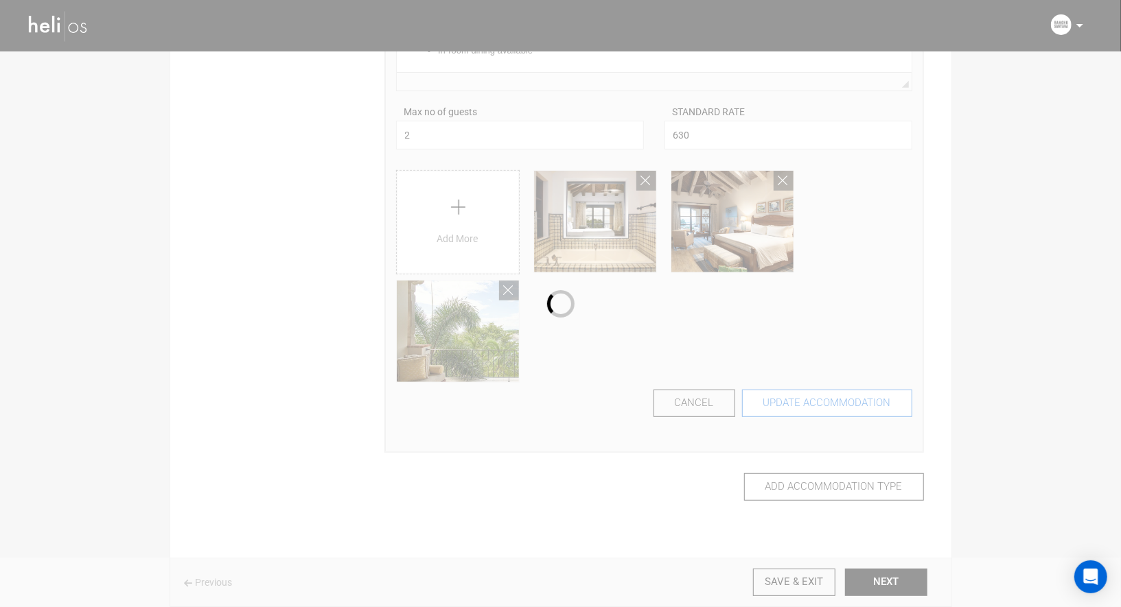
scroll to position [0, 0]
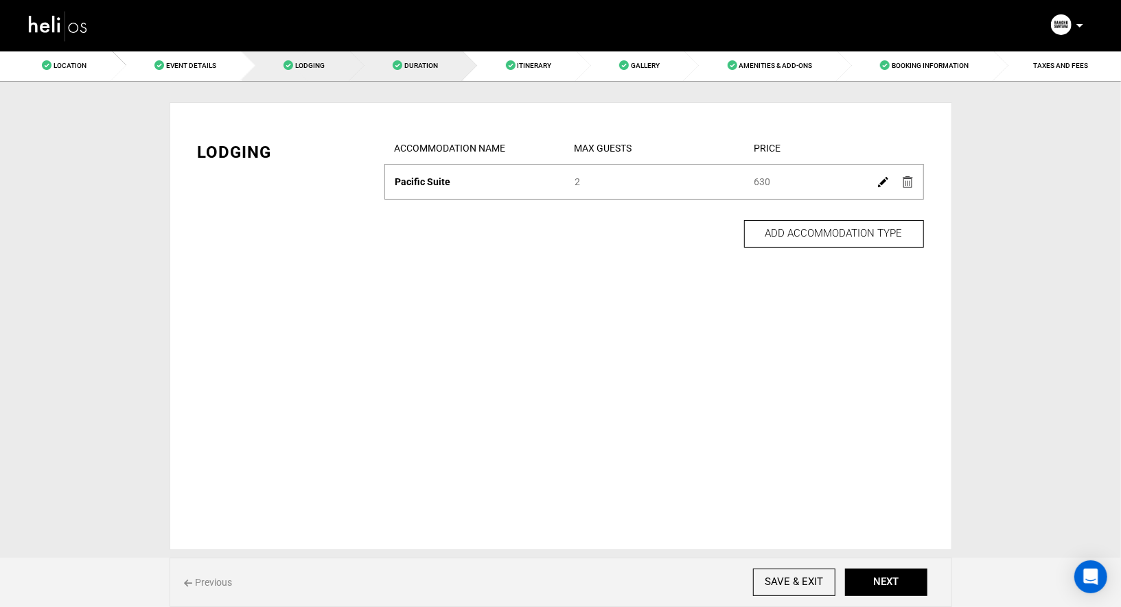
click at [421, 67] on span "Duration" at bounding box center [421, 66] width 34 height 8
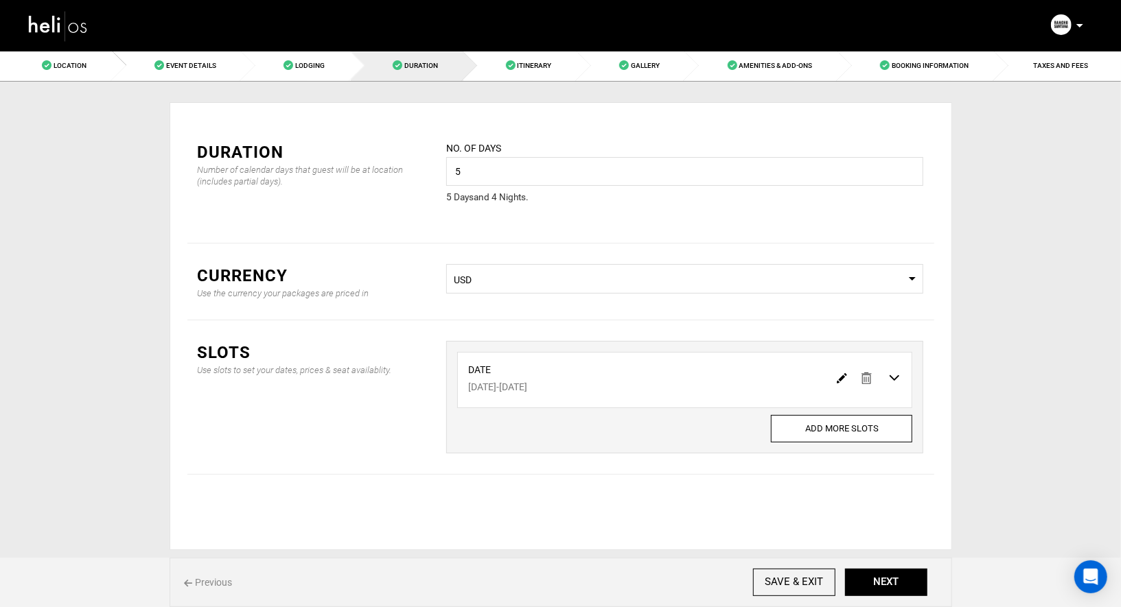
click at [842, 376] on img at bounding box center [842, 378] width 10 height 10
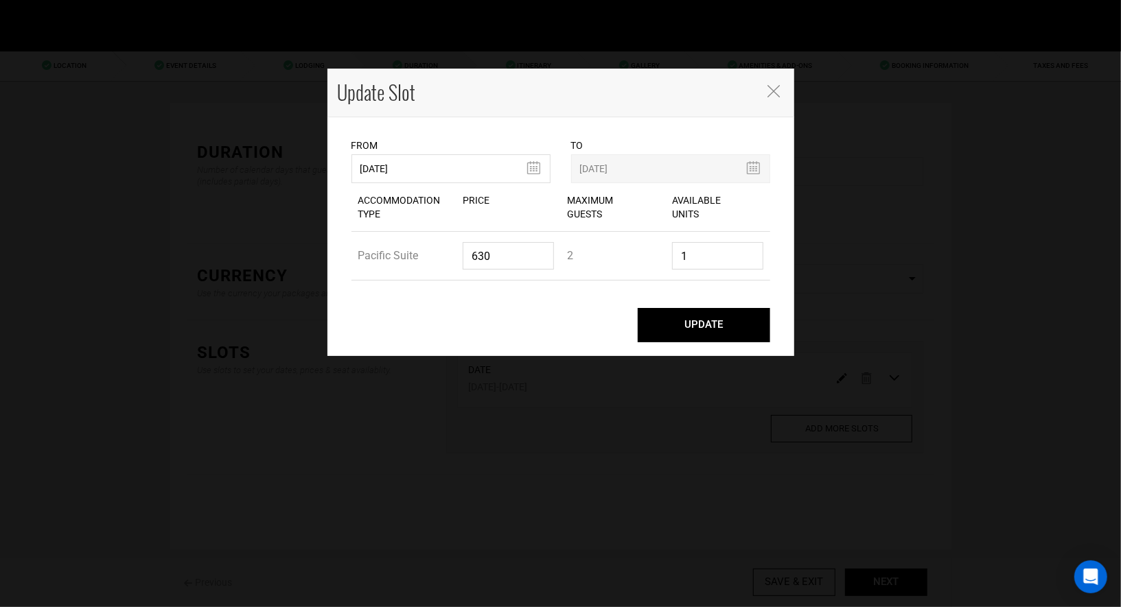
click at [690, 327] on button "UPDATE" at bounding box center [704, 325] width 132 height 34
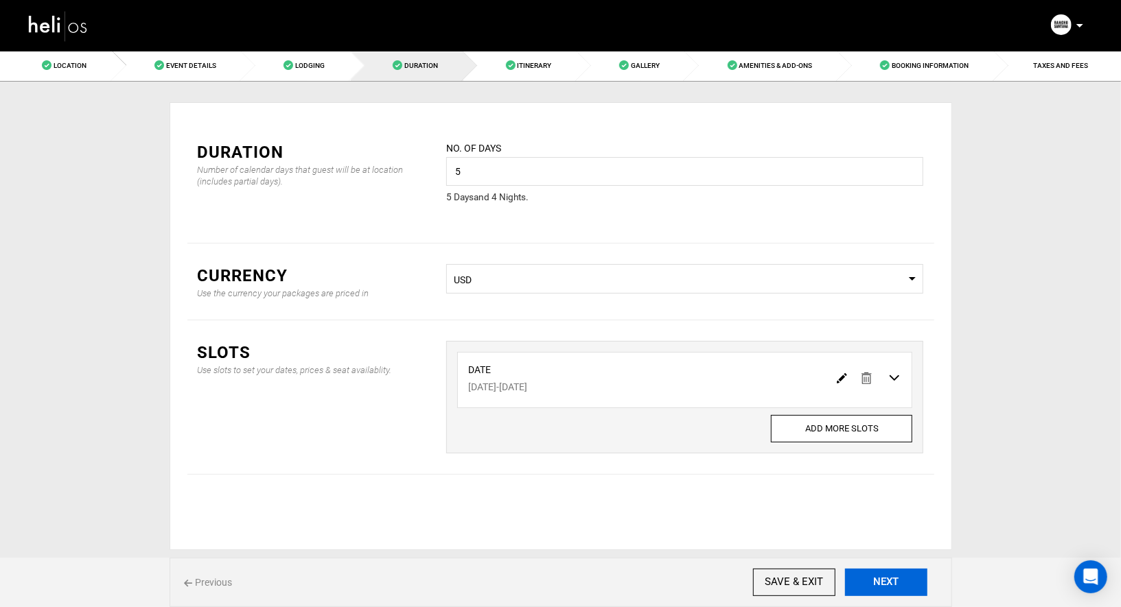
click at [882, 586] on button "NEXT" at bounding box center [886, 582] width 82 height 27
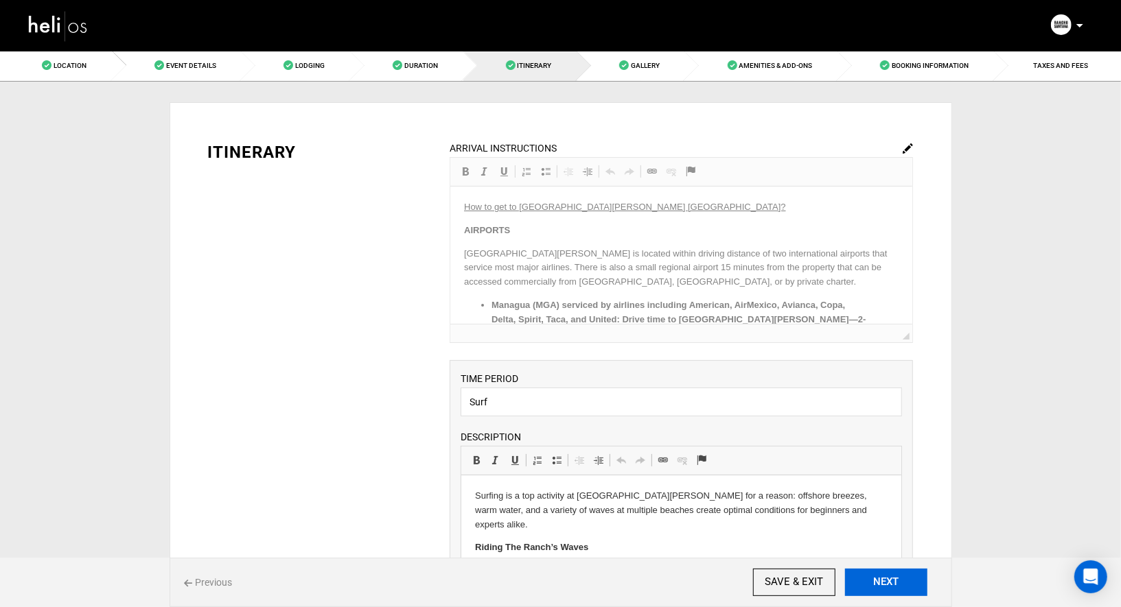
click at [882, 586] on button "NEXT" at bounding box center [886, 582] width 82 height 27
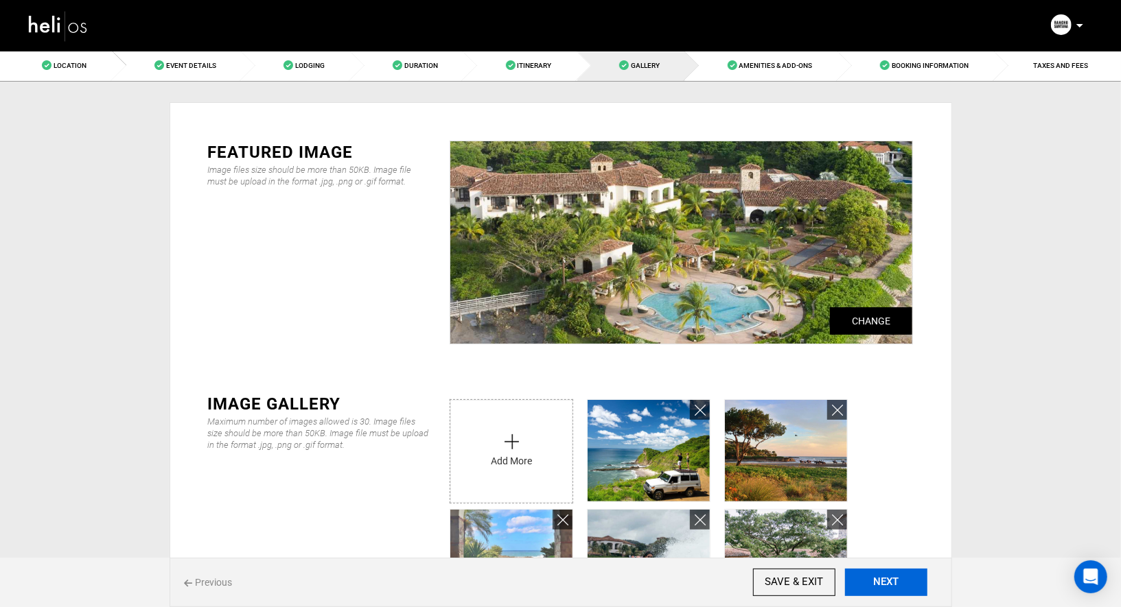
click at [882, 586] on button "NEXT" at bounding box center [886, 582] width 82 height 27
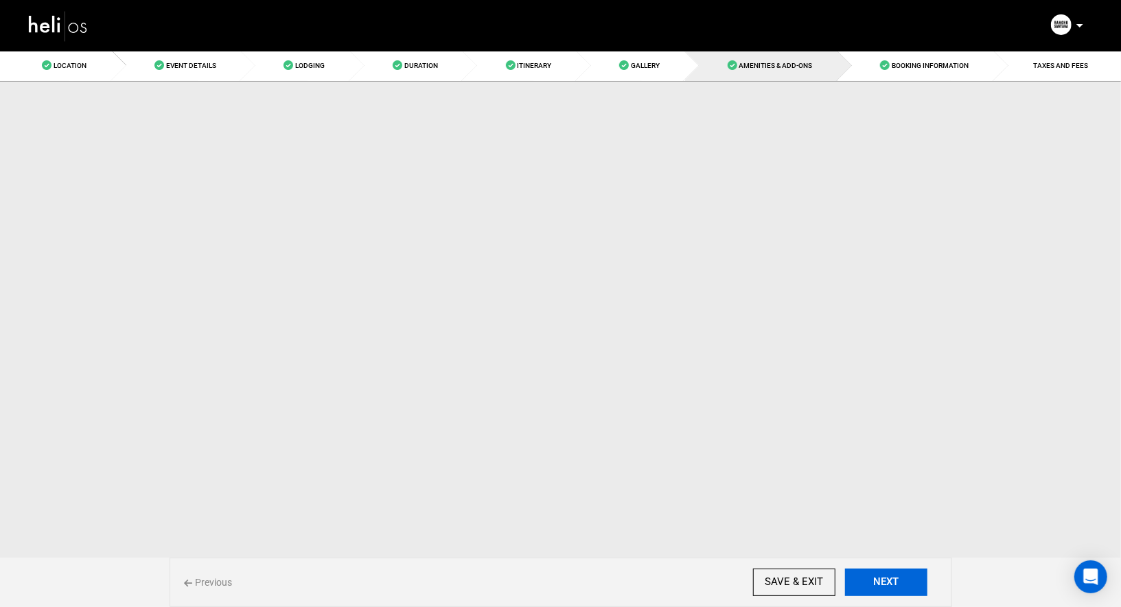
click at [882, 586] on button "NEXT" at bounding box center [886, 582] width 82 height 27
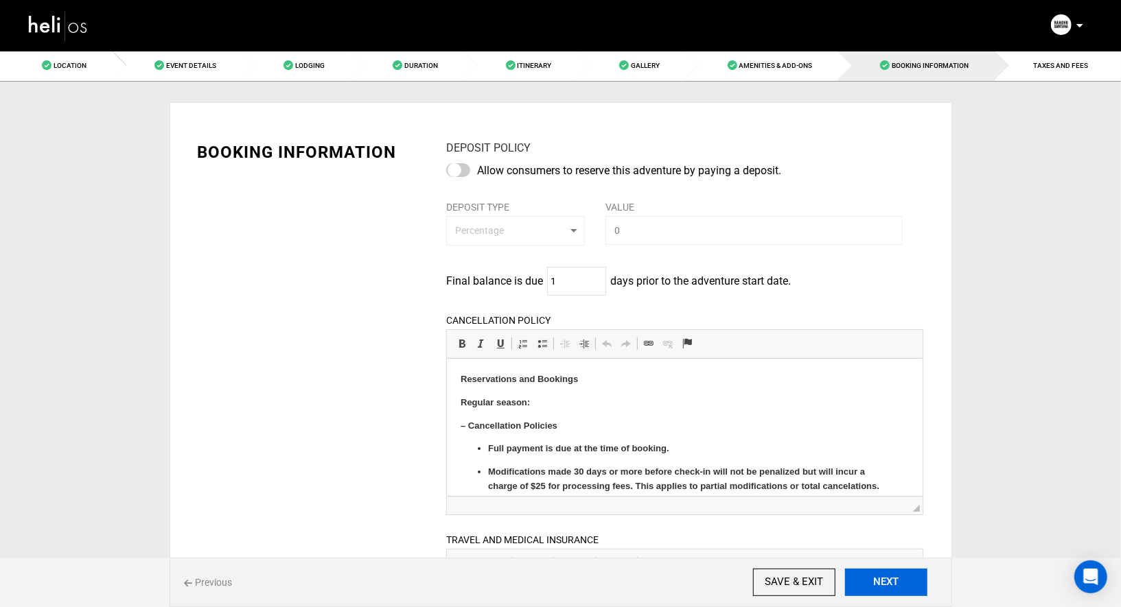
click at [882, 586] on button "NEXT" at bounding box center [886, 582] width 82 height 27
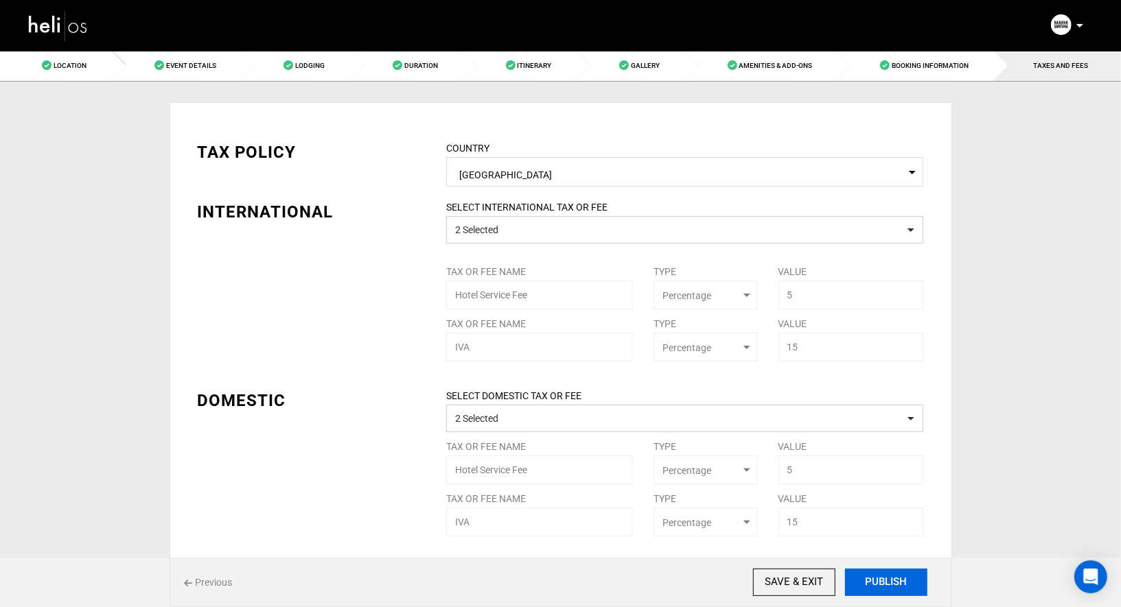
click at [882, 586] on button "PUBLISH" at bounding box center [886, 582] width 82 height 27
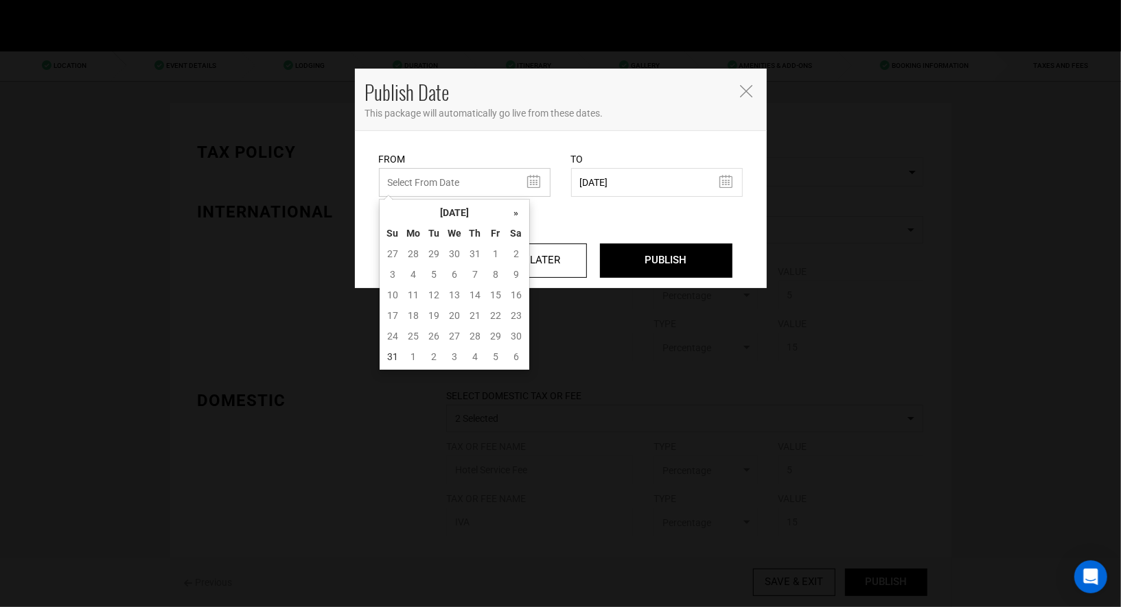
click at [523, 195] on input "text" at bounding box center [465, 182] width 172 height 29
click at [511, 334] on td "30" at bounding box center [516, 336] width 21 height 21
click at [386, 362] on td "31" at bounding box center [392, 357] width 21 height 21
type input "[DATE]"
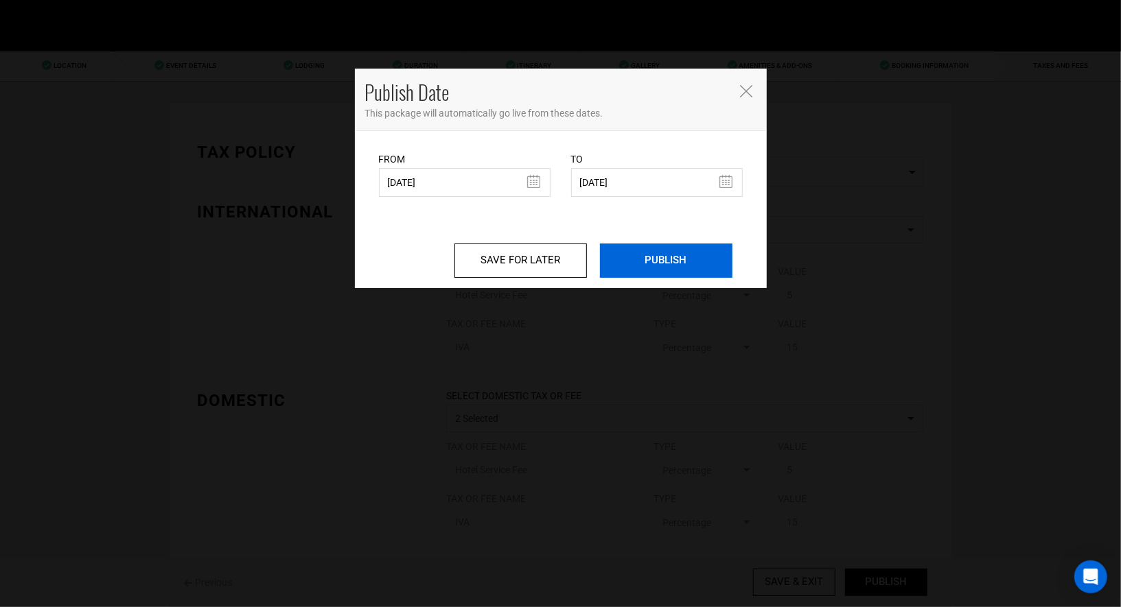
click at [662, 266] on input "PUBLISH" at bounding box center [666, 261] width 132 height 34
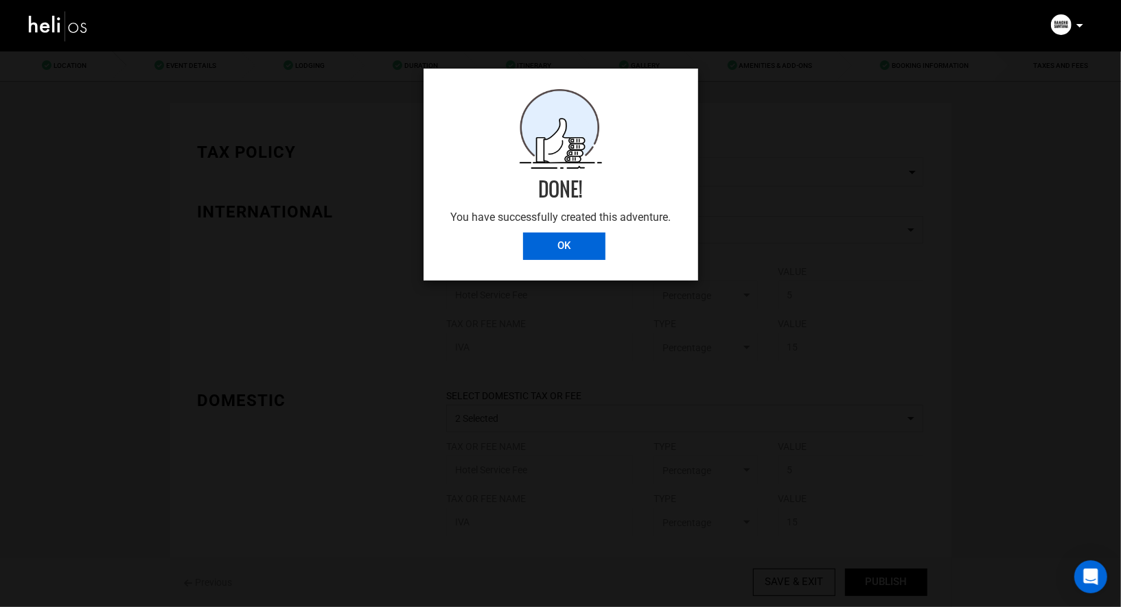
click at [524, 233] on input "OK" at bounding box center [564, 246] width 82 height 27
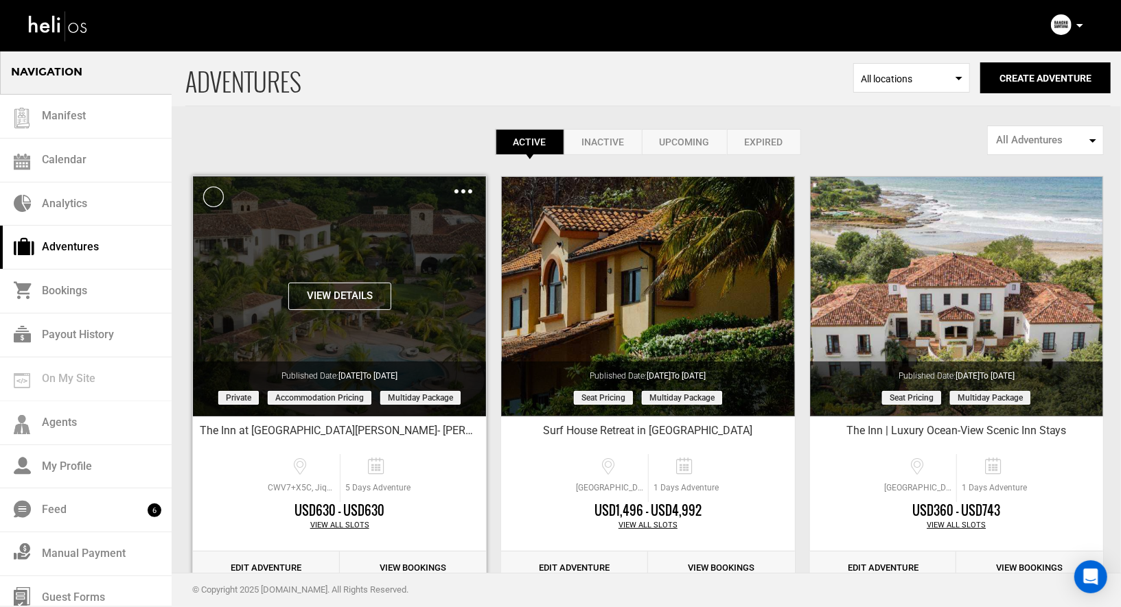
click at [454, 191] on img at bounding box center [463, 191] width 18 height 4
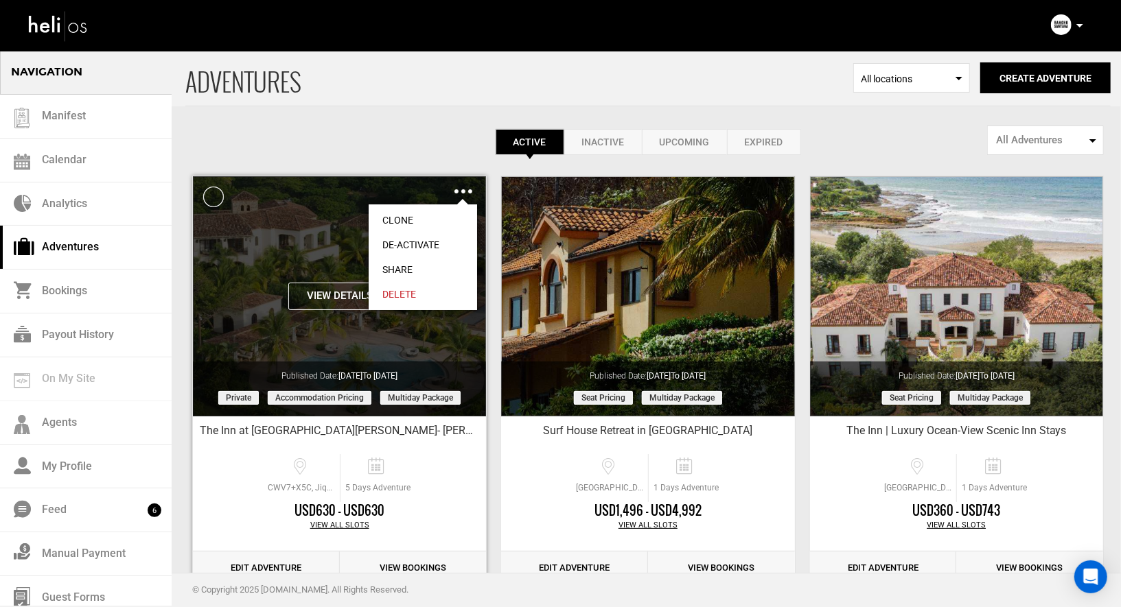
click at [399, 273] on link "Share" at bounding box center [423, 269] width 108 height 25
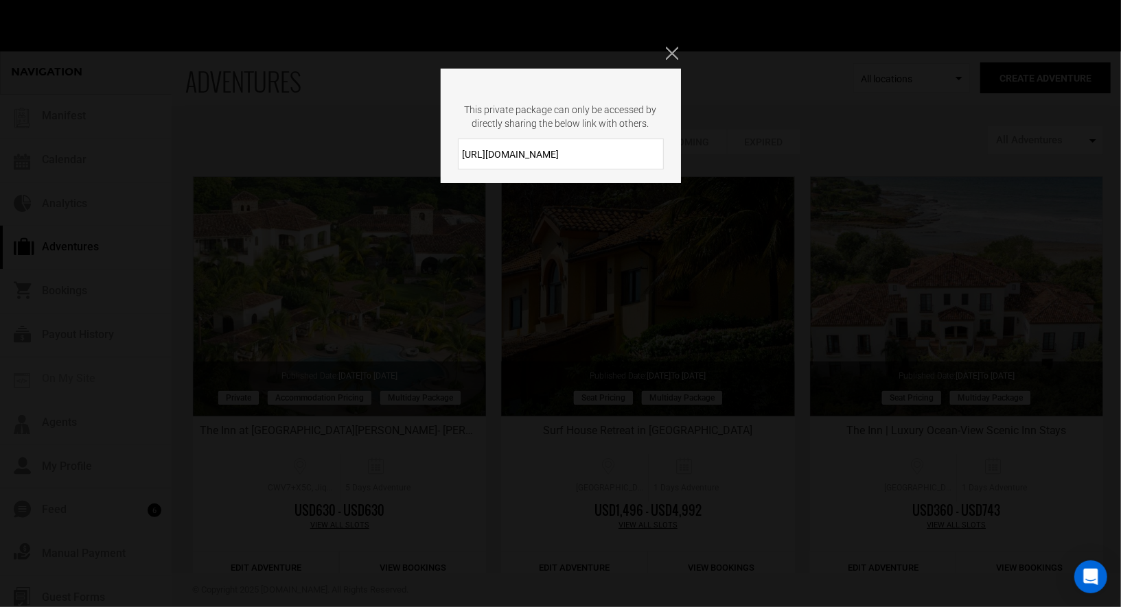
drag, startPoint x: 579, startPoint y: 156, endPoint x: 439, endPoint y: 142, distance: 140.7
click at [441, 142] on div "[URL][DOMAIN_NAME]" at bounding box center [561, 154] width 240 height 31
click at [668, 49] on icon "Close" at bounding box center [672, 53] width 12 height 12
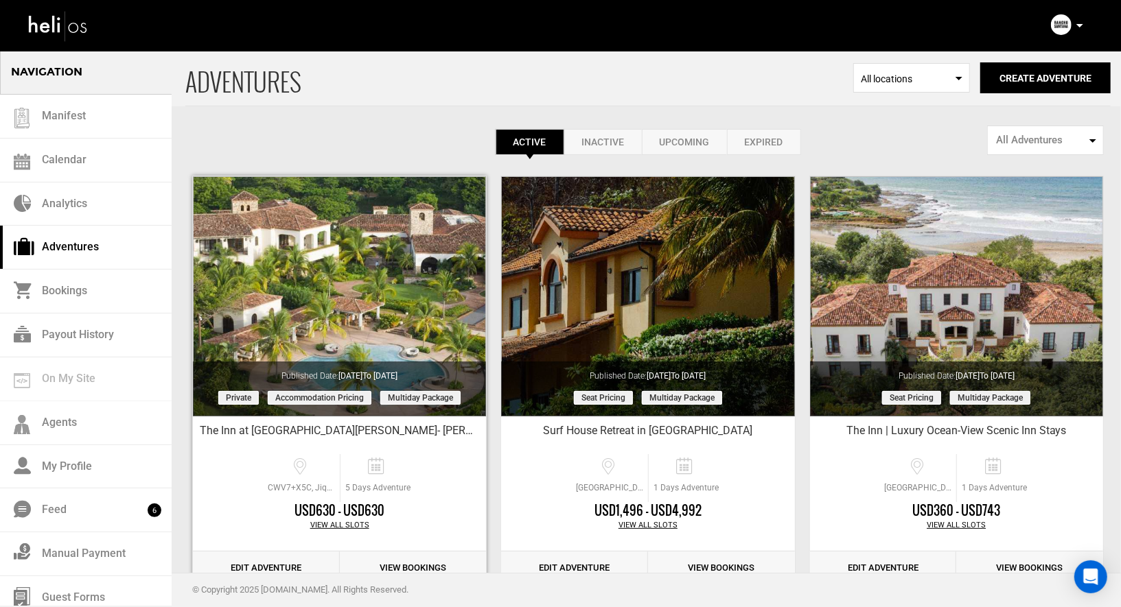
scroll to position [39, 0]
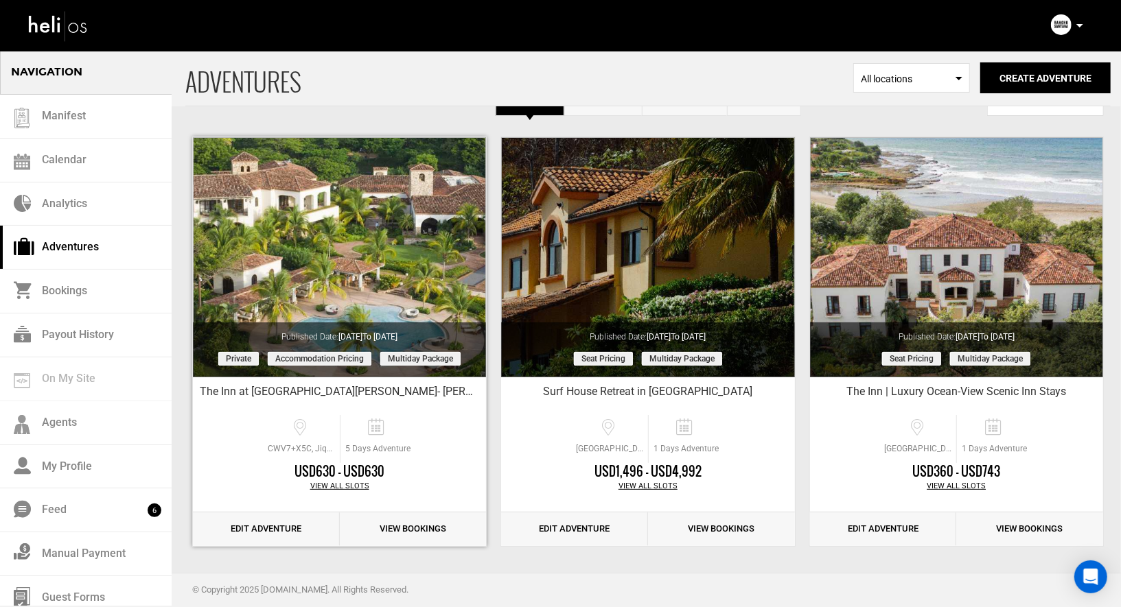
click at [248, 529] on link "Edit Adventure" at bounding box center [266, 530] width 147 height 34
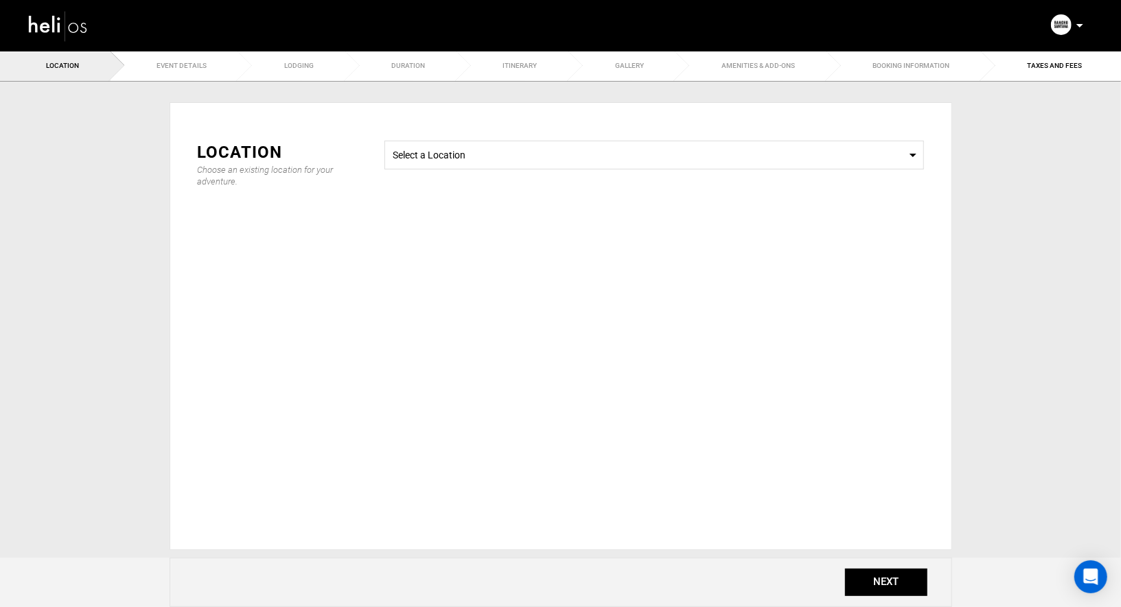
type input "5"
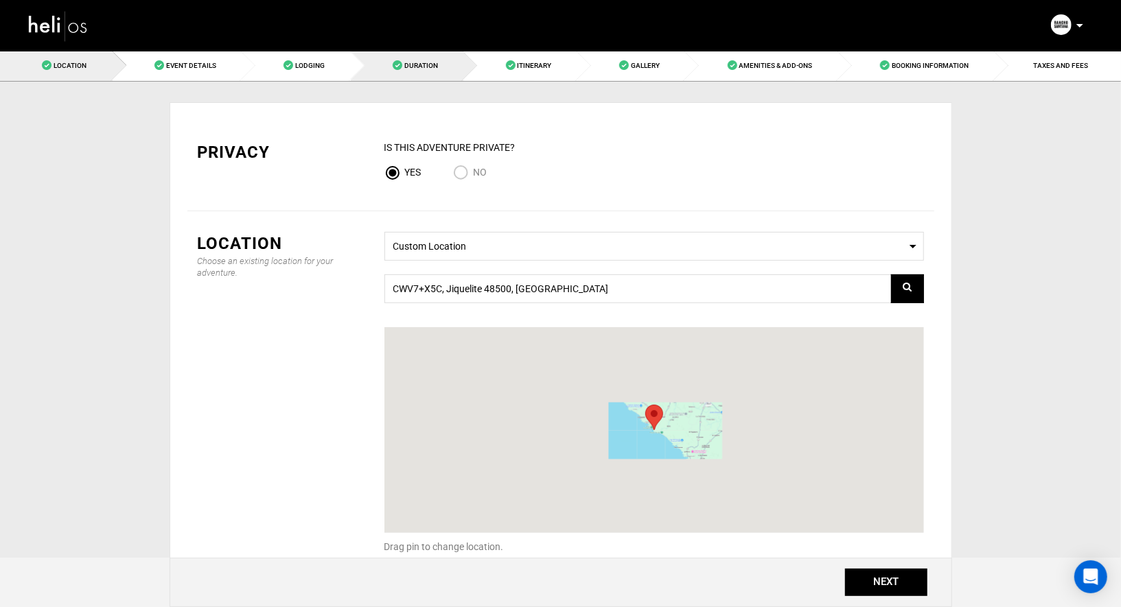
click at [397, 67] on span at bounding box center [398, 65] width 10 height 10
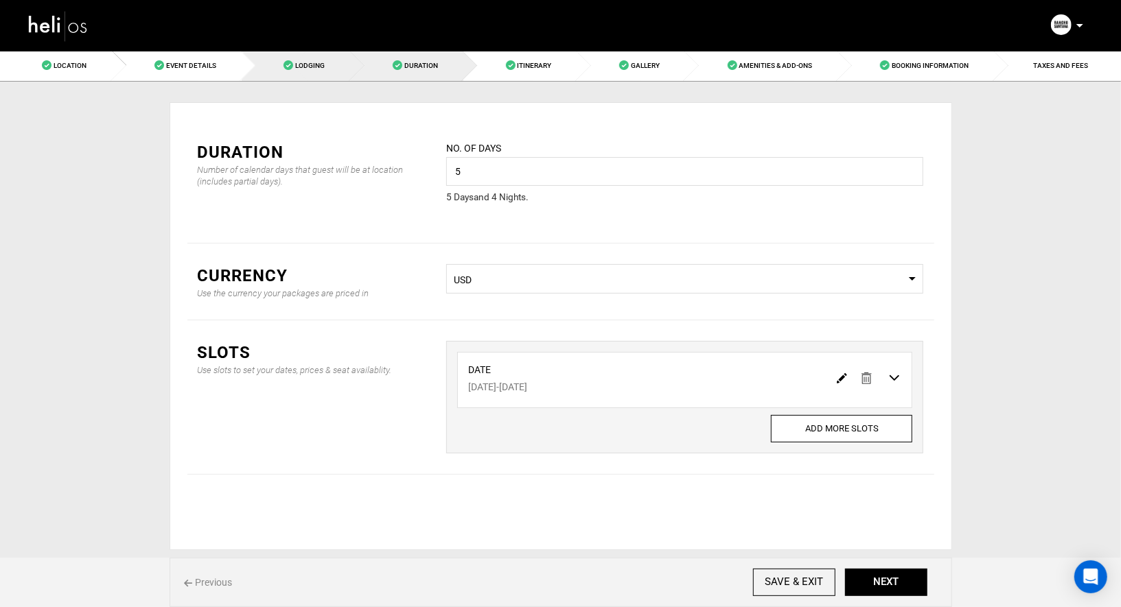
click at [314, 71] on link "Lodging" at bounding box center [296, 65] width 109 height 31
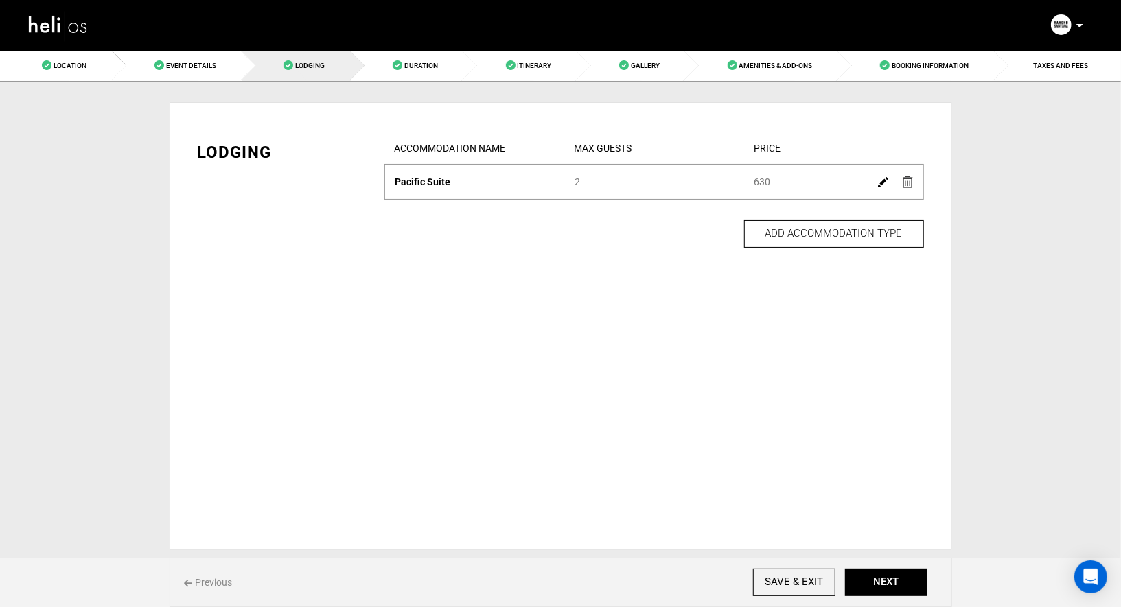
click at [879, 181] on img at bounding box center [883, 182] width 10 height 10
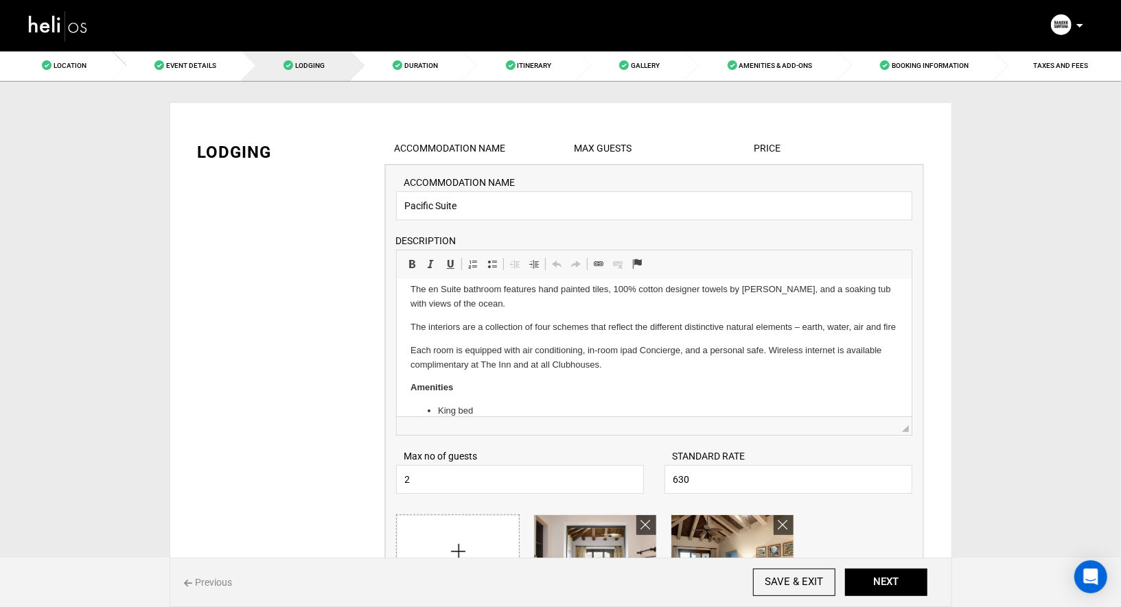
scroll to position [77, 0]
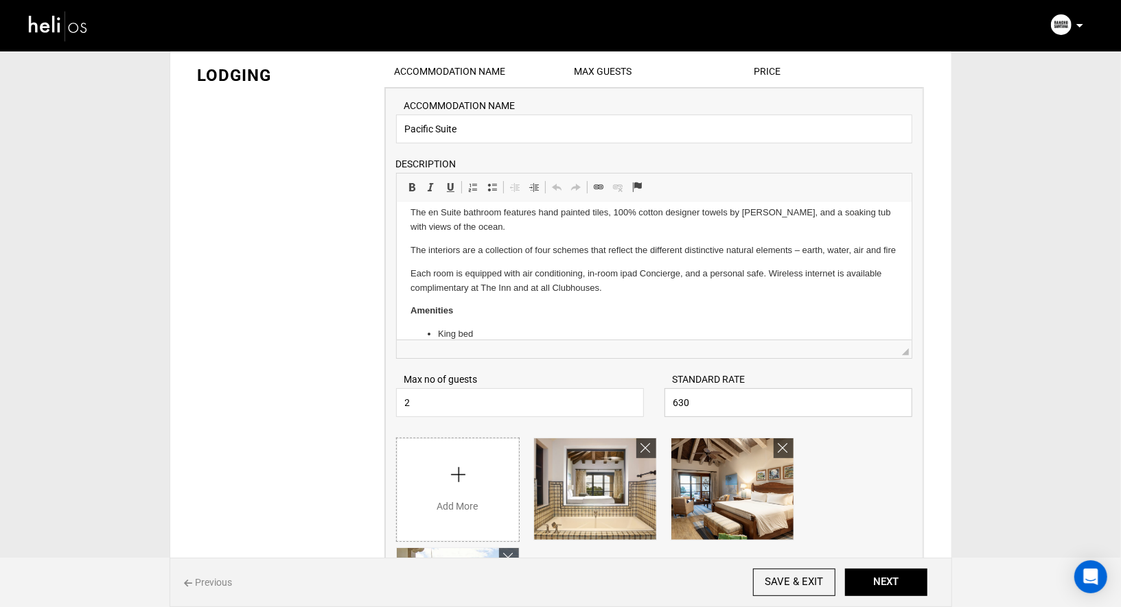
click at [732, 406] on input "630" at bounding box center [788, 402] width 248 height 29
type input "6"
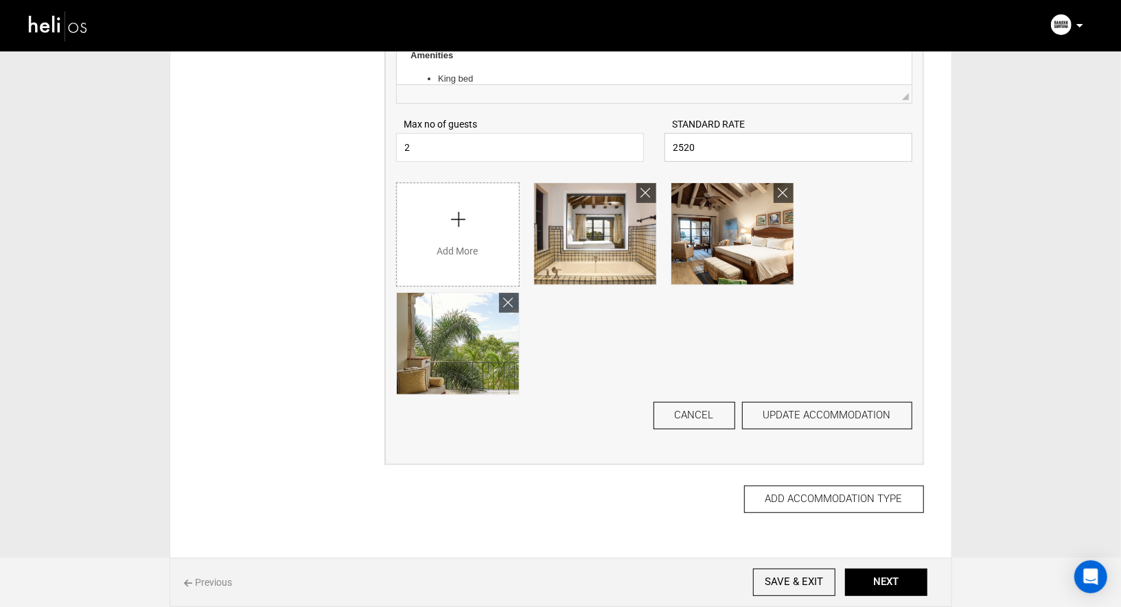
scroll to position [338, 0]
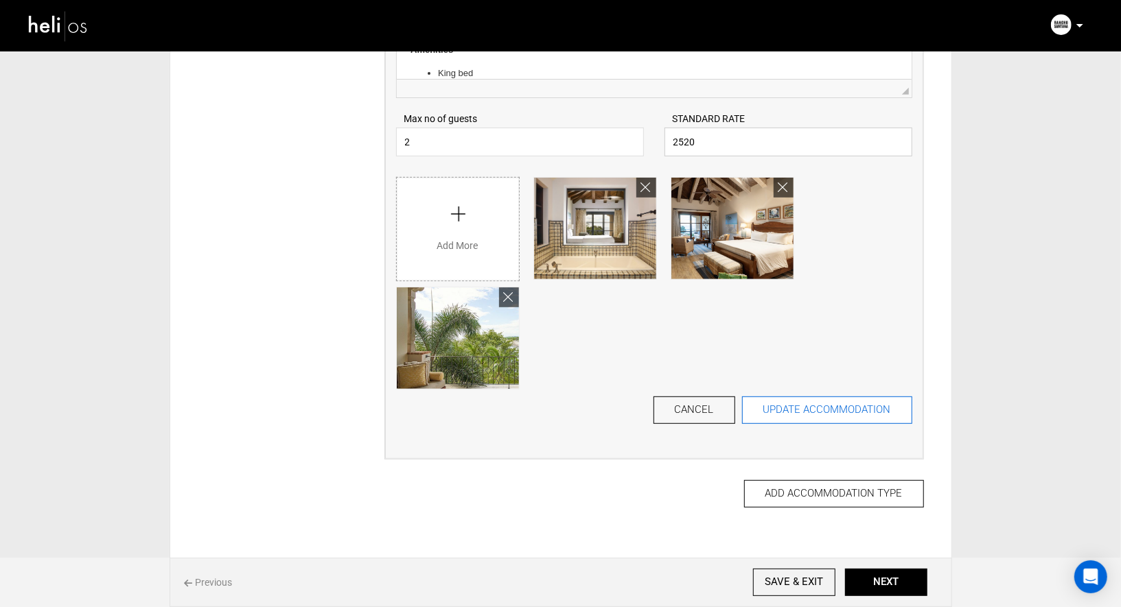
type input "2520"
click at [841, 410] on button "UPDATE ACCOMMODATION" at bounding box center [827, 410] width 170 height 27
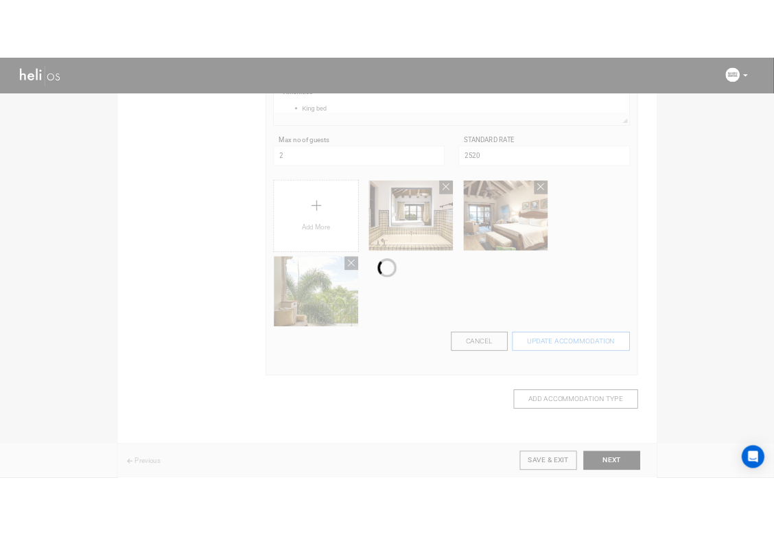
scroll to position [0, 0]
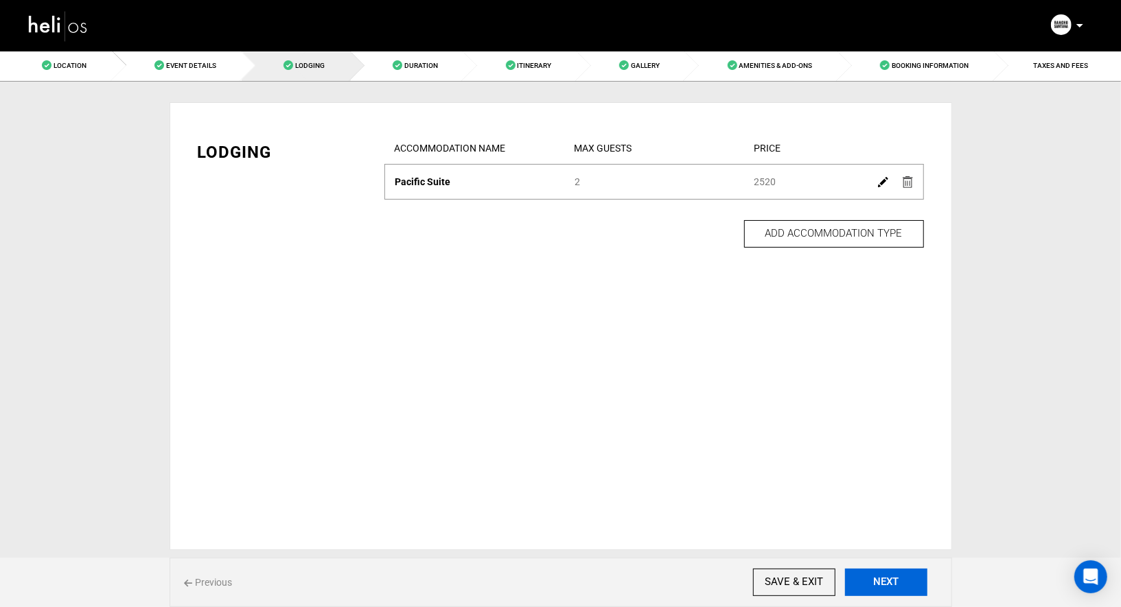
click at [865, 572] on button "NEXT" at bounding box center [886, 582] width 82 height 27
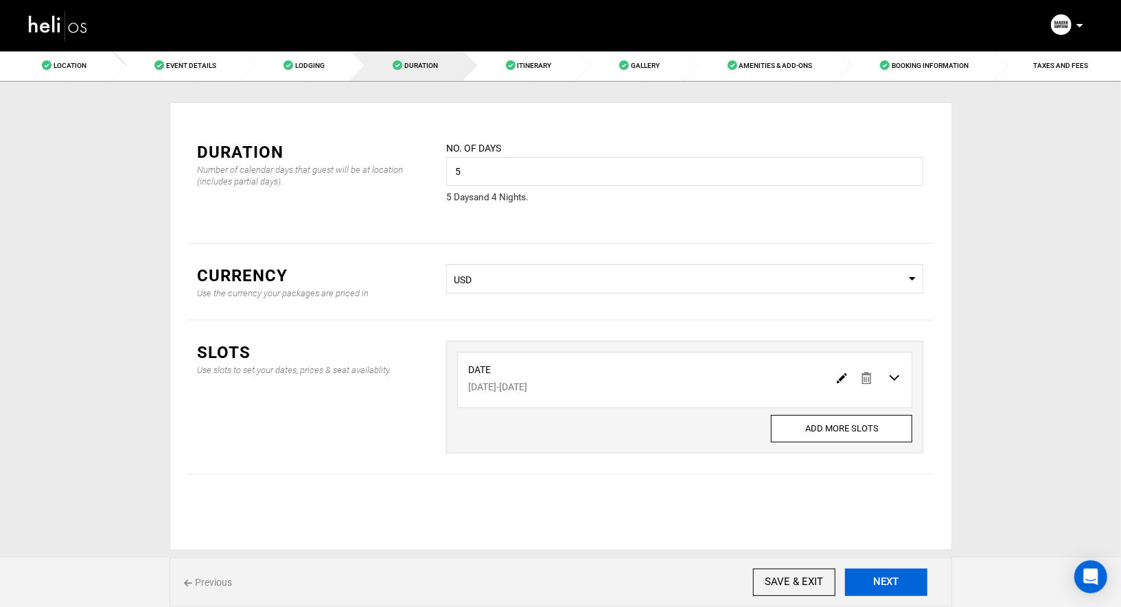
click at [865, 581] on button "NEXT" at bounding box center [886, 582] width 82 height 27
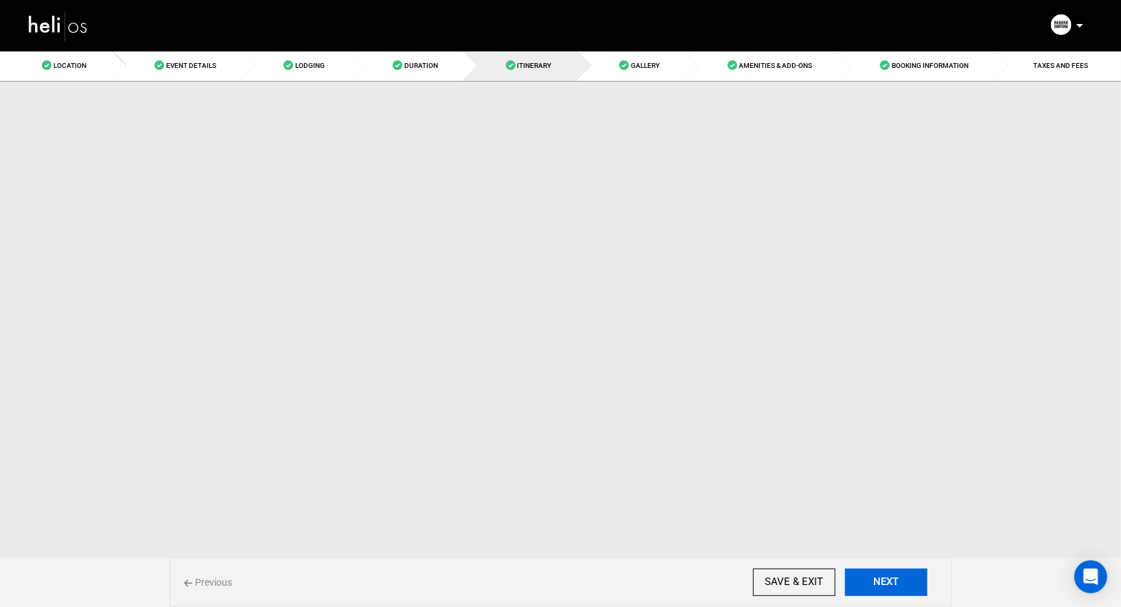
click at [865, 581] on button "NEXT" at bounding box center [886, 582] width 82 height 27
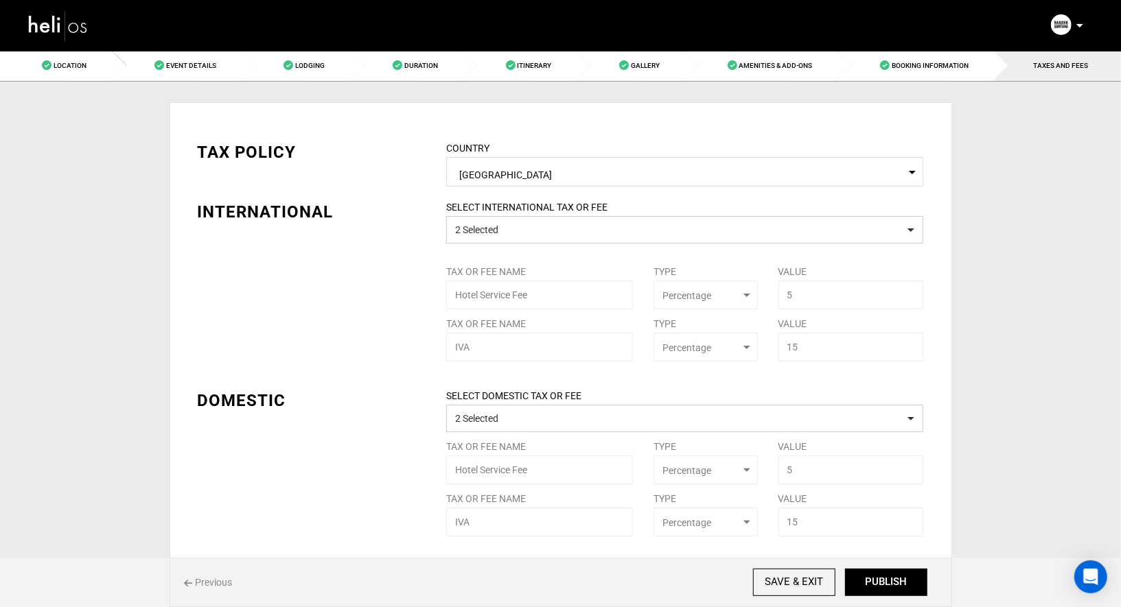
click at [865, 581] on button "PUBLISH" at bounding box center [886, 582] width 82 height 27
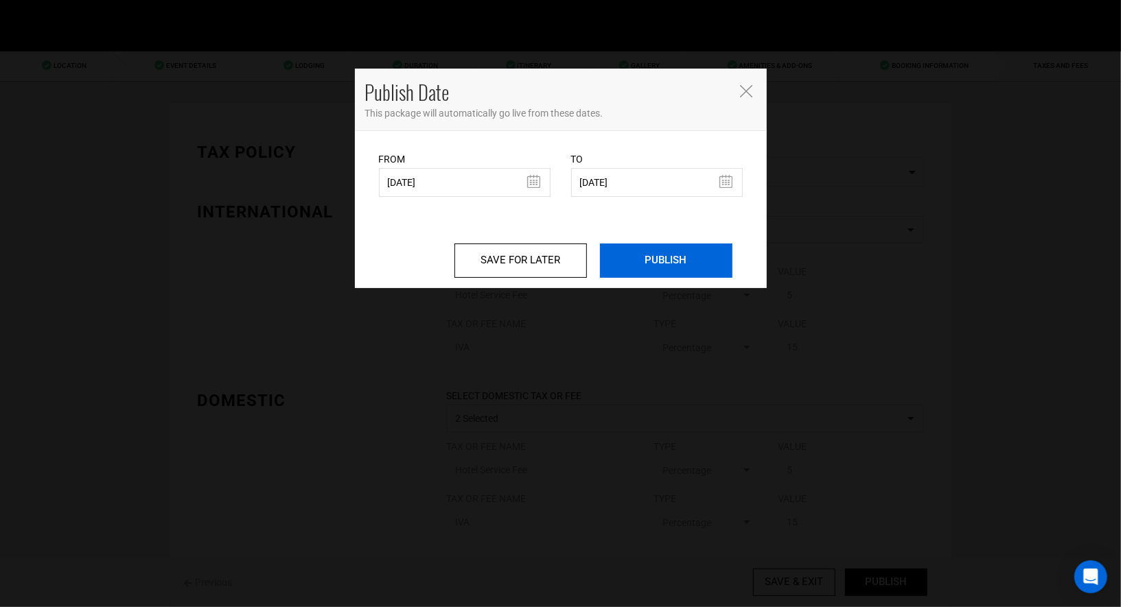
click at [658, 264] on input "PUBLISH" at bounding box center [666, 261] width 132 height 34
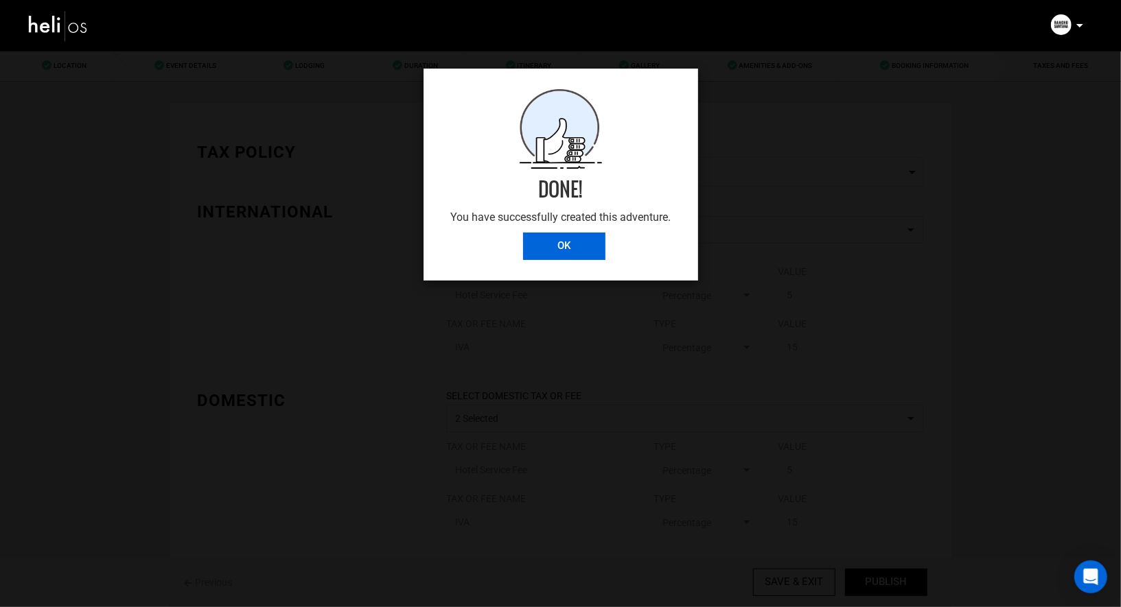
click at [591, 246] on input "OK" at bounding box center [564, 246] width 82 height 27
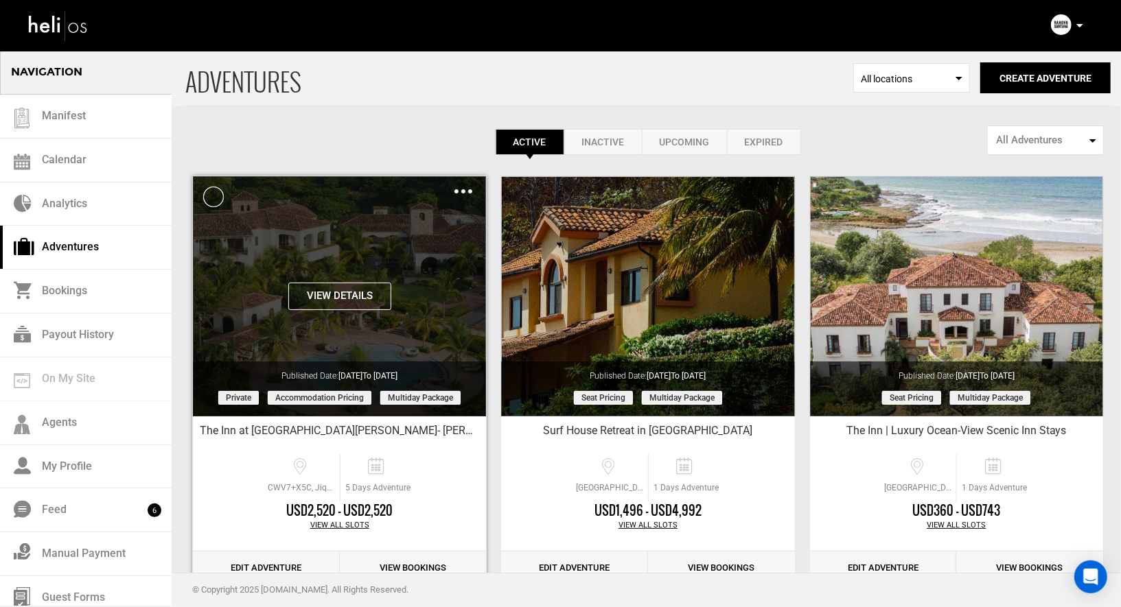
click at [467, 196] on div "Clone De-Activate Share Delete" at bounding box center [463, 191] width 18 height 16
click at [461, 187] on div "Clone De-Activate Share Delete" at bounding box center [463, 191] width 18 height 16
click at [464, 183] on div "Clone De-Activate Share Delete" at bounding box center [463, 191] width 18 height 16
click at [461, 190] on img at bounding box center [463, 191] width 18 height 4
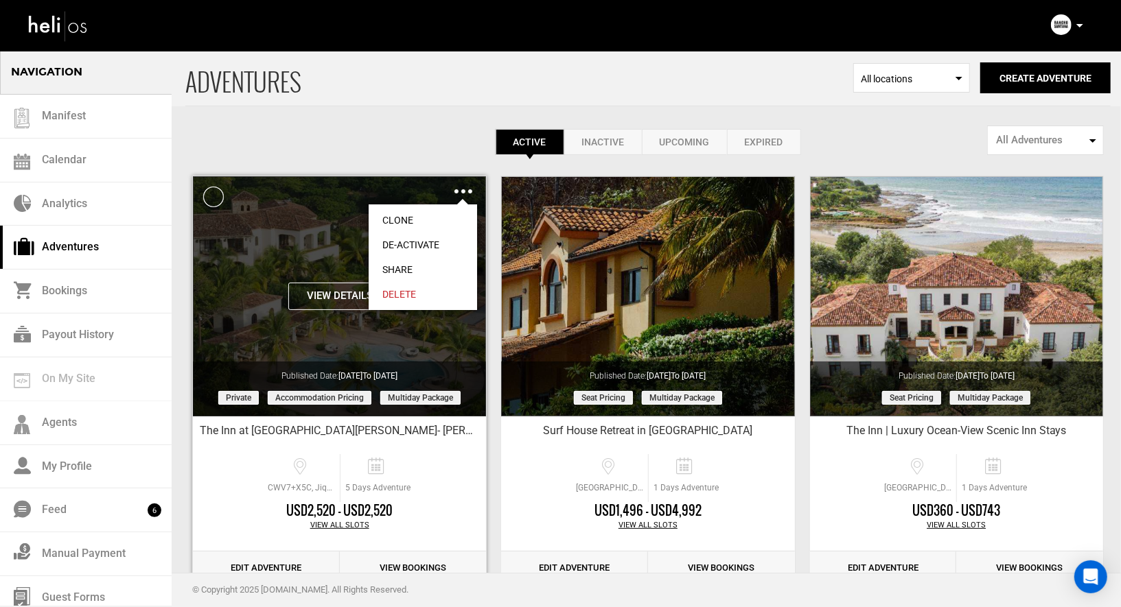
click at [415, 213] on link "Clone" at bounding box center [423, 220] width 108 height 25
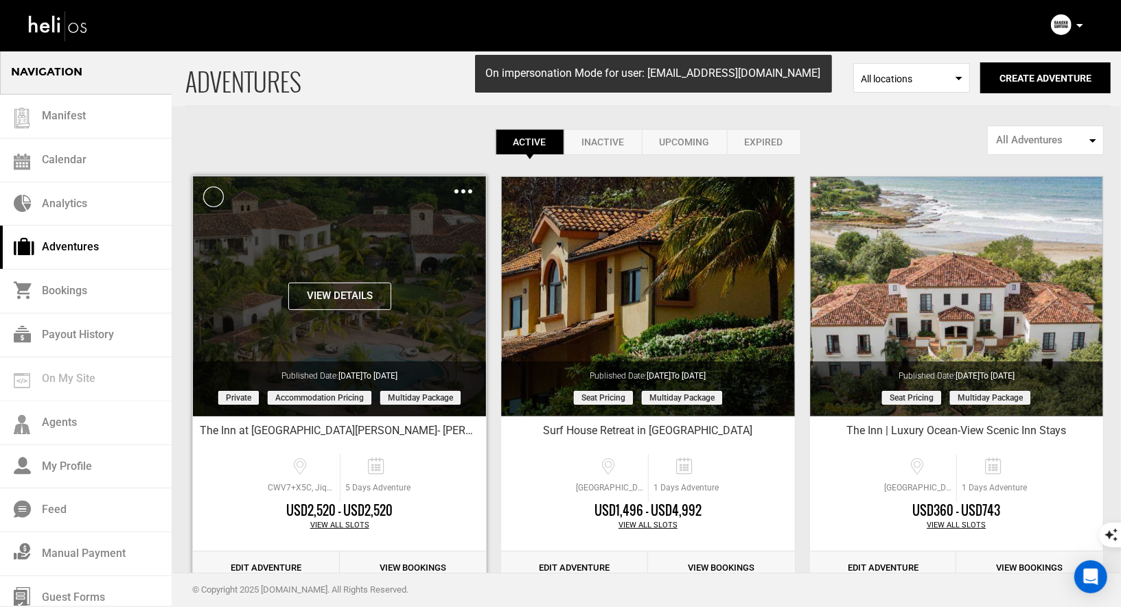
click at [464, 190] on img at bounding box center [463, 191] width 18 height 4
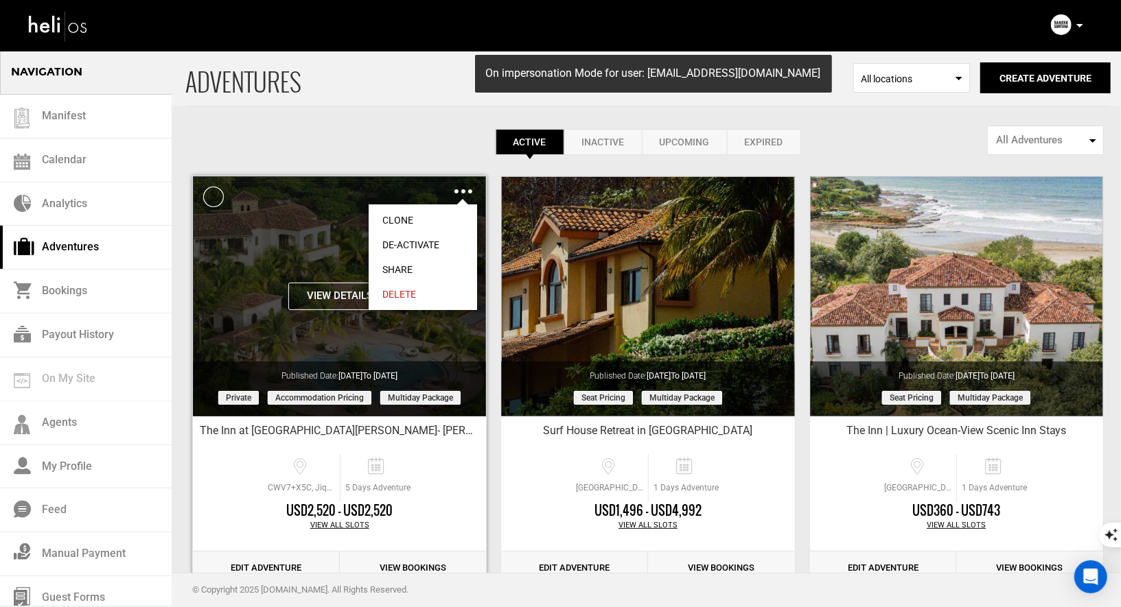
click at [389, 262] on link "Share" at bounding box center [423, 269] width 108 height 25
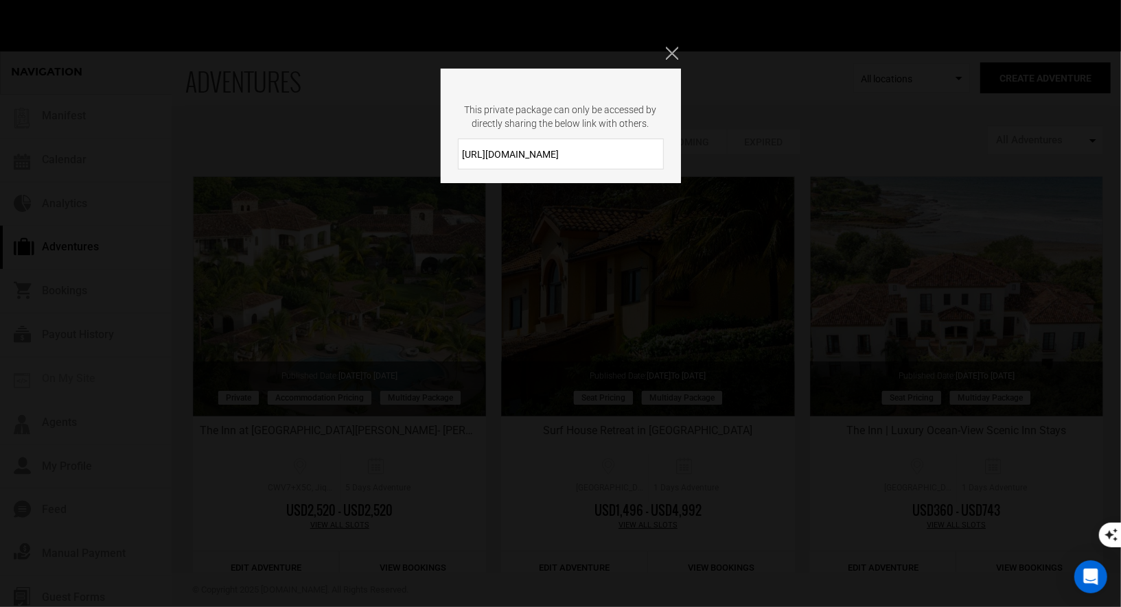
drag, startPoint x: 573, startPoint y: 160, endPoint x: 459, endPoint y: 150, distance: 114.3
click at [459, 150] on input "[URL][DOMAIN_NAME]" at bounding box center [561, 154] width 206 height 31
